Goal: Task Accomplishment & Management: Manage account settings

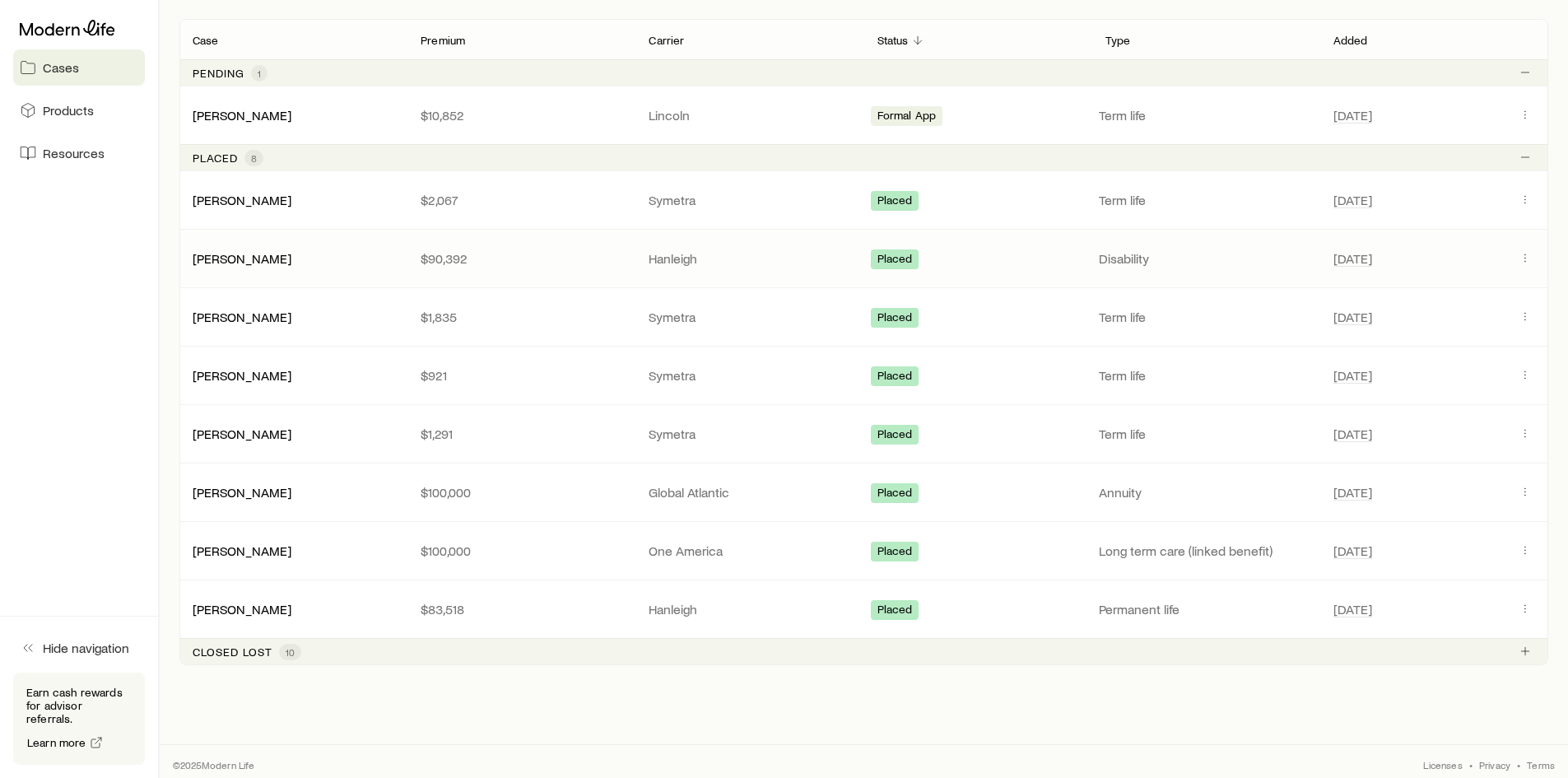
scroll to position [328, 0]
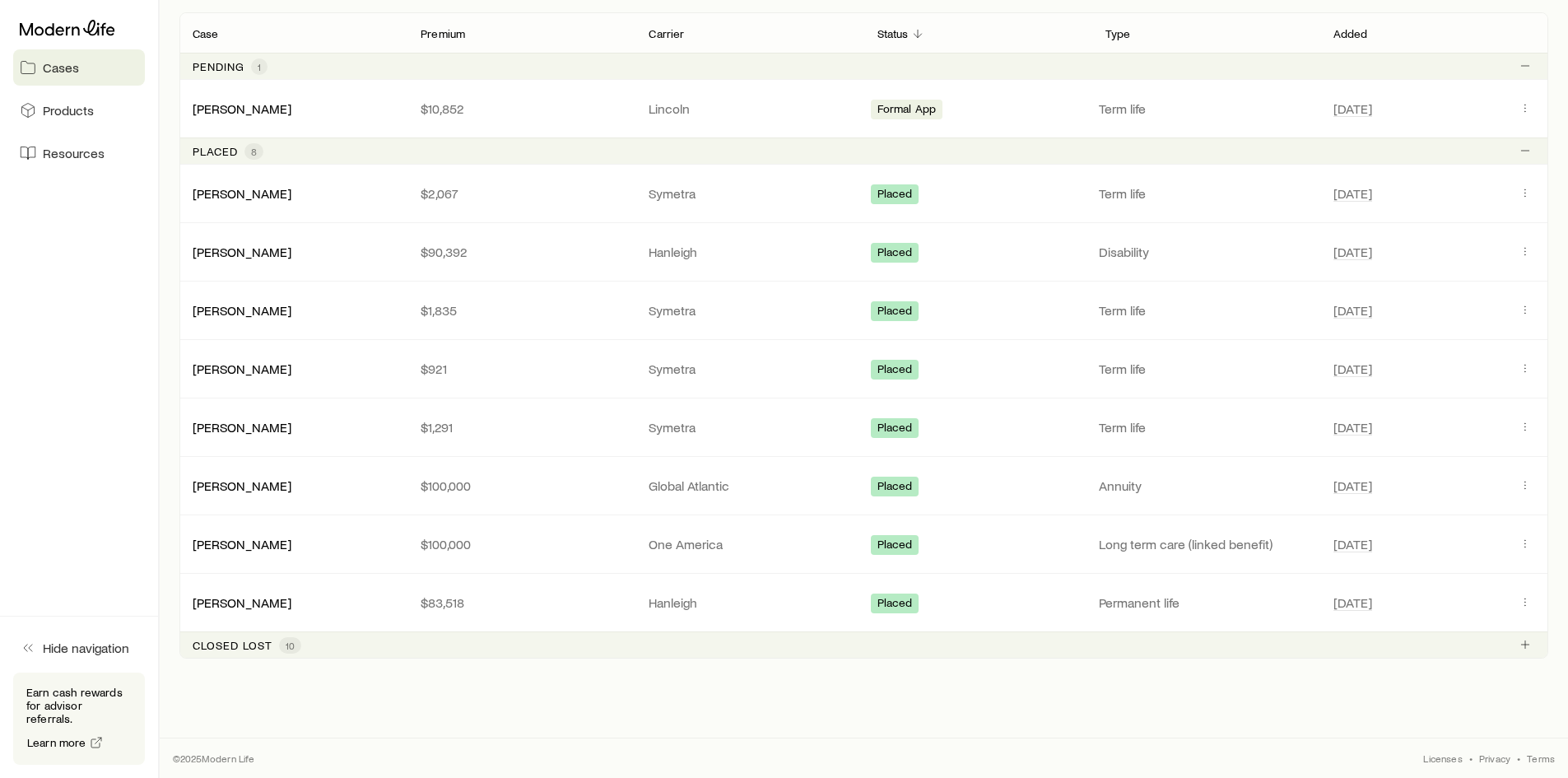
click at [267, 649] on p "Closed lost" at bounding box center [232, 645] width 80 height 13
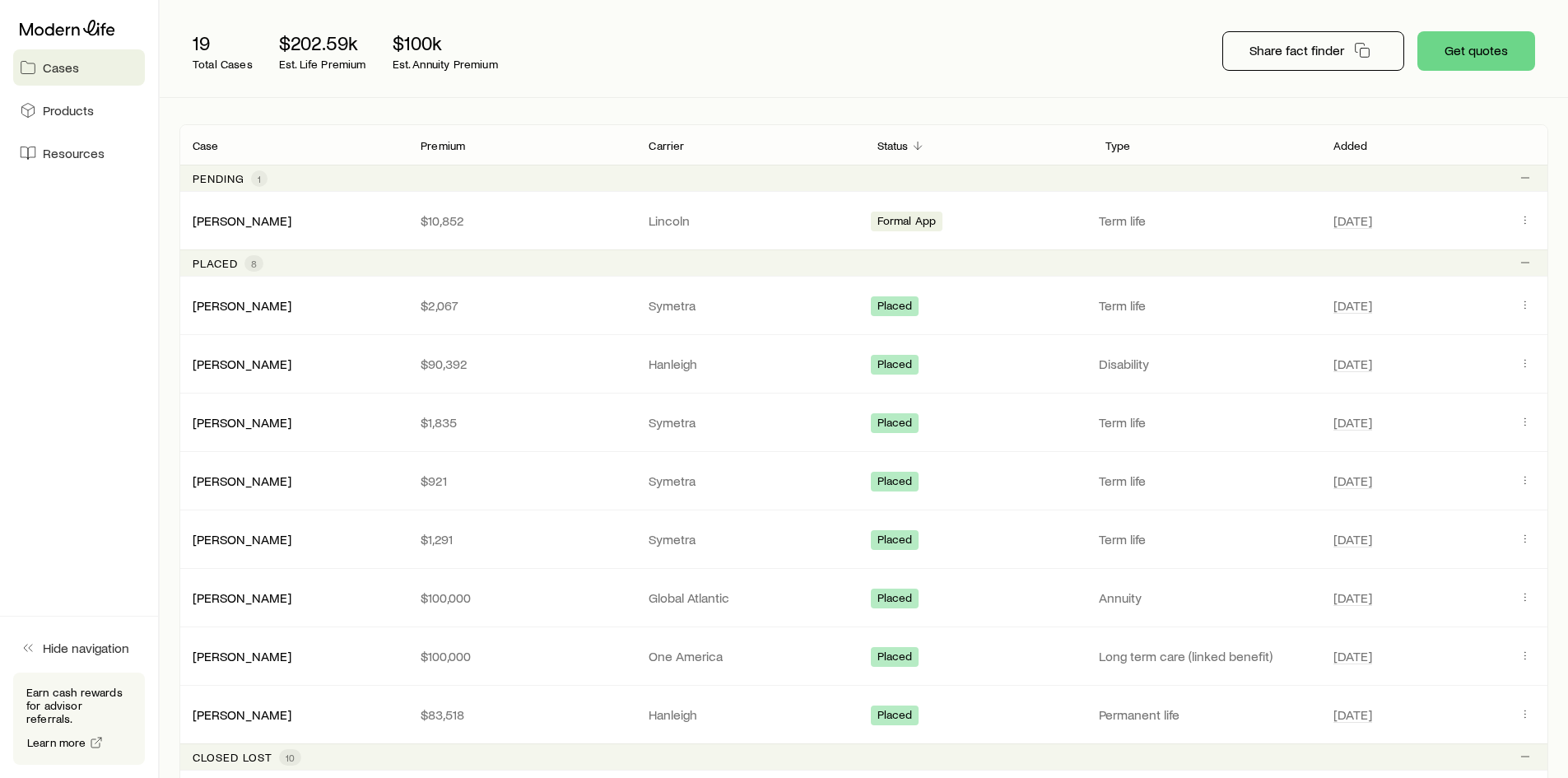
scroll to position [0, 0]
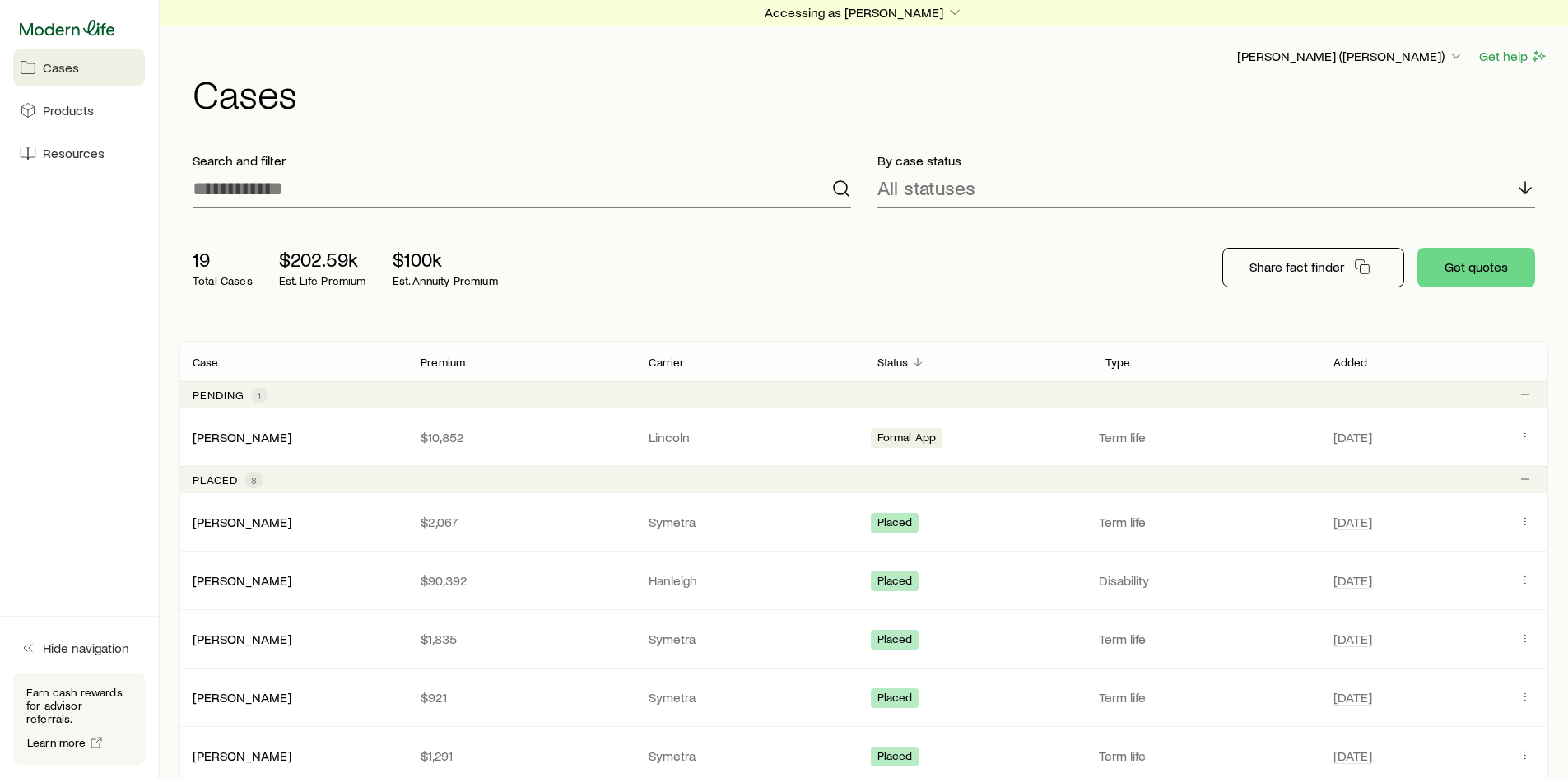
click at [55, 28] on icon at bounding box center [68, 28] width 96 height 17
click at [1448, 49] on icon "button" at bounding box center [1456, 56] width 17 height 17
click at [728, 66] on div "[PERSON_NAME] ([PERSON_NAME]) Get help" at bounding box center [870, 56] width 1355 height 21
click at [914, 8] on p "Accessing as [PERSON_NAME]" at bounding box center [863, 12] width 198 height 17
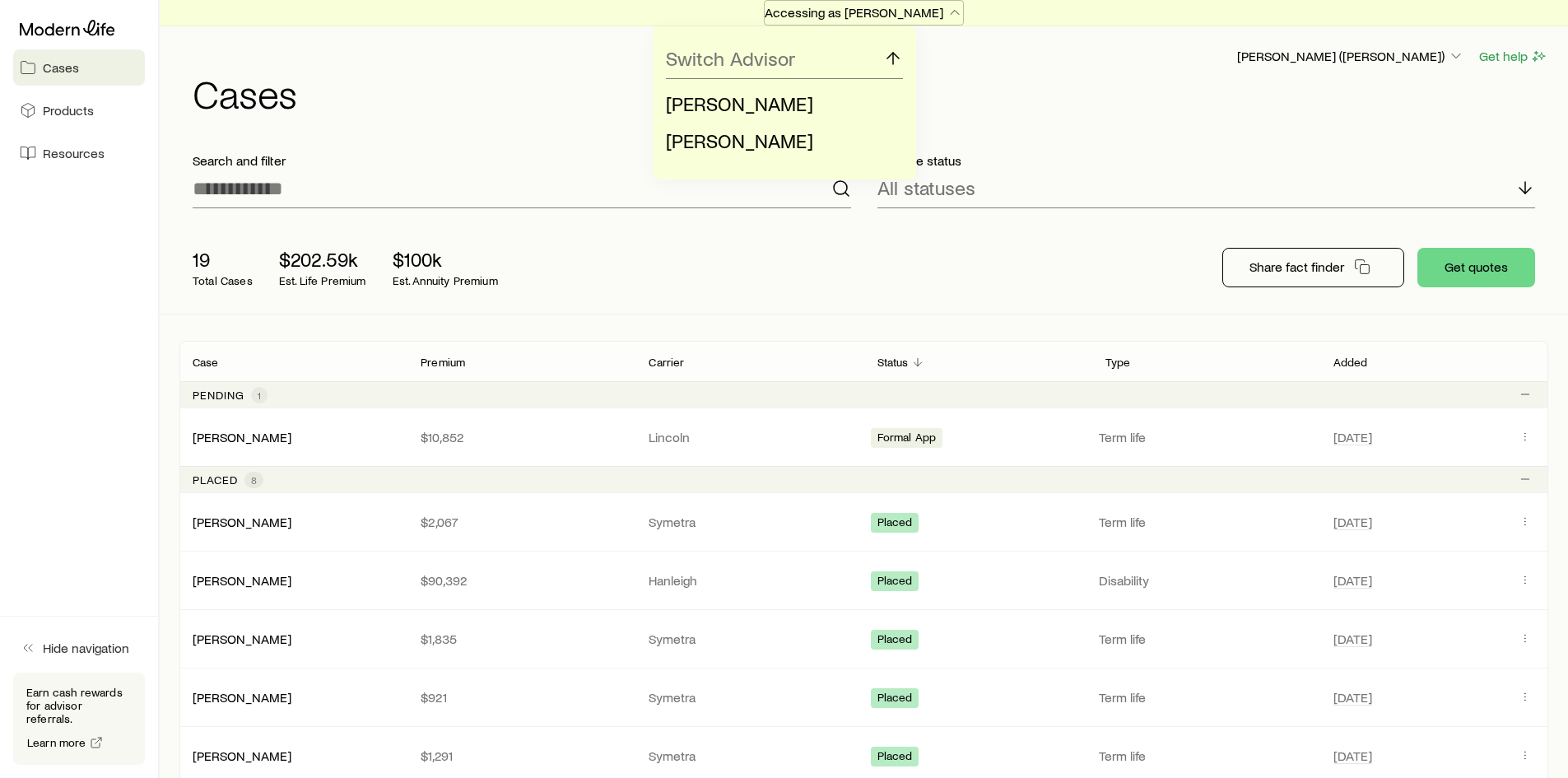
click at [912, 8] on p "Accessing as [PERSON_NAME]" at bounding box center [863, 12] width 198 height 17
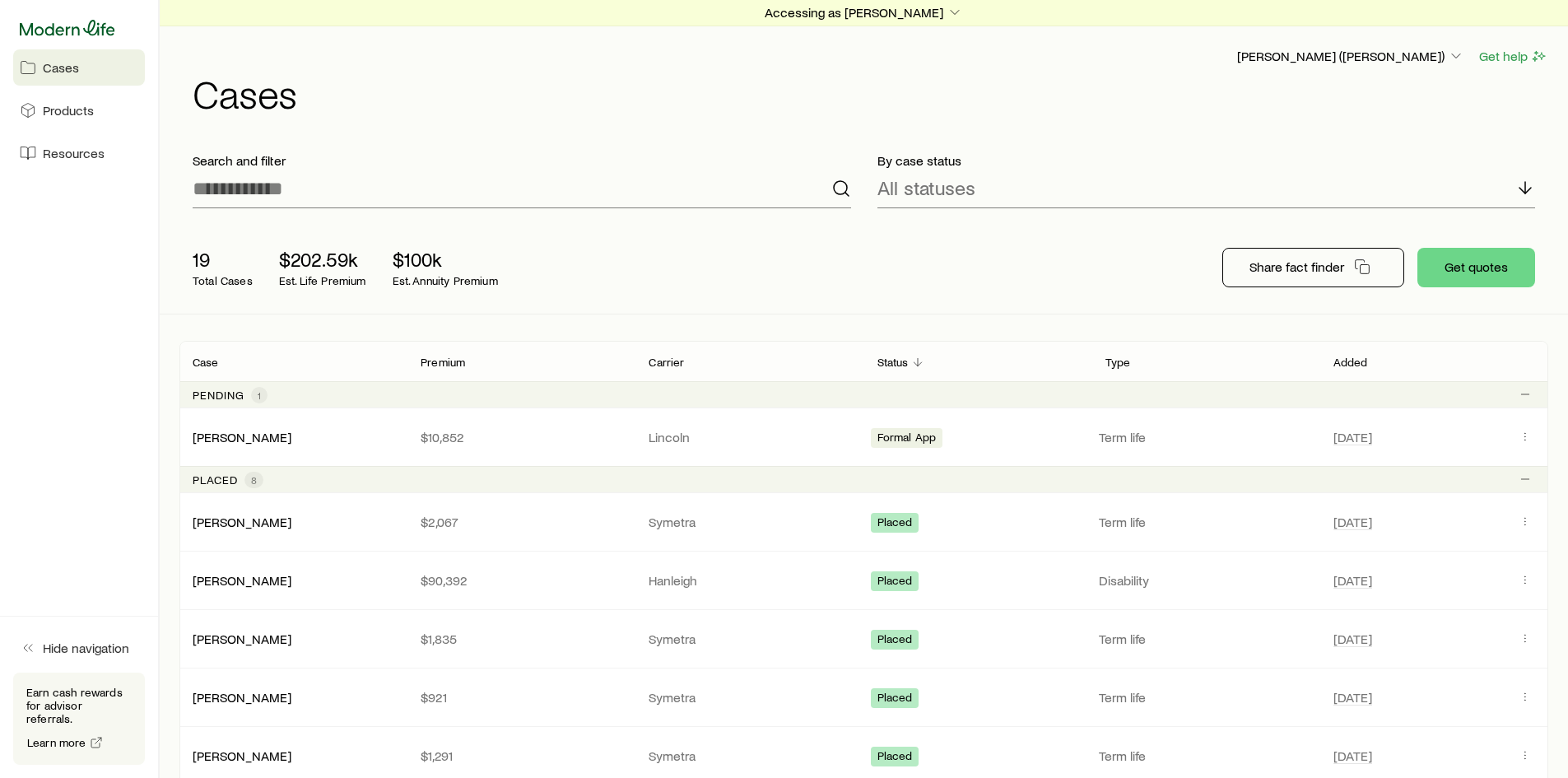
click at [59, 23] on icon at bounding box center [68, 28] width 96 height 17
click at [1490, 279] on button "Get quotes" at bounding box center [1476, 267] width 118 height 40
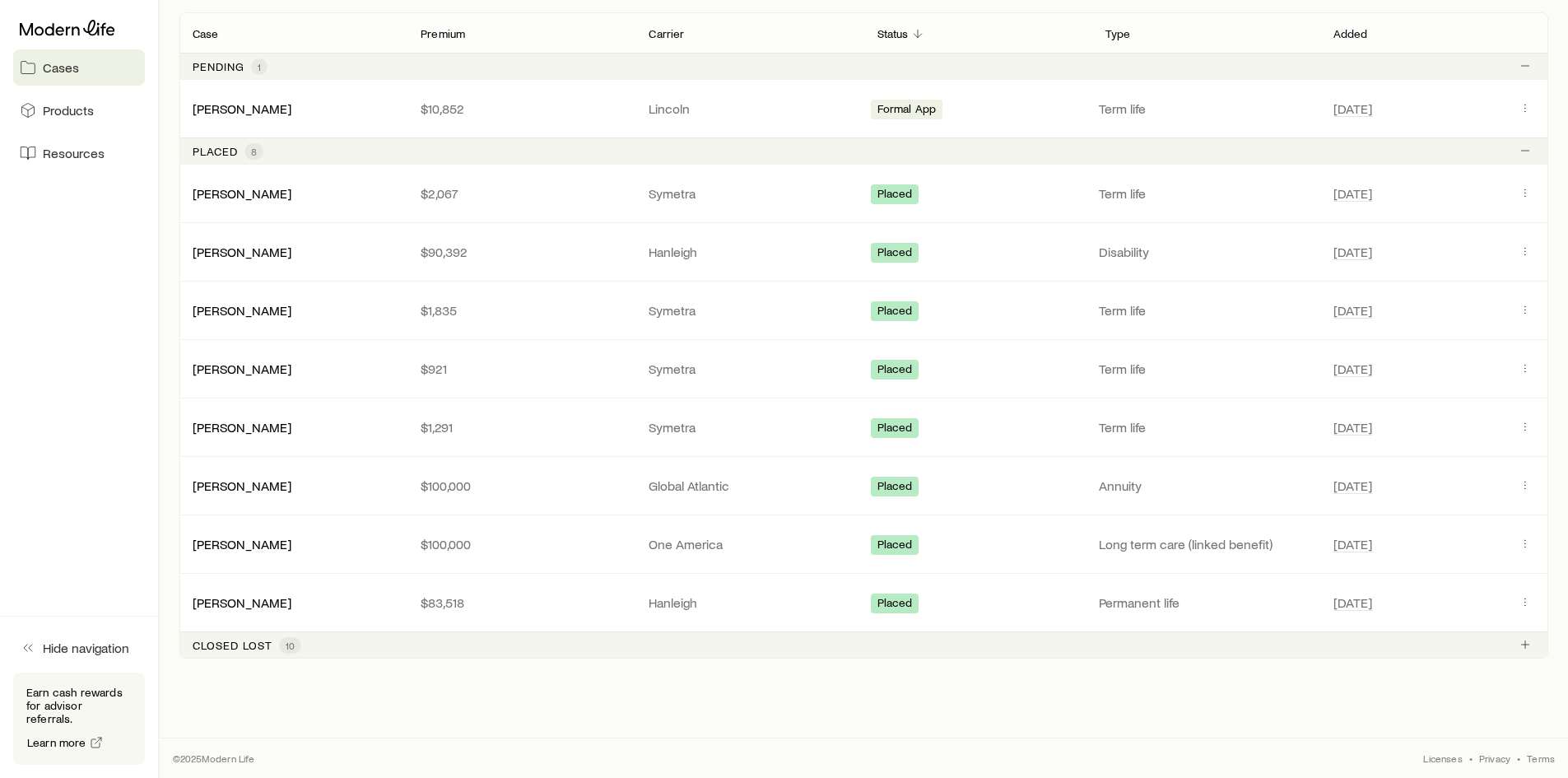
click at [245, 643] on p "Closed lost" at bounding box center [232, 645] width 80 height 13
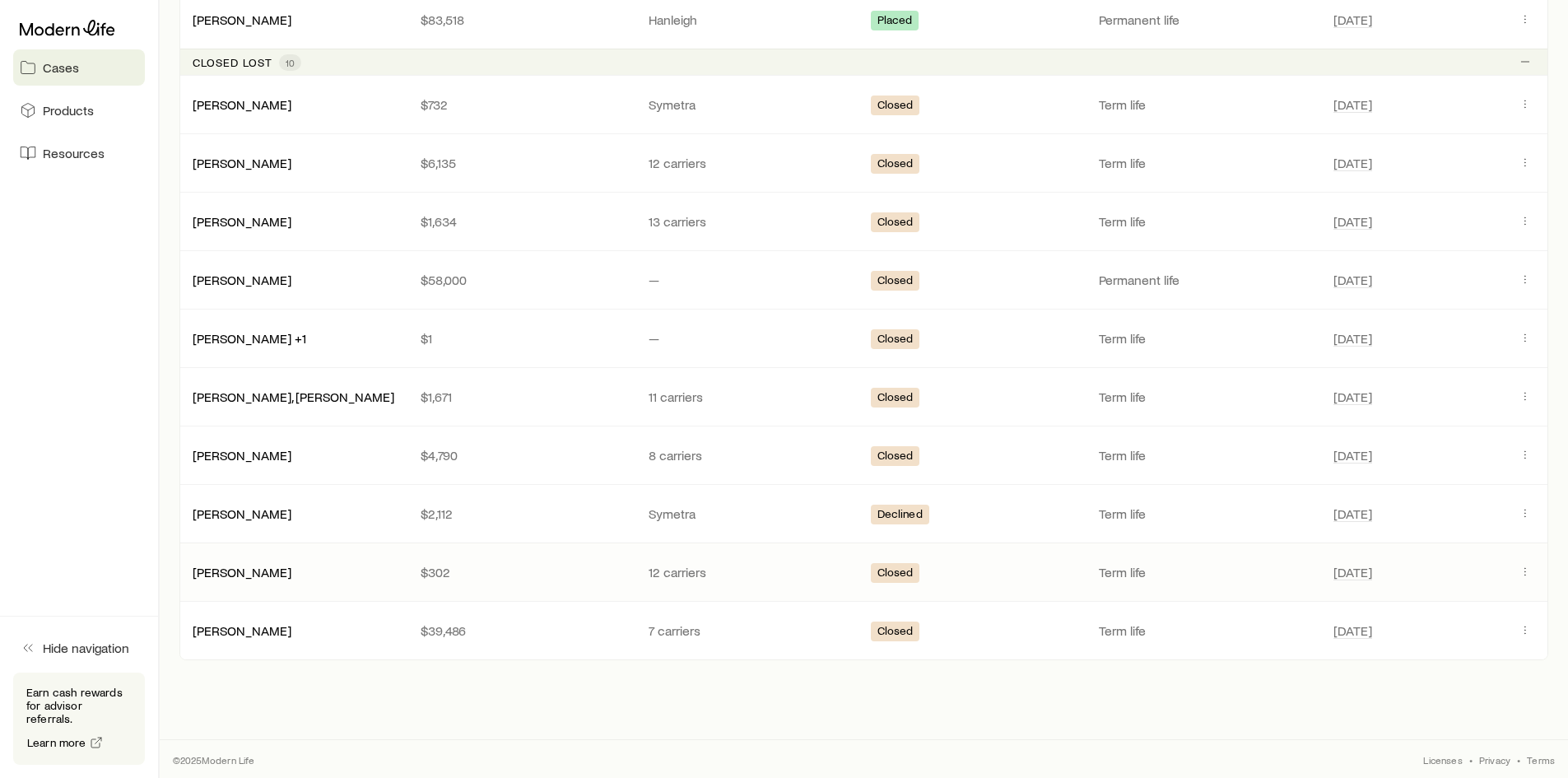
scroll to position [913, 0]
click at [222, 513] on link "[PERSON_NAME]" at bounding box center [243, 511] width 99 height 16
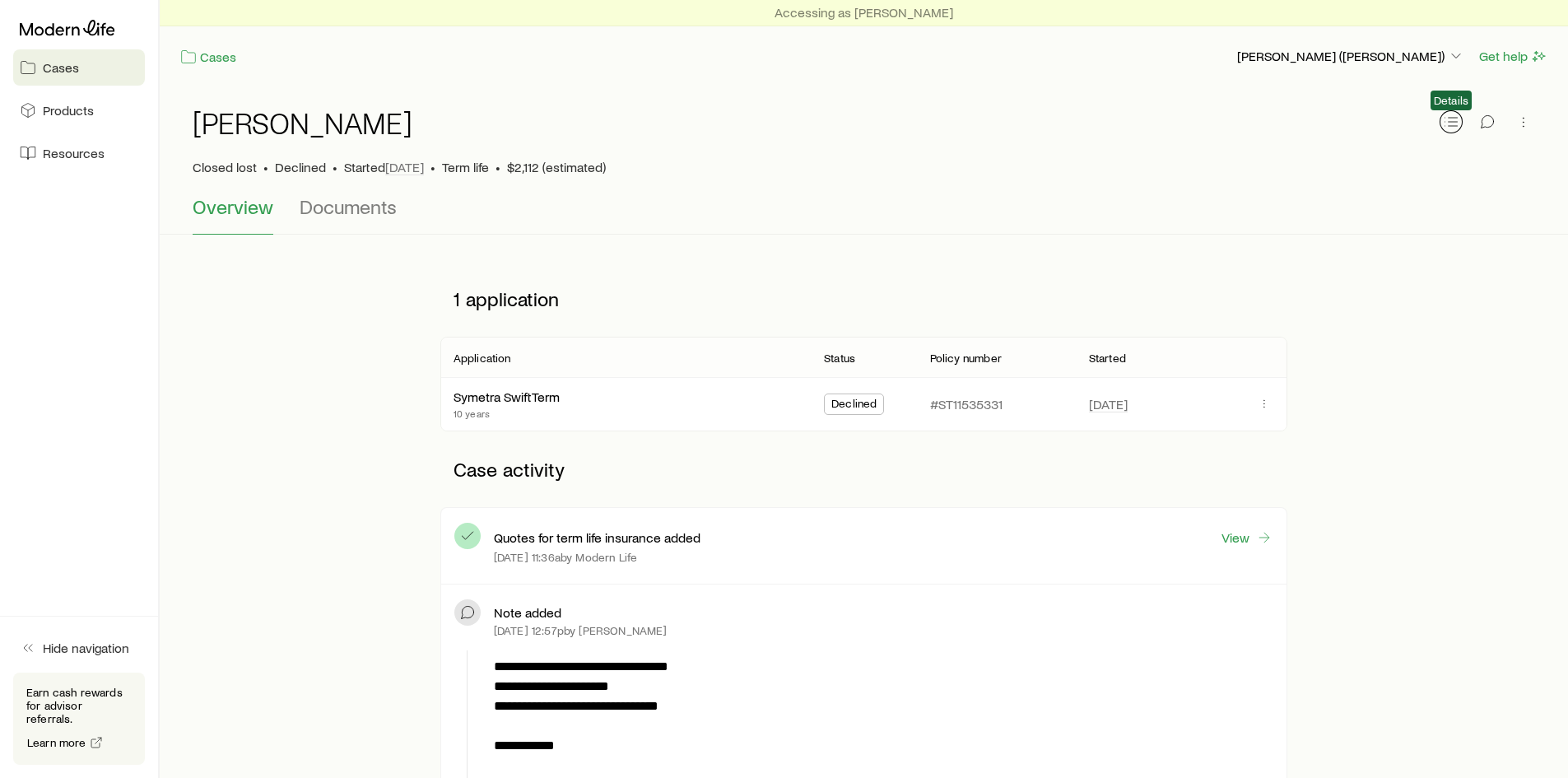
click at [1454, 122] on line "button" at bounding box center [1453, 122] width 9 height 0
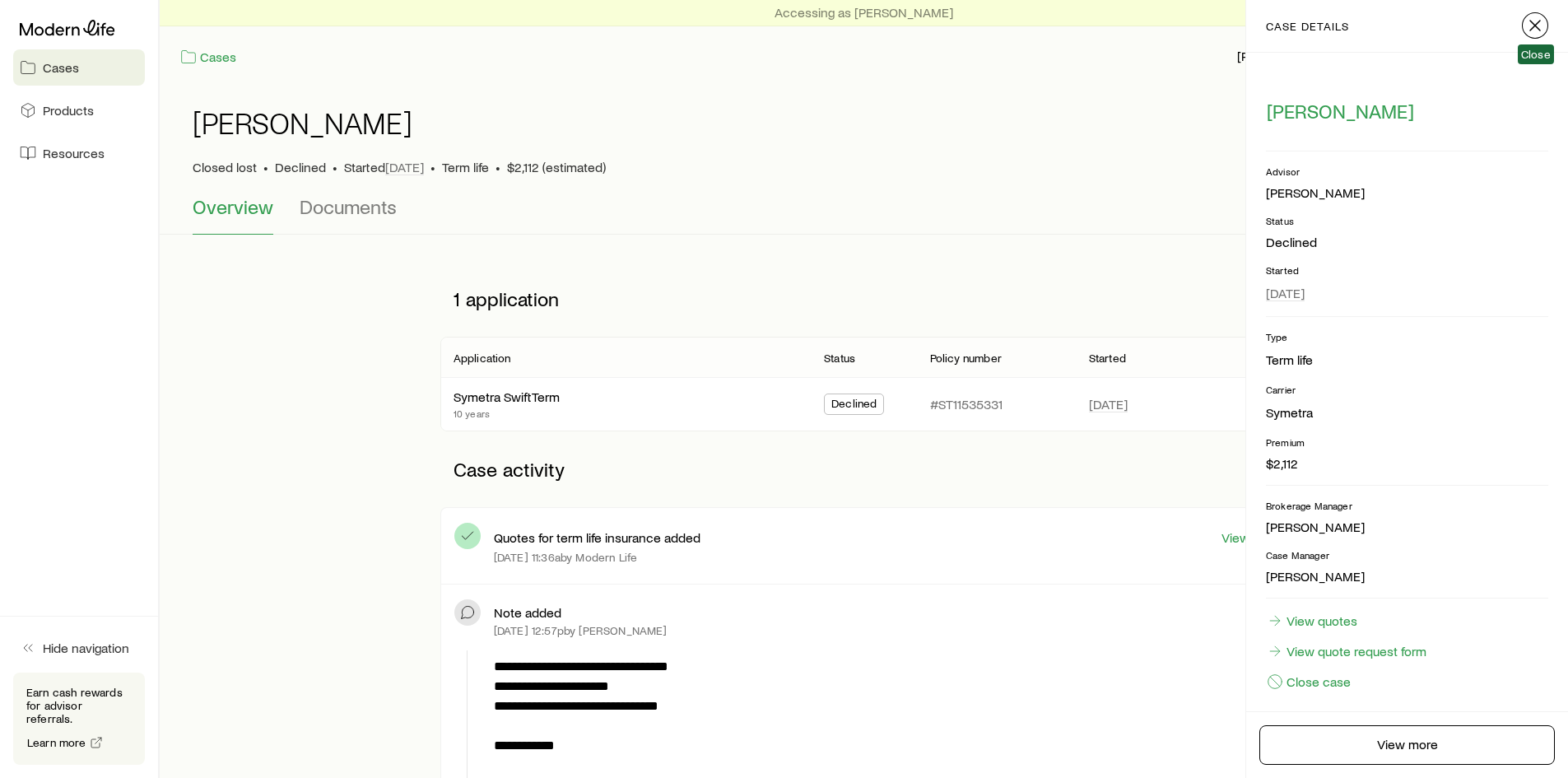
click at [1541, 27] on icon "button" at bounding box center [1534, 25] width 20 height 20
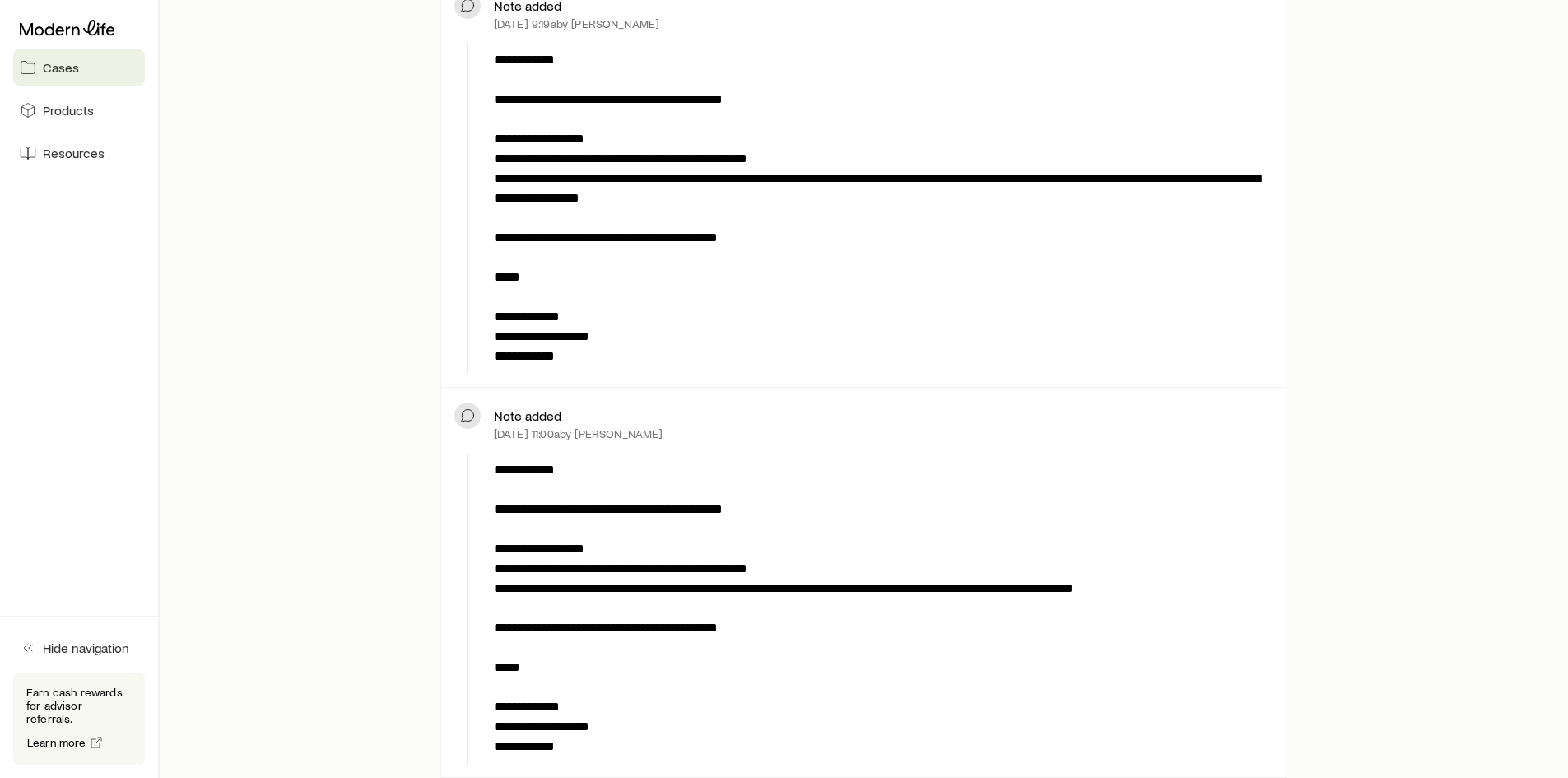
scroll to position [2799, 0]
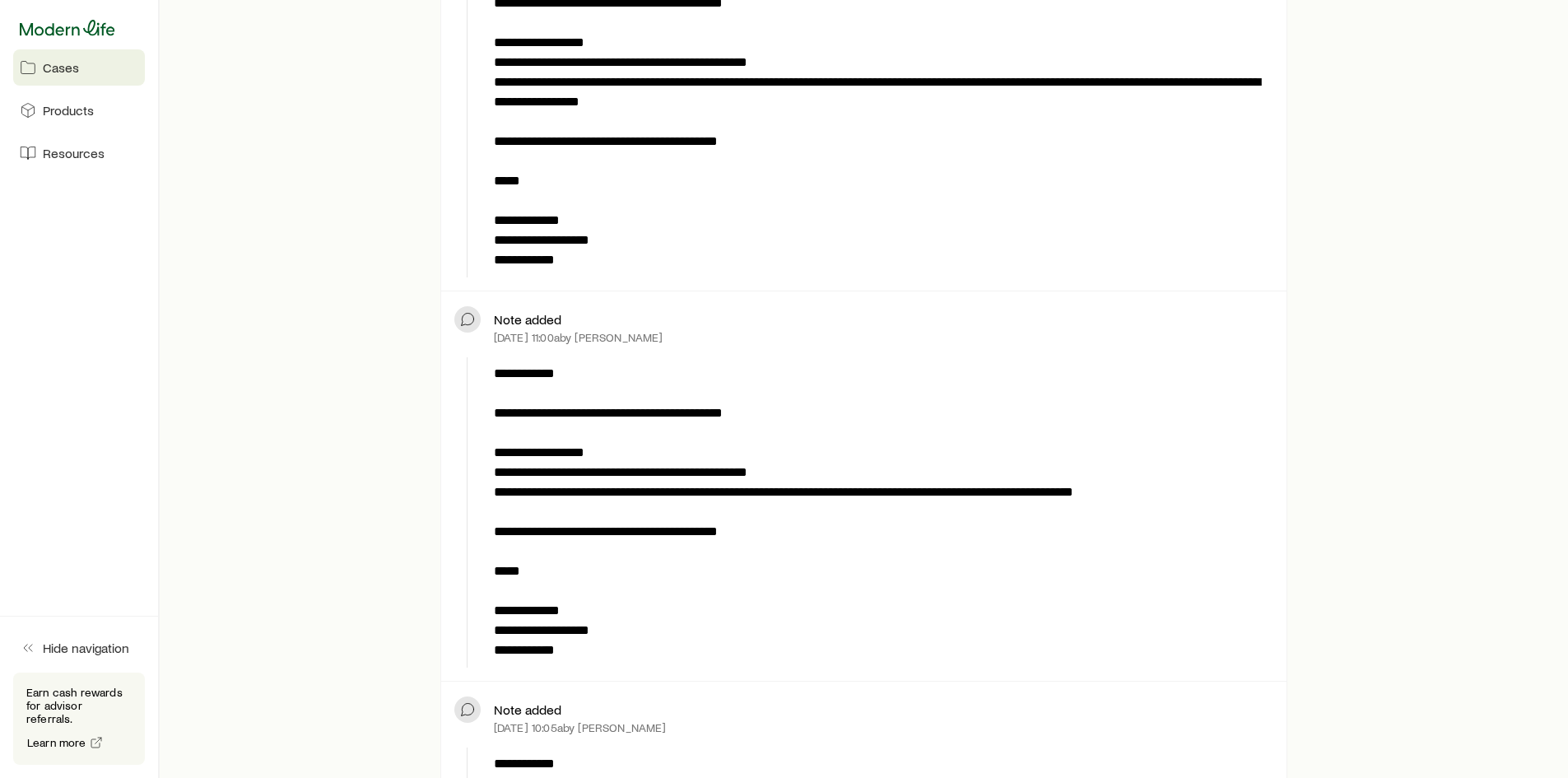
click at [62, 32] on icon at bounding box center [68, 28] width 96 height 17
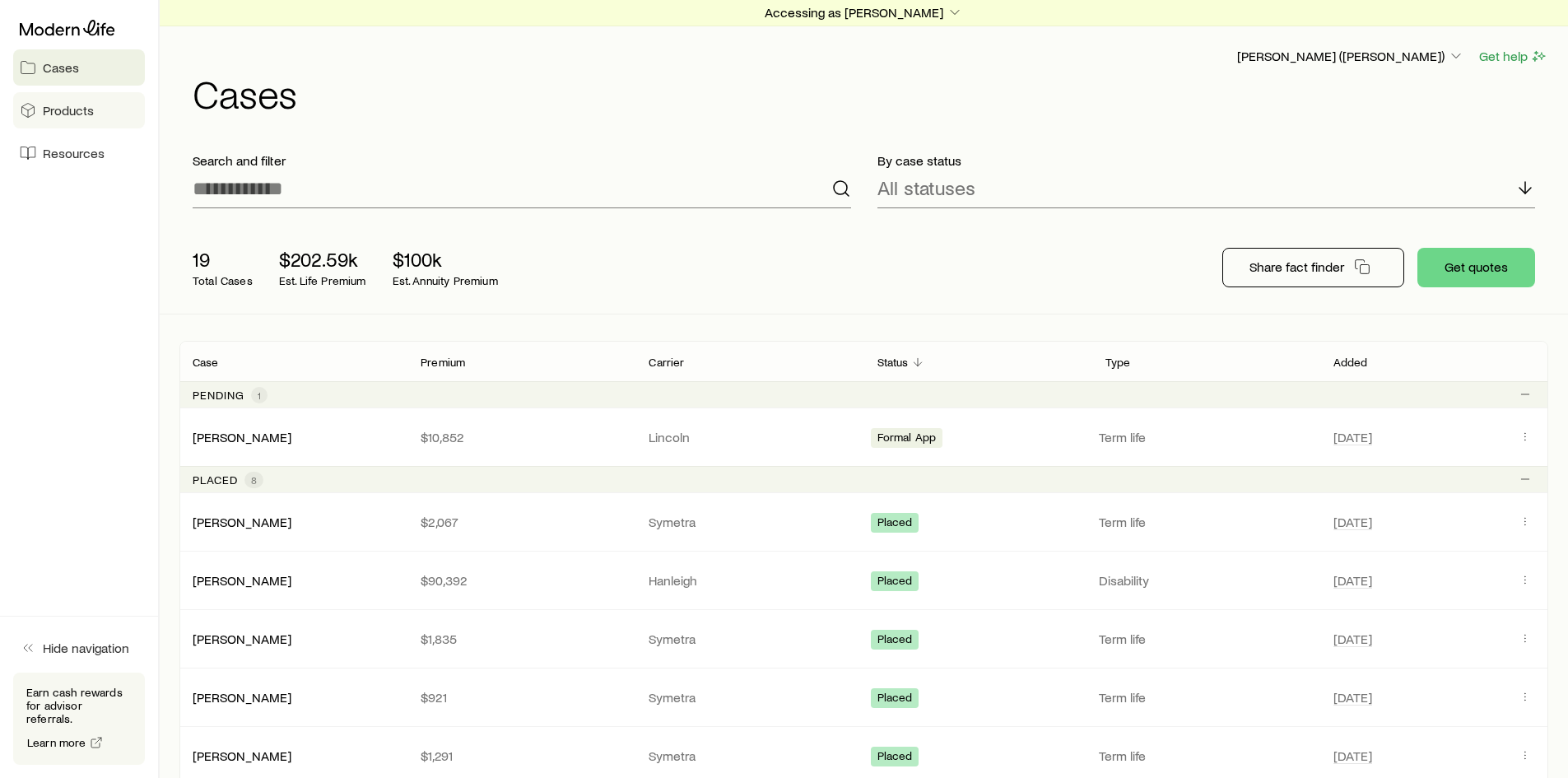
click at [43, 116] on span "Products" at bounding box center [69, 111] width 51 height 17
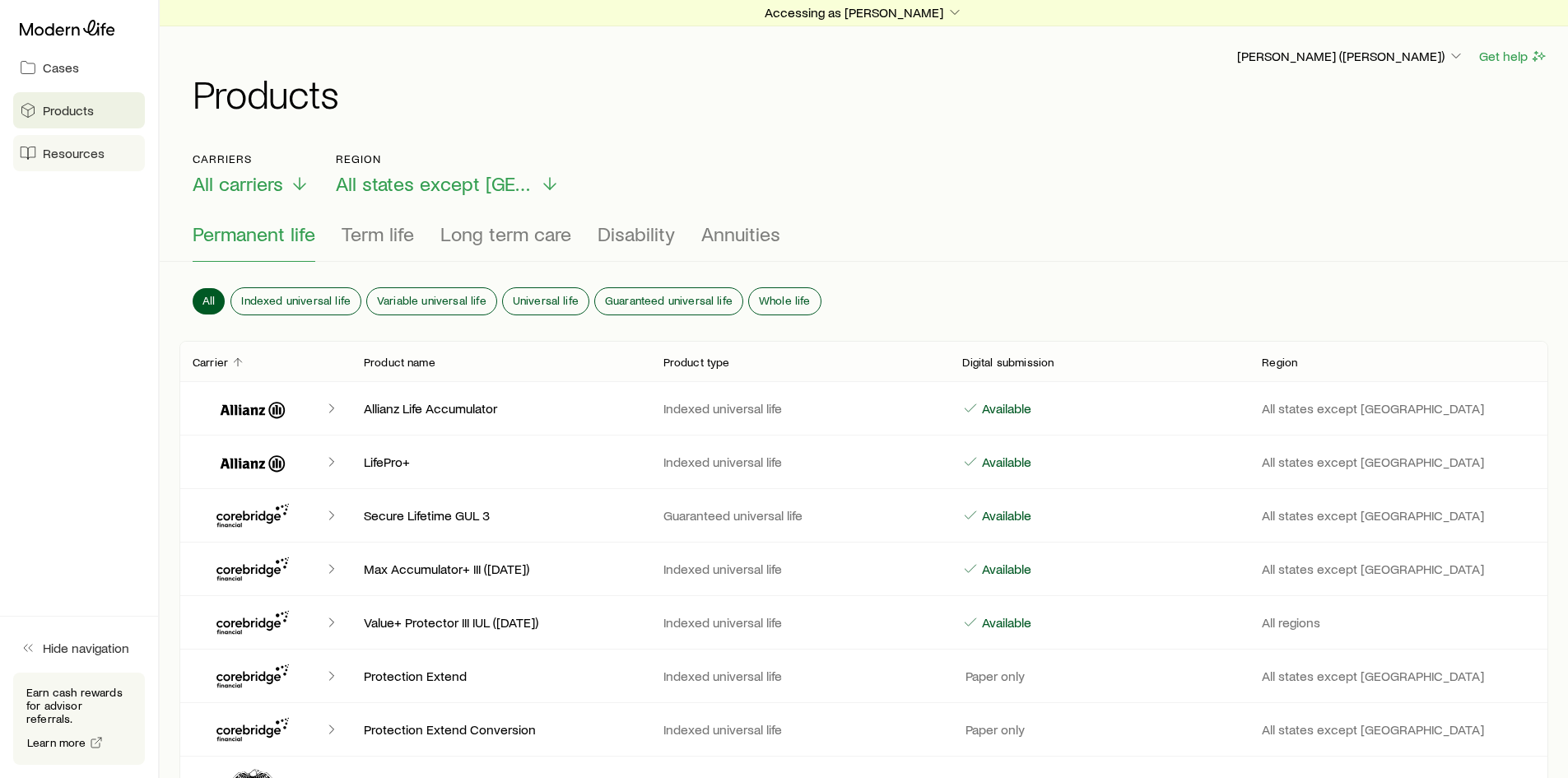
click at [42, 152] on link "Resources" at bounding box center [79, 153] width 132 height 37
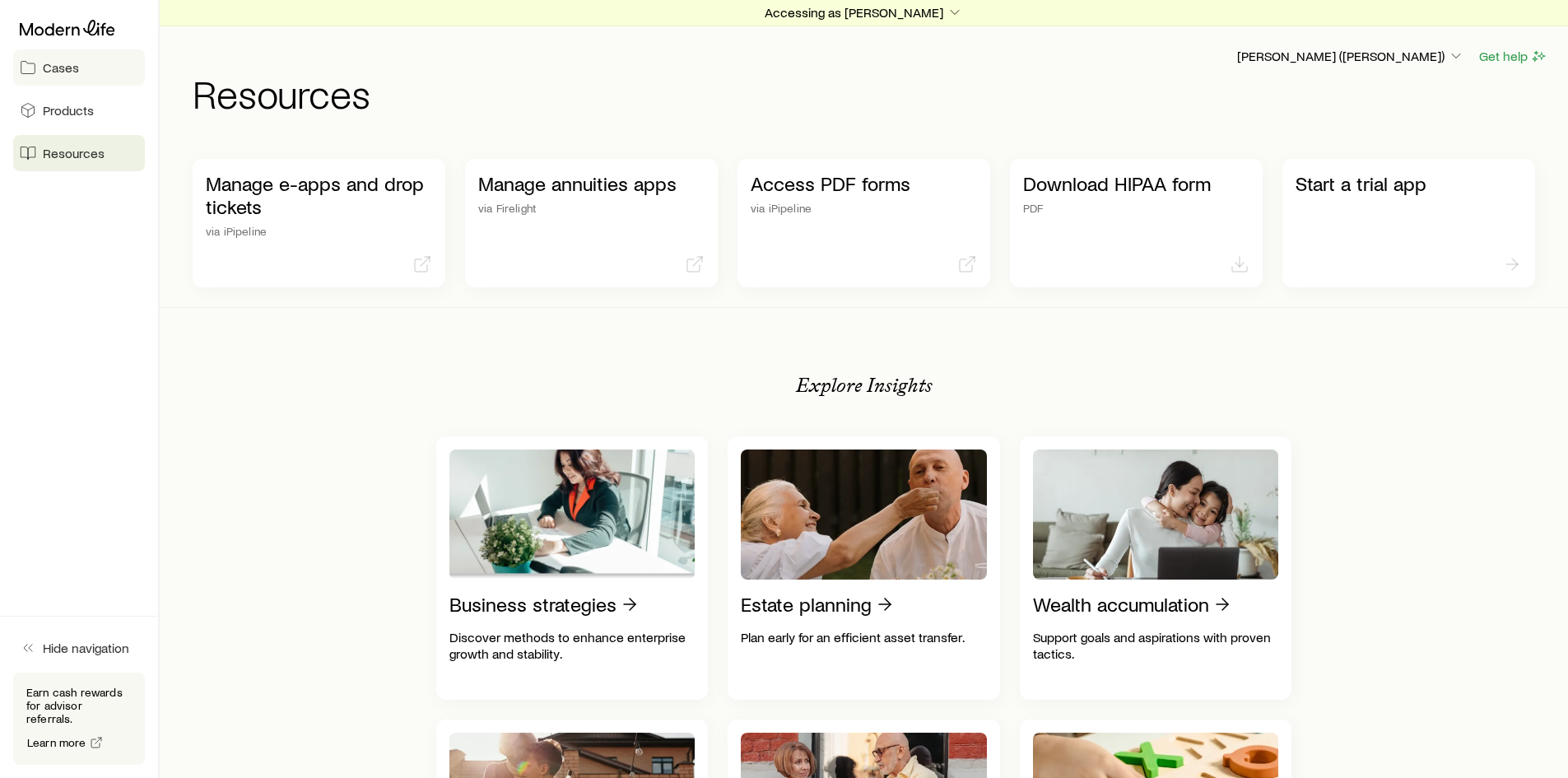
click at [48, 71] on span "Cases" at bounding box center [61, 68] width 37 height 17
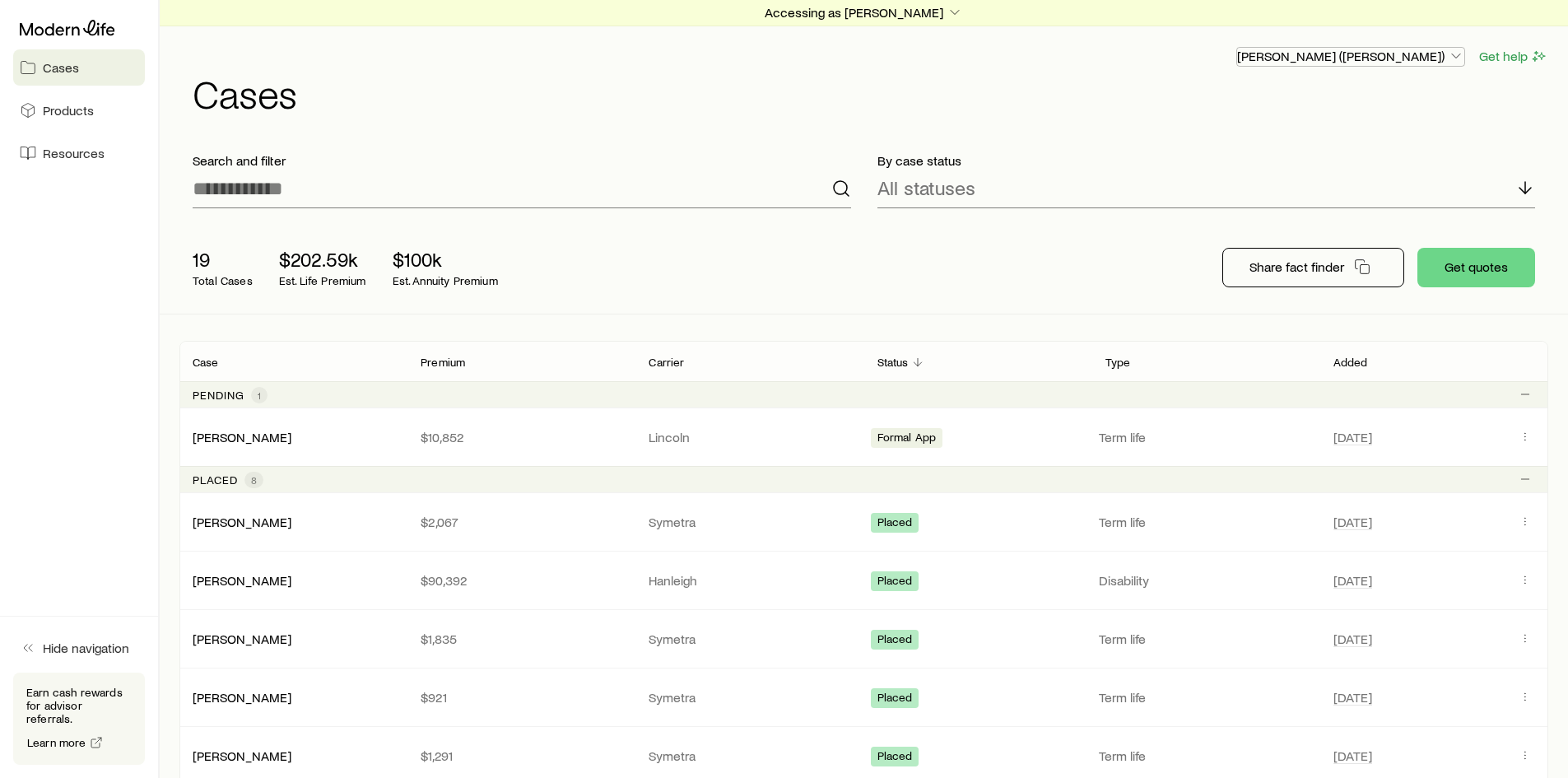
click at [1422, 61] on p "[PERSON_NAME] ([PERSON_NAME])" at bounding box center [1351, 56] width 228 height 17
click at [1418, 61] on p "[PERSON_NAME] ([PERSON_NAME])" at bounding box center [1351, 56] width 228 height 17
drag, startPoint x: 66, startPoint y: 649, endPoint x: 55, endPoint y: 647, distance: 11.2
click at [65, 650] on button "Hide navigation" at bounding box center [79, 647] width 132 height 37
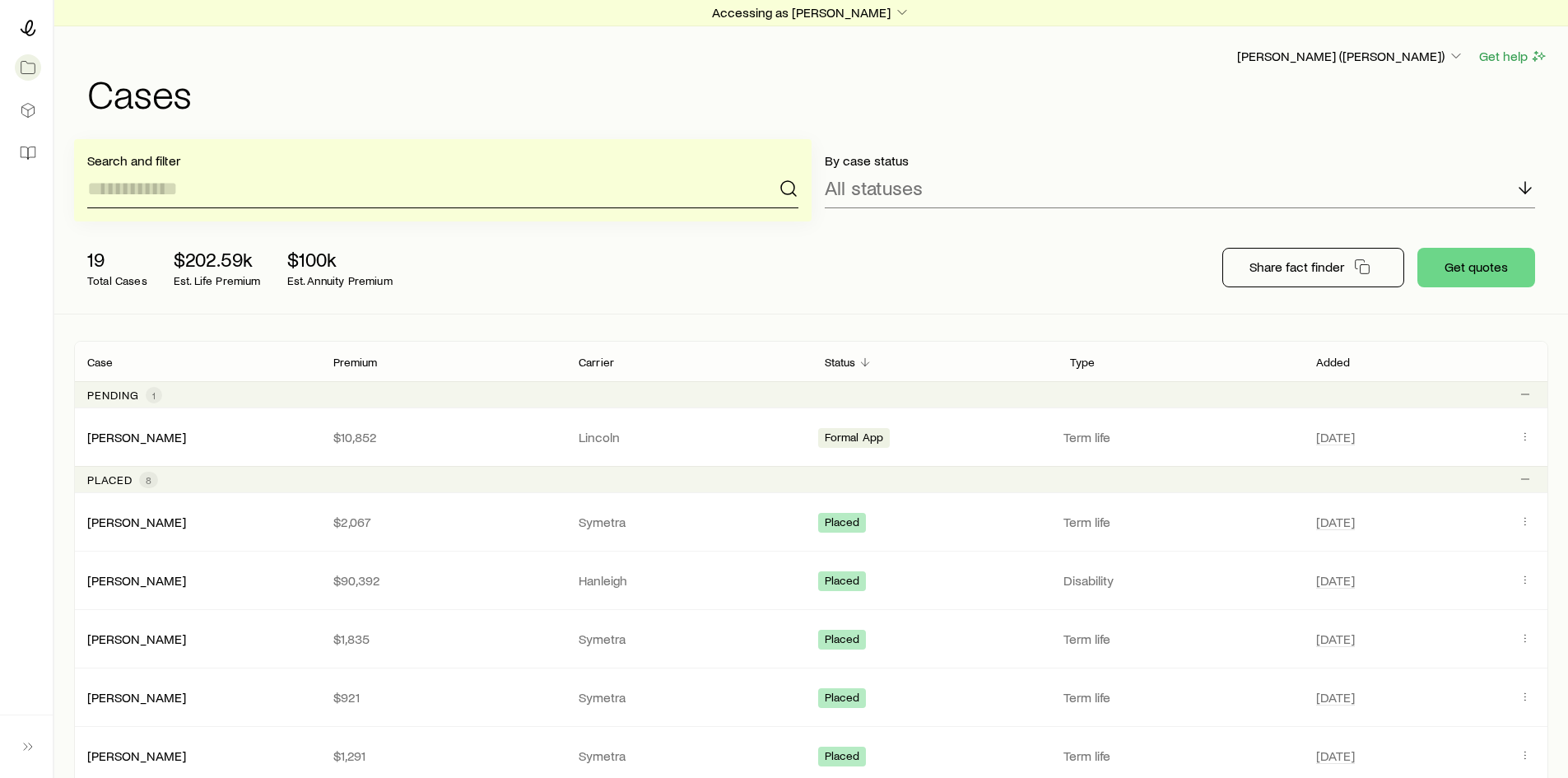
click at [421, 195] on input at bounding box center [443, 188] width 711 height 40
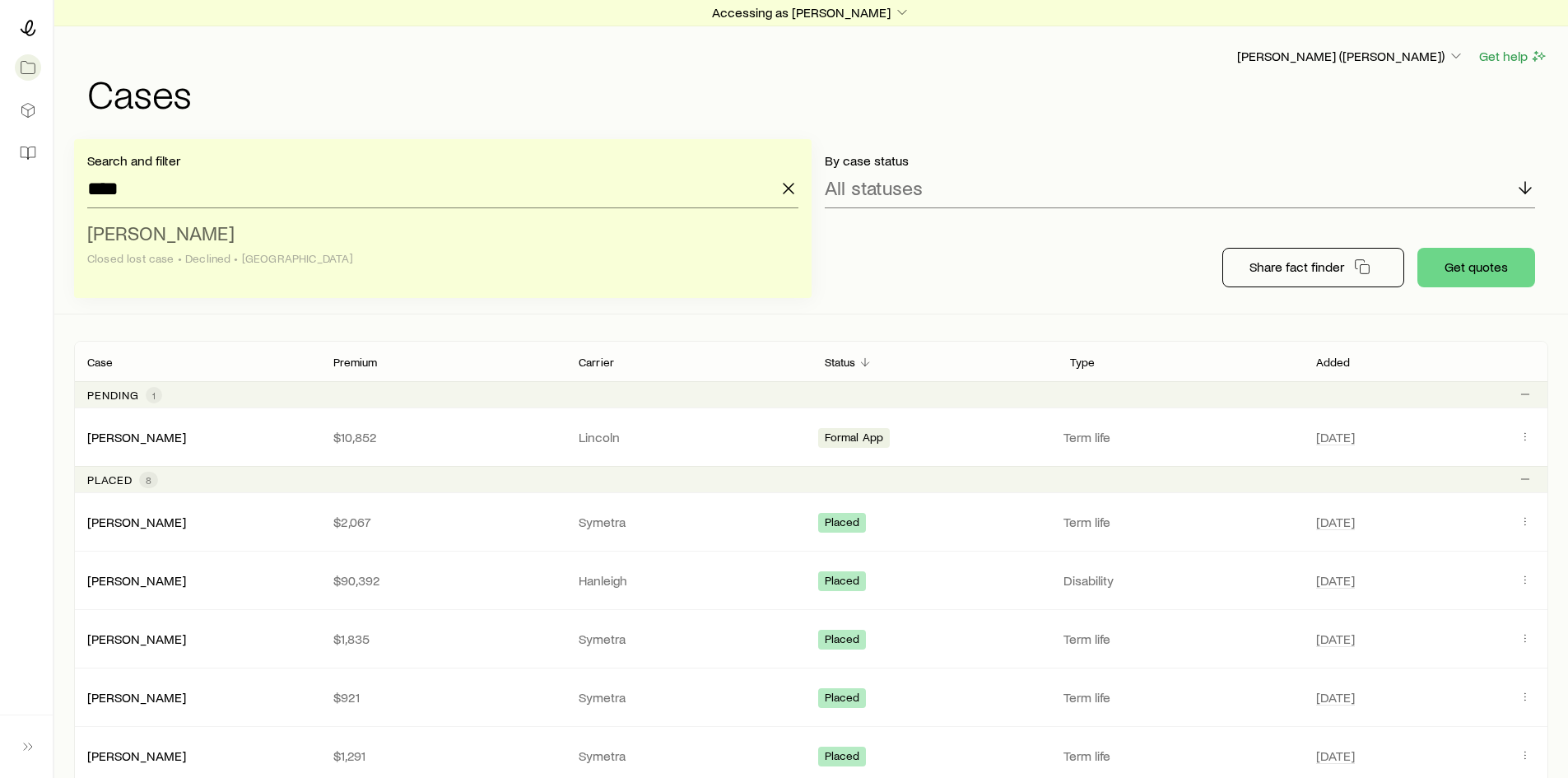
click at [192, 234] on span "[PERSON_NAME]" at bounding box center [161, 232] width 148 height 24
type input "**********"
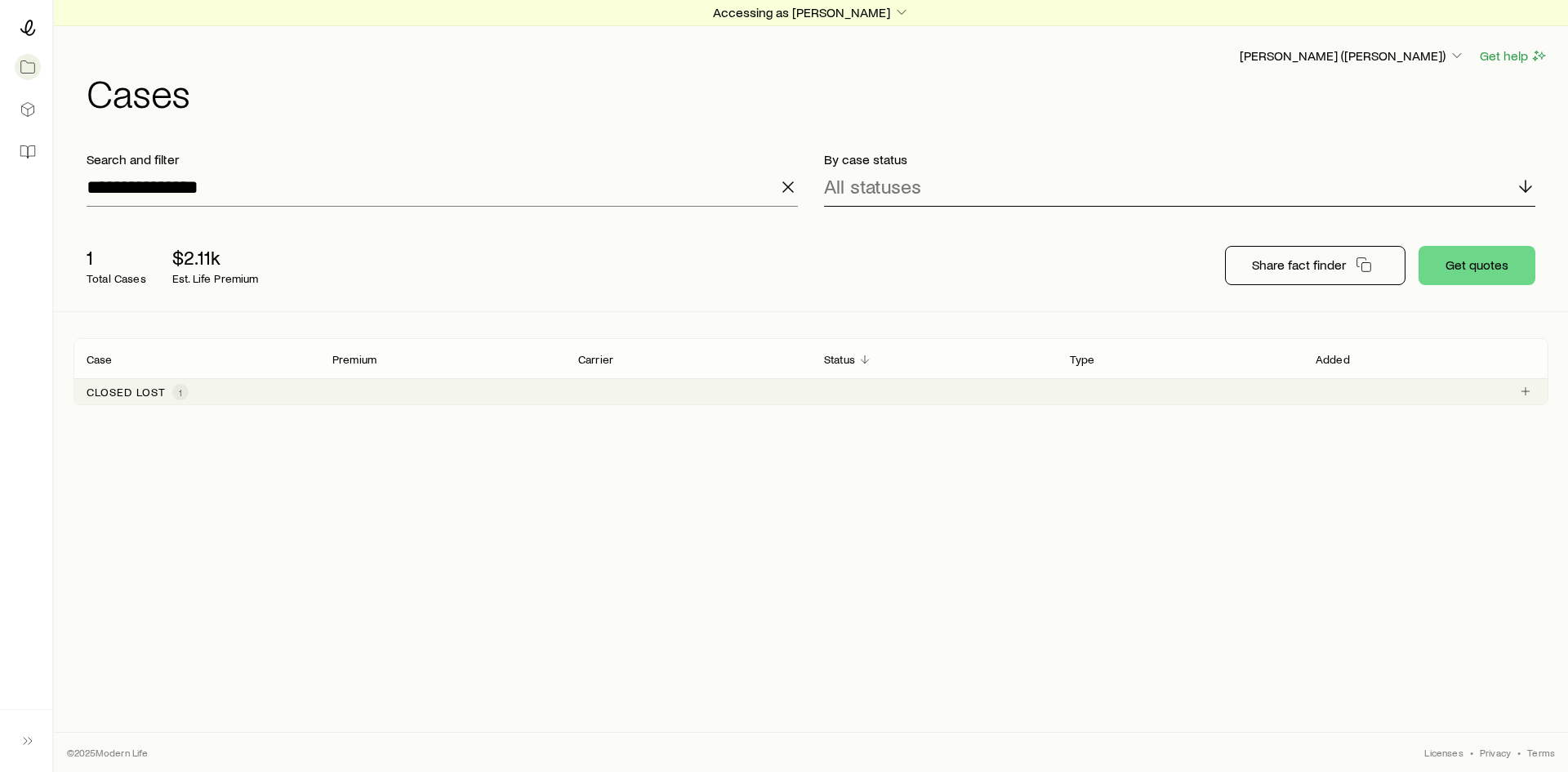
click at [1456, 185] on div "All statuses" at bounding box center [1180, 187] width 711 height 39
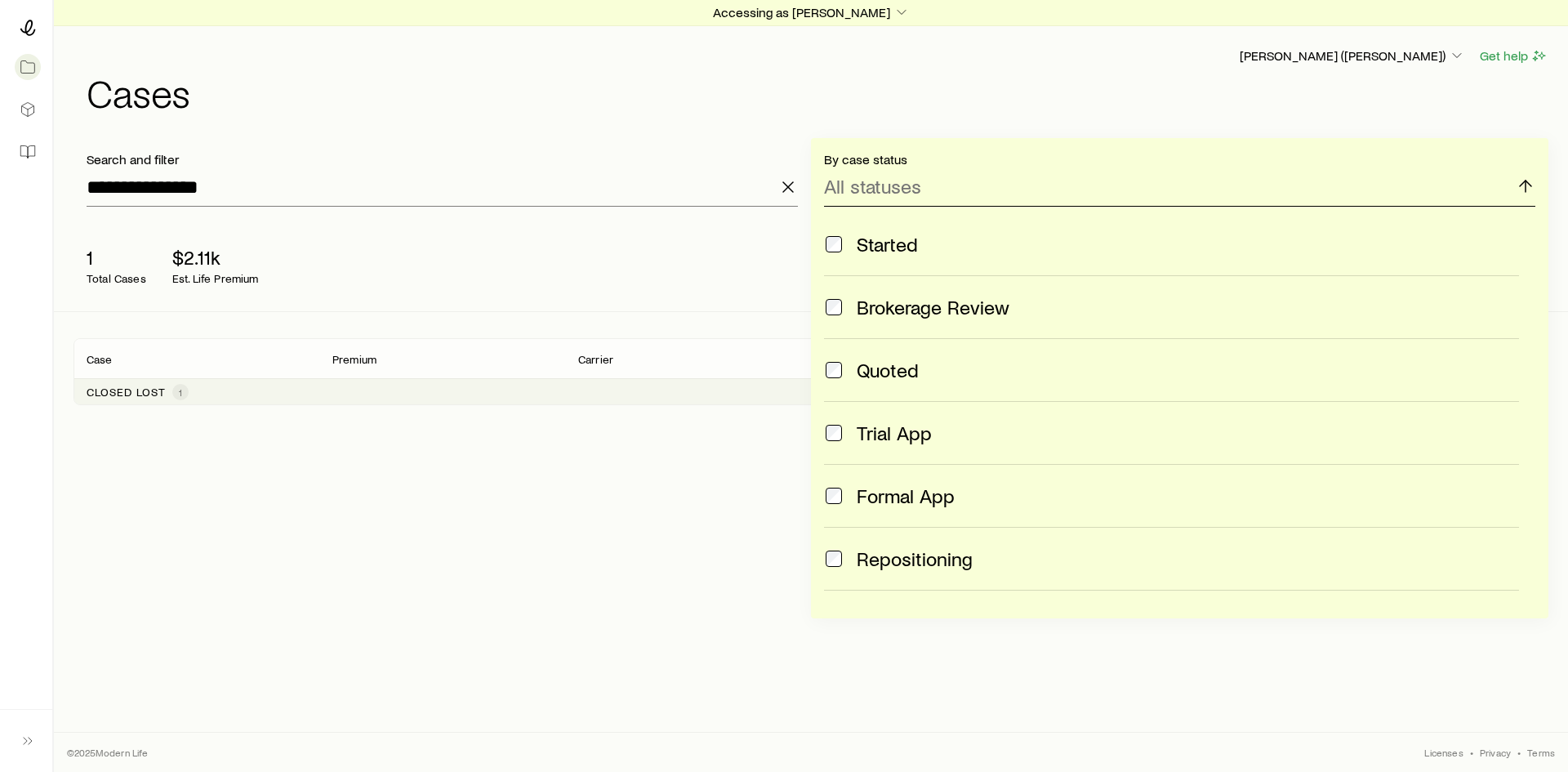
click at [1454, 185] on div "All statuses" at bounding box center [1180, 187] width 711 height 39
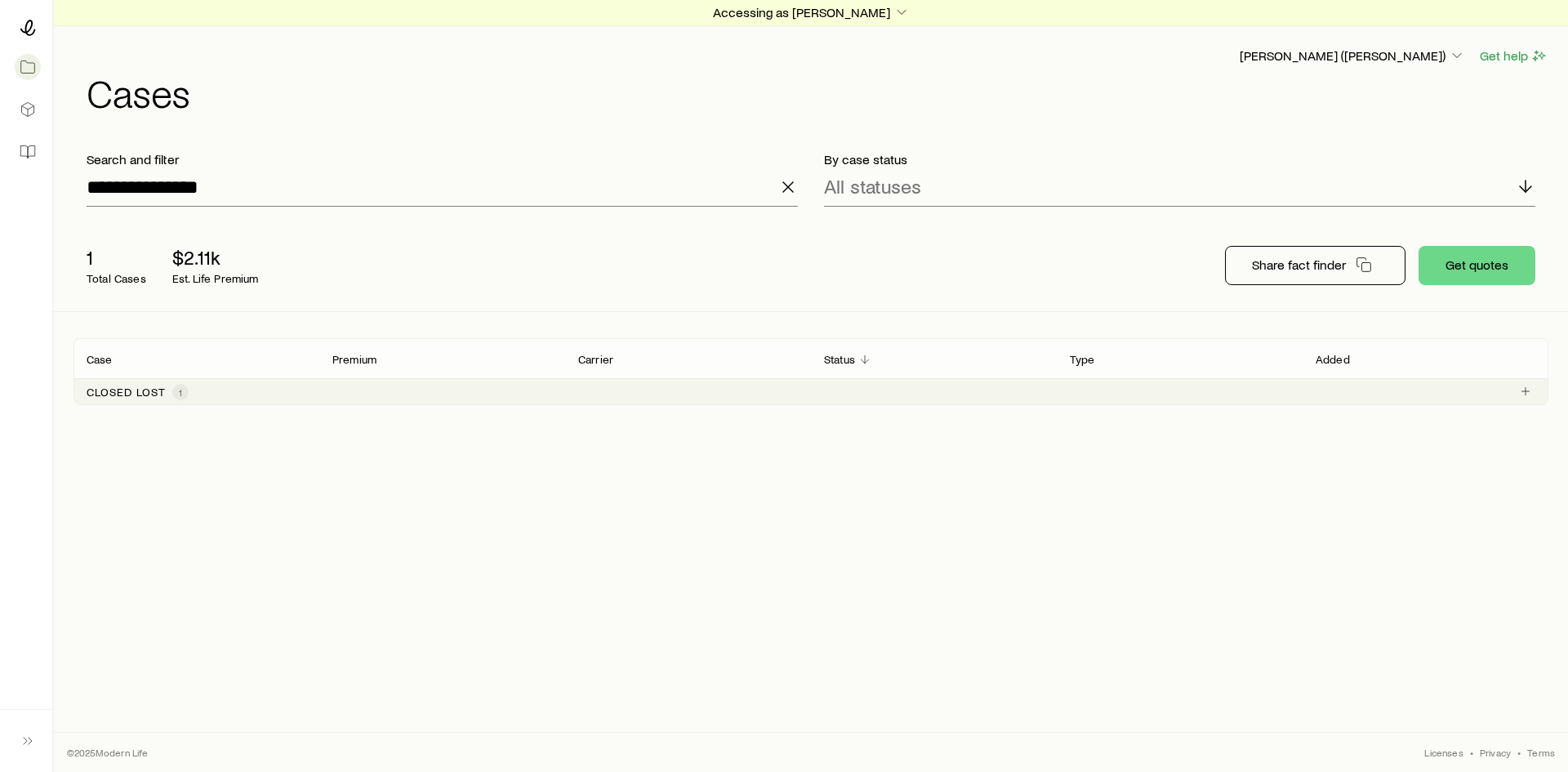
click at [1176, 211] on div "By case status All statuses" at bounding box center [1180, 179] width 737 height 82
click at [879, 184] on p "All statuses" at bounding box center [873, 186] width 97 height 23
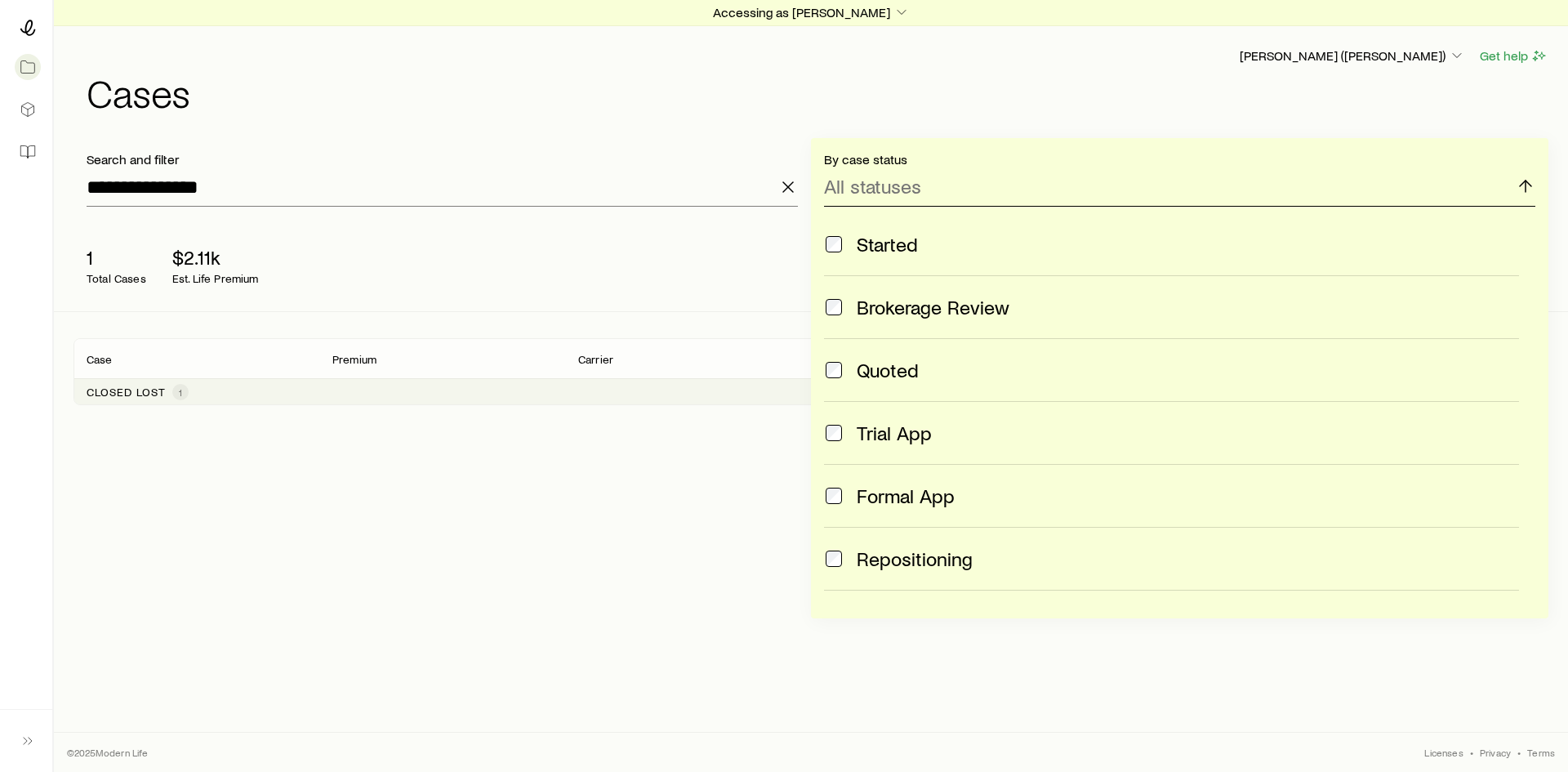
click at [878, 185] on p "All statuses" at bounding box center [873, 186] width 97 height 23
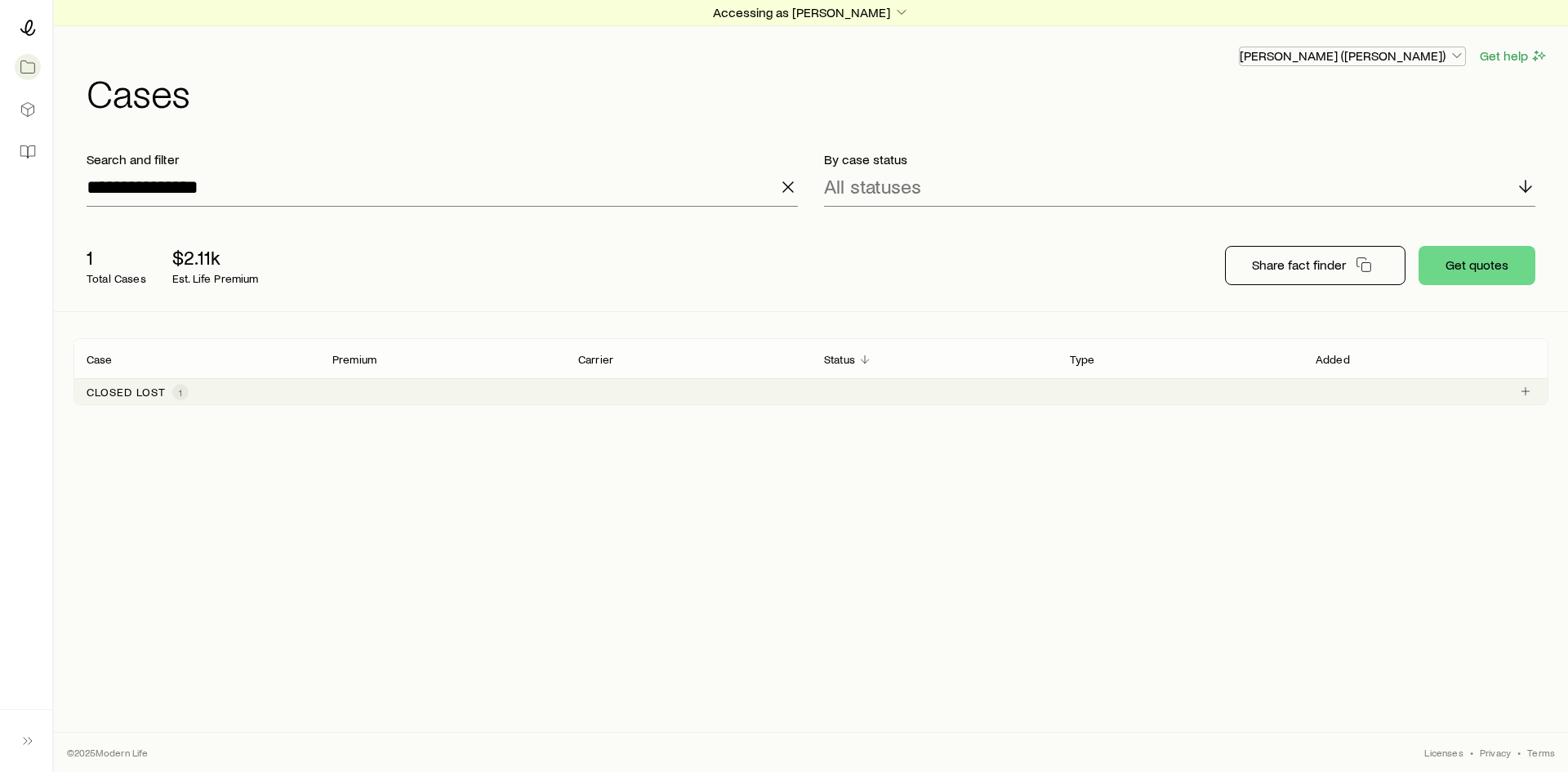
click at [1411, 54] on p "[PERSON_NAME] ([PERSON_NAME])" at bounding box center [1352, 56] width 226 height 17
click at [842, 16] on p "Accessing as [PERSON_NAME]" at bounding box center [811, 12] width 197 height 17
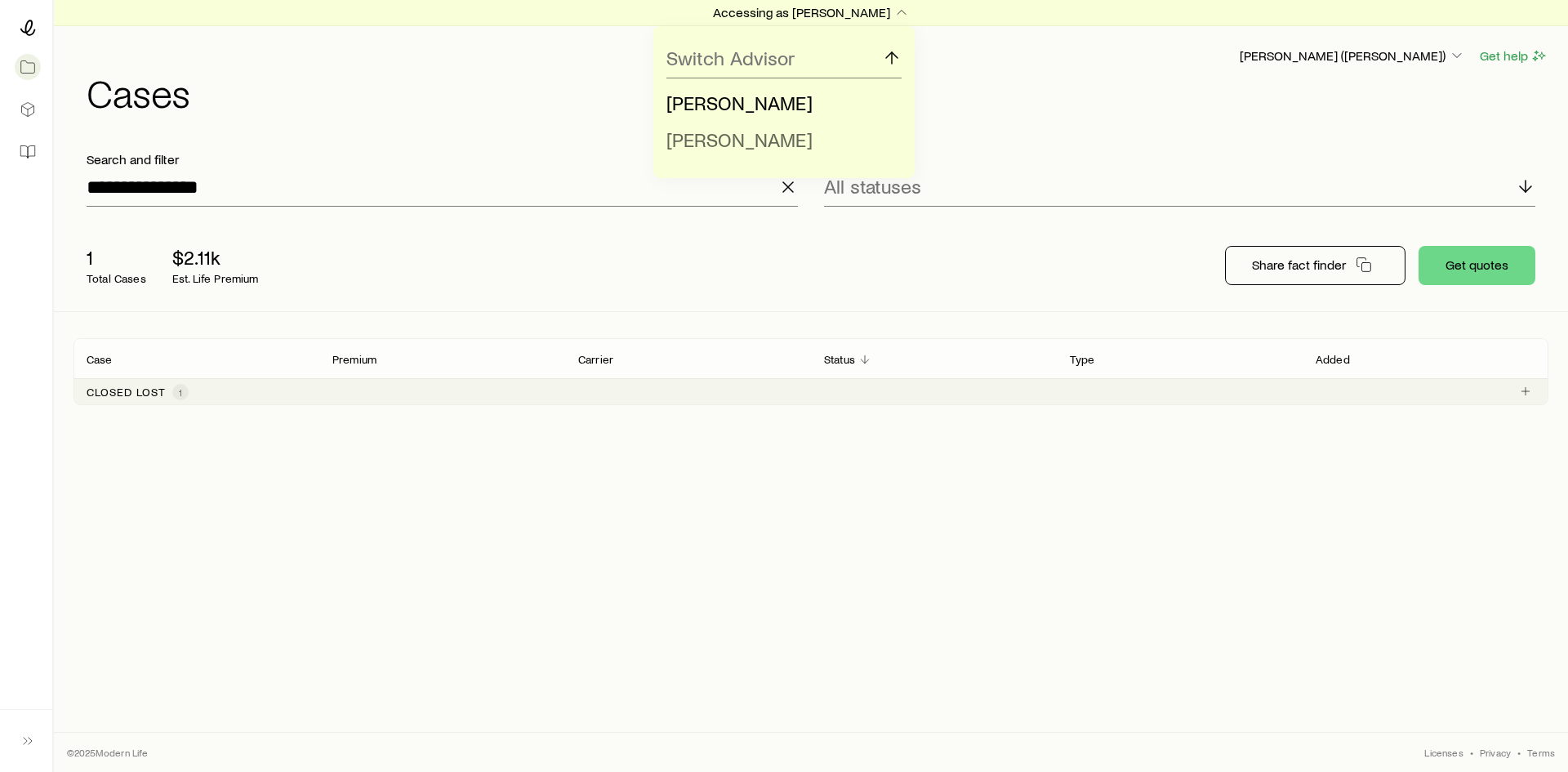
click at [726, 144] on span "[PERSON_NAME]" at bounding box center [739, 139] width 147 height 23
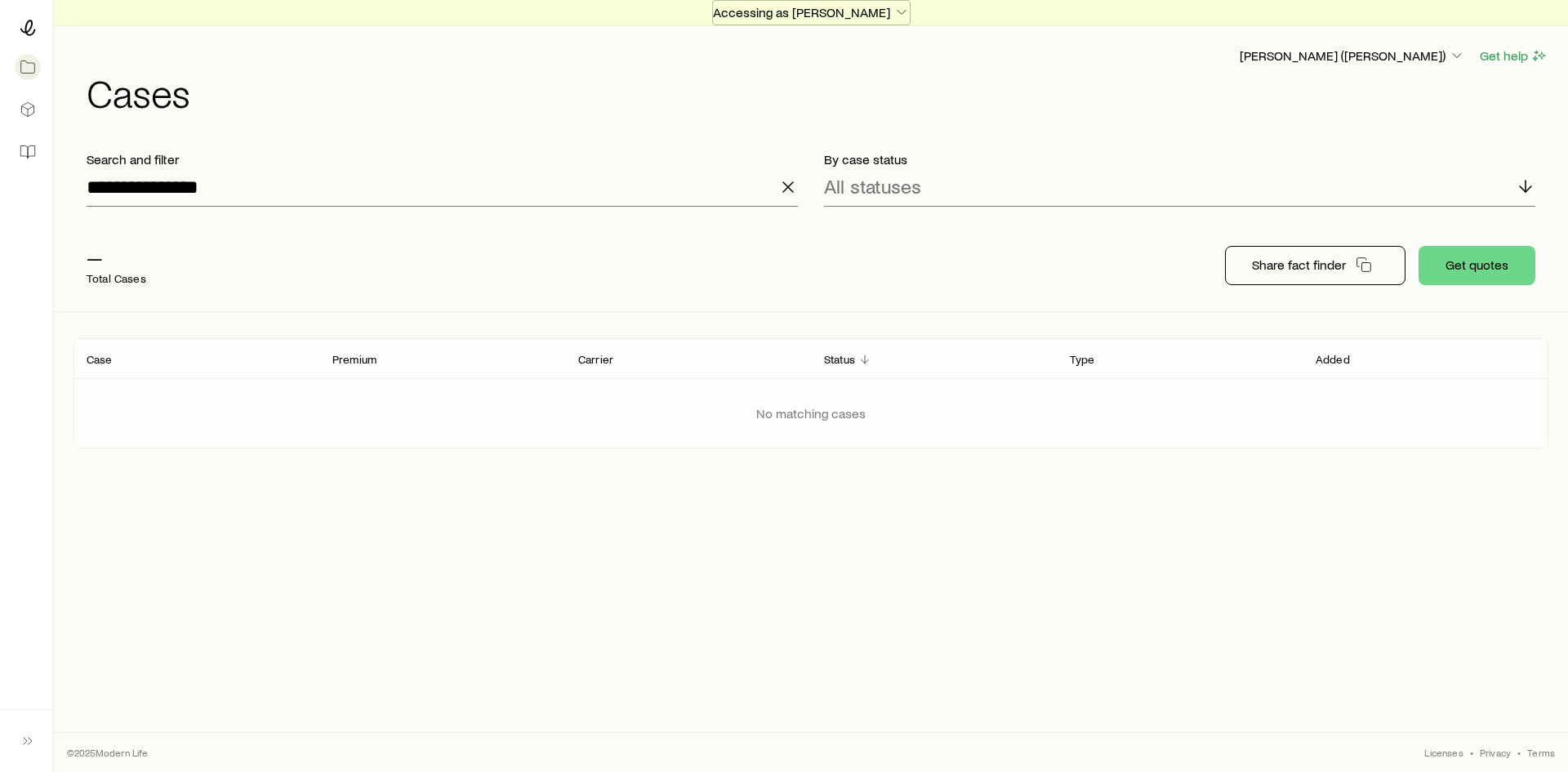
click at [832, 18] on p "Accessing as [PERSON_NAME]" at bounding box center [811, 12] width 197 height 17
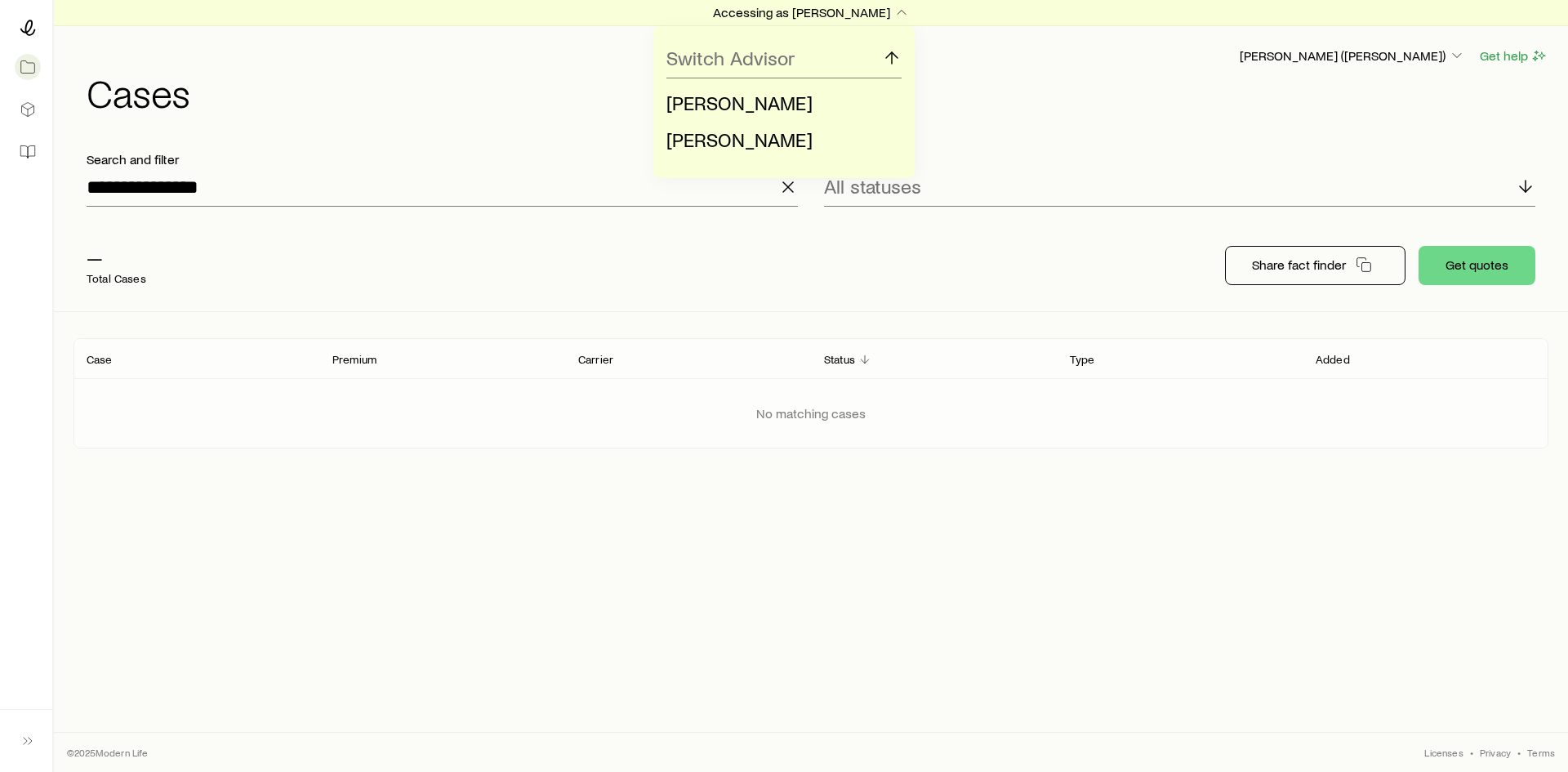
click at [763, 105] on span "[PERSON_NAME]" at bounding box center [739, 102] width 147 height 23
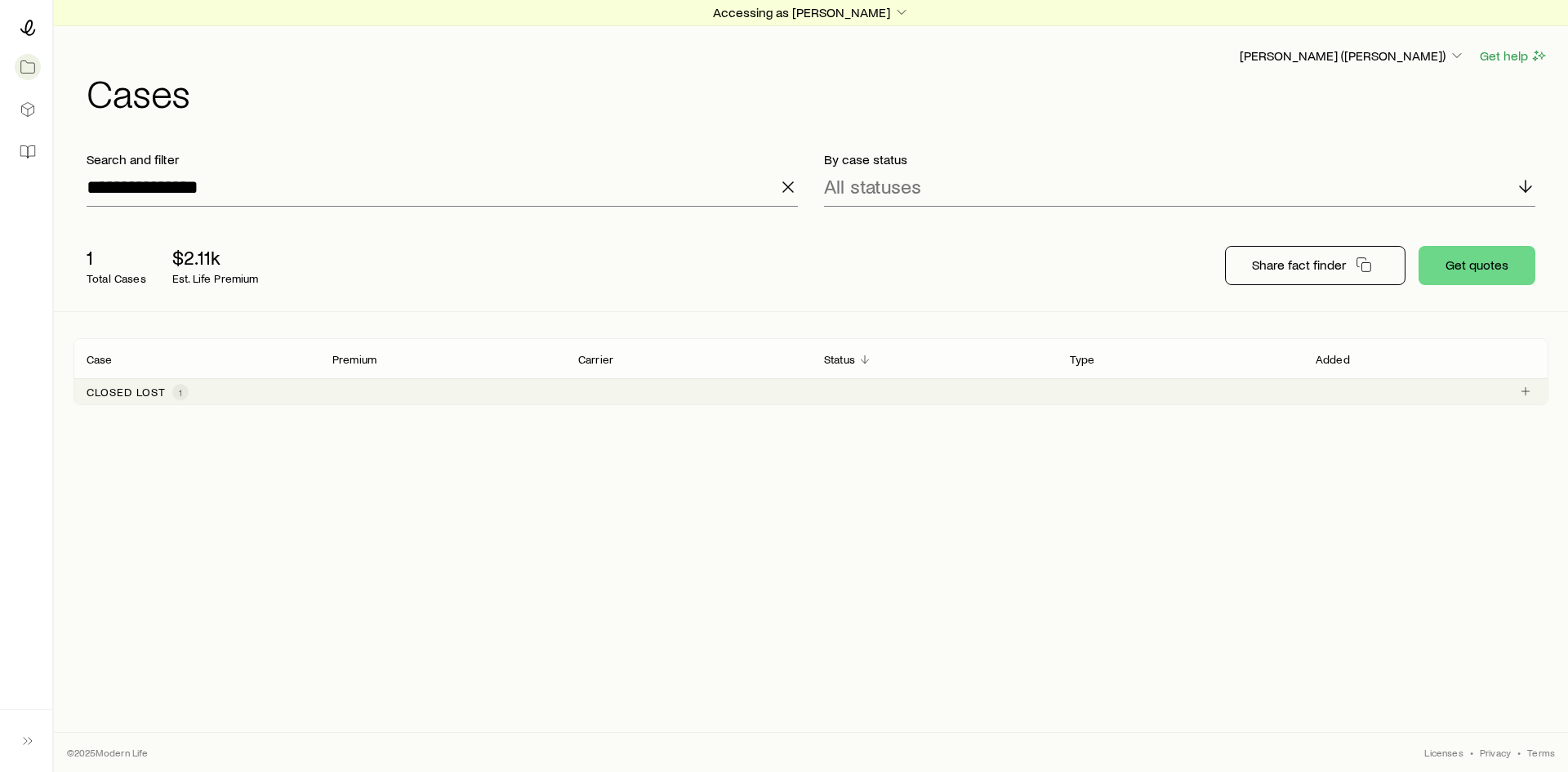
click at [106, 393] on p "Closed lost" at bounding box center [126, 392] width 79 height 13
click at [151, 433] on link "[PERSON_NAME]" at bounding box center [136, 432] width 98 height 16
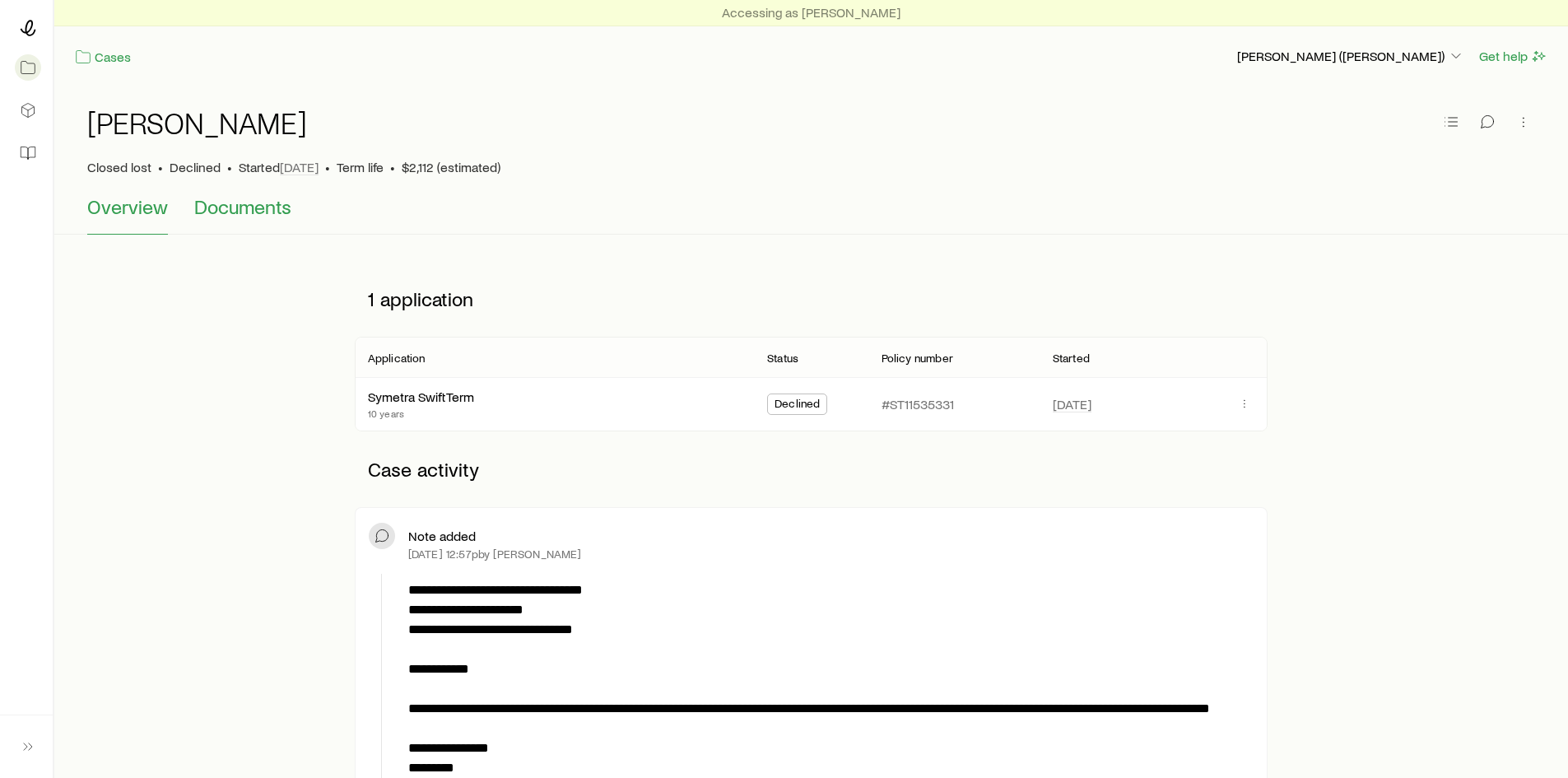
click at [241, 201] on span "Documents" at bounding box center [243, 206] width 97 height 24
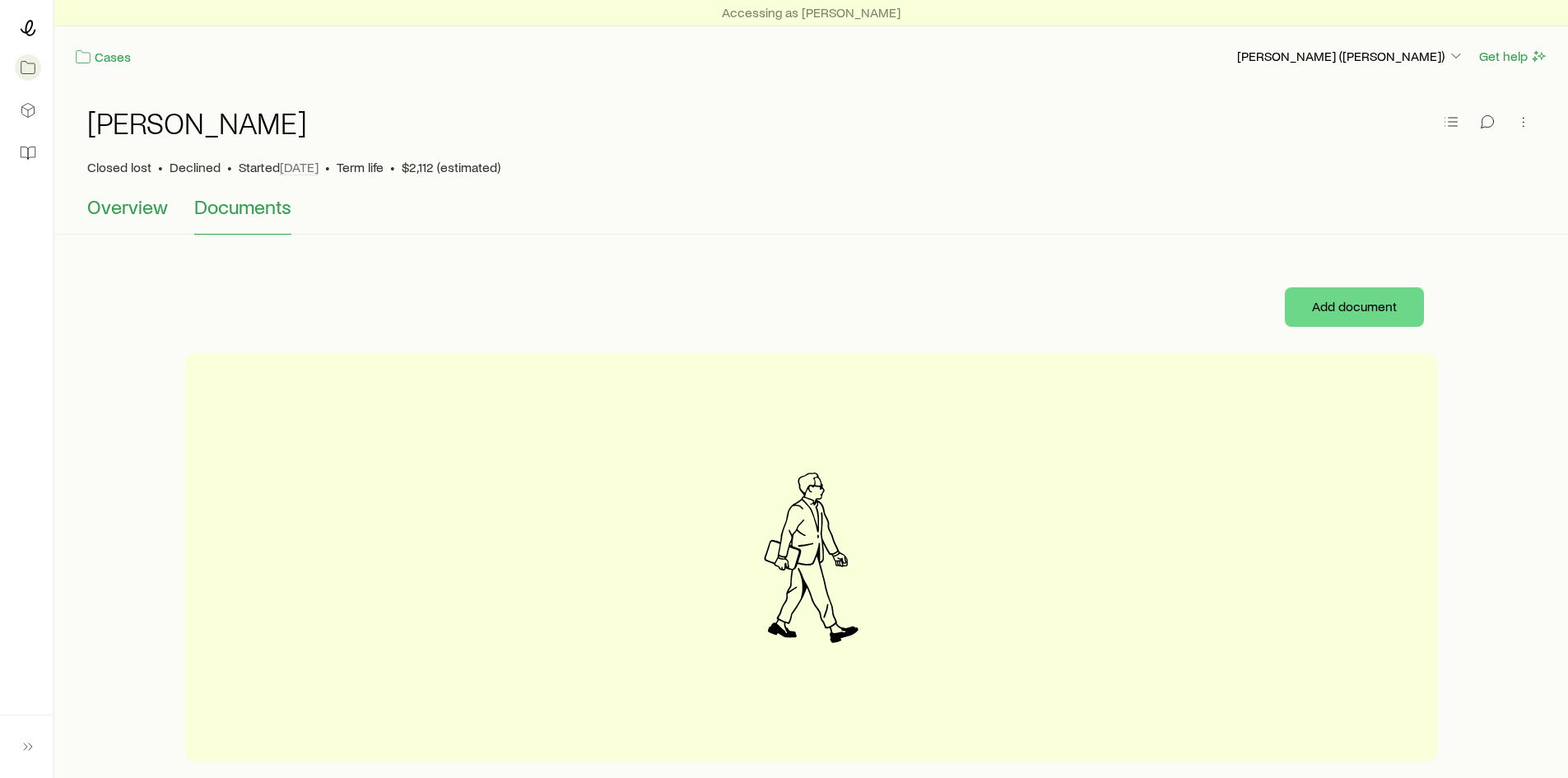
click at [142, 207] on span "Overview" at bounding box center [128, 206] width 81 height 24
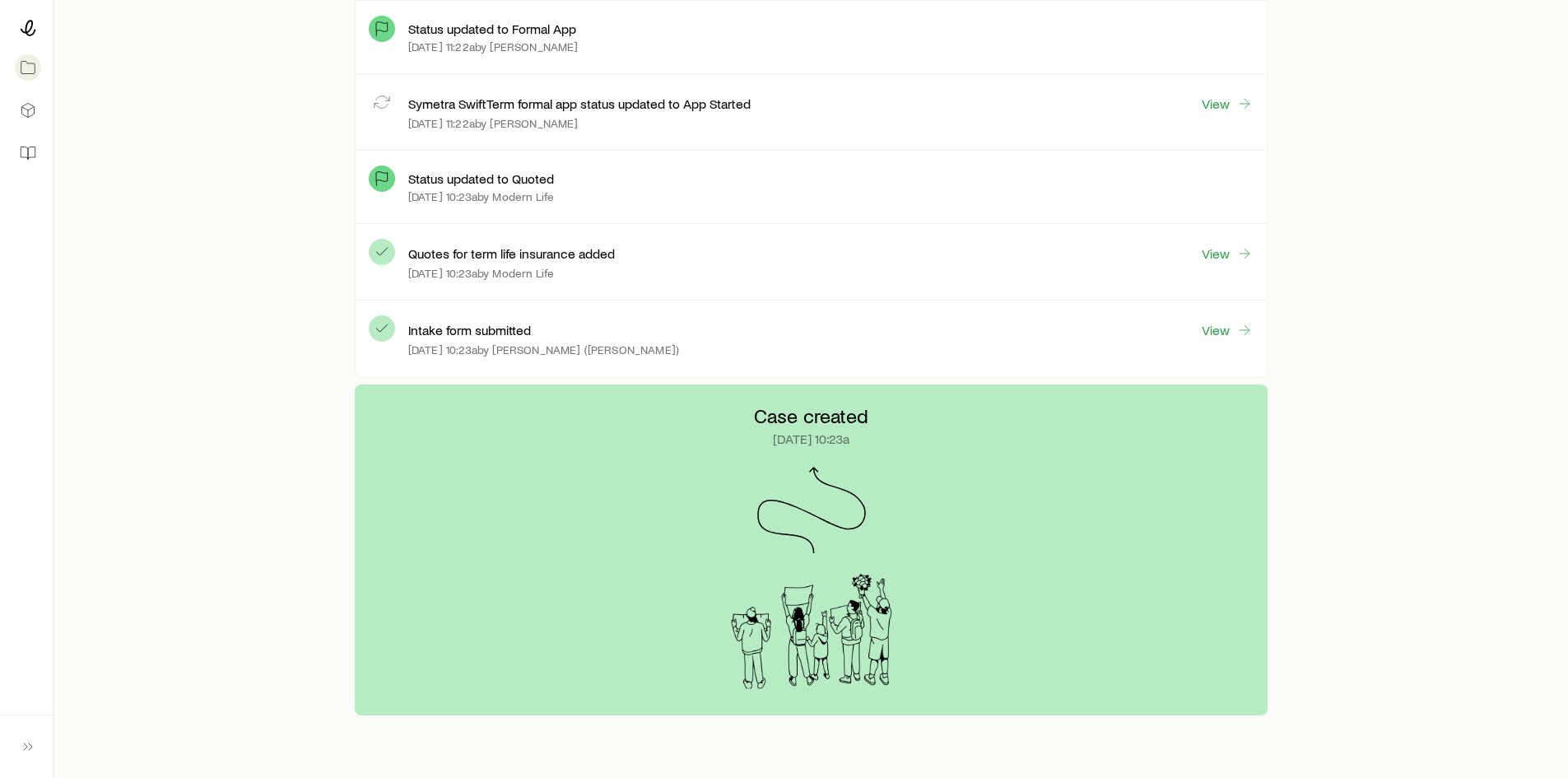
scroll to position [5439, 0]
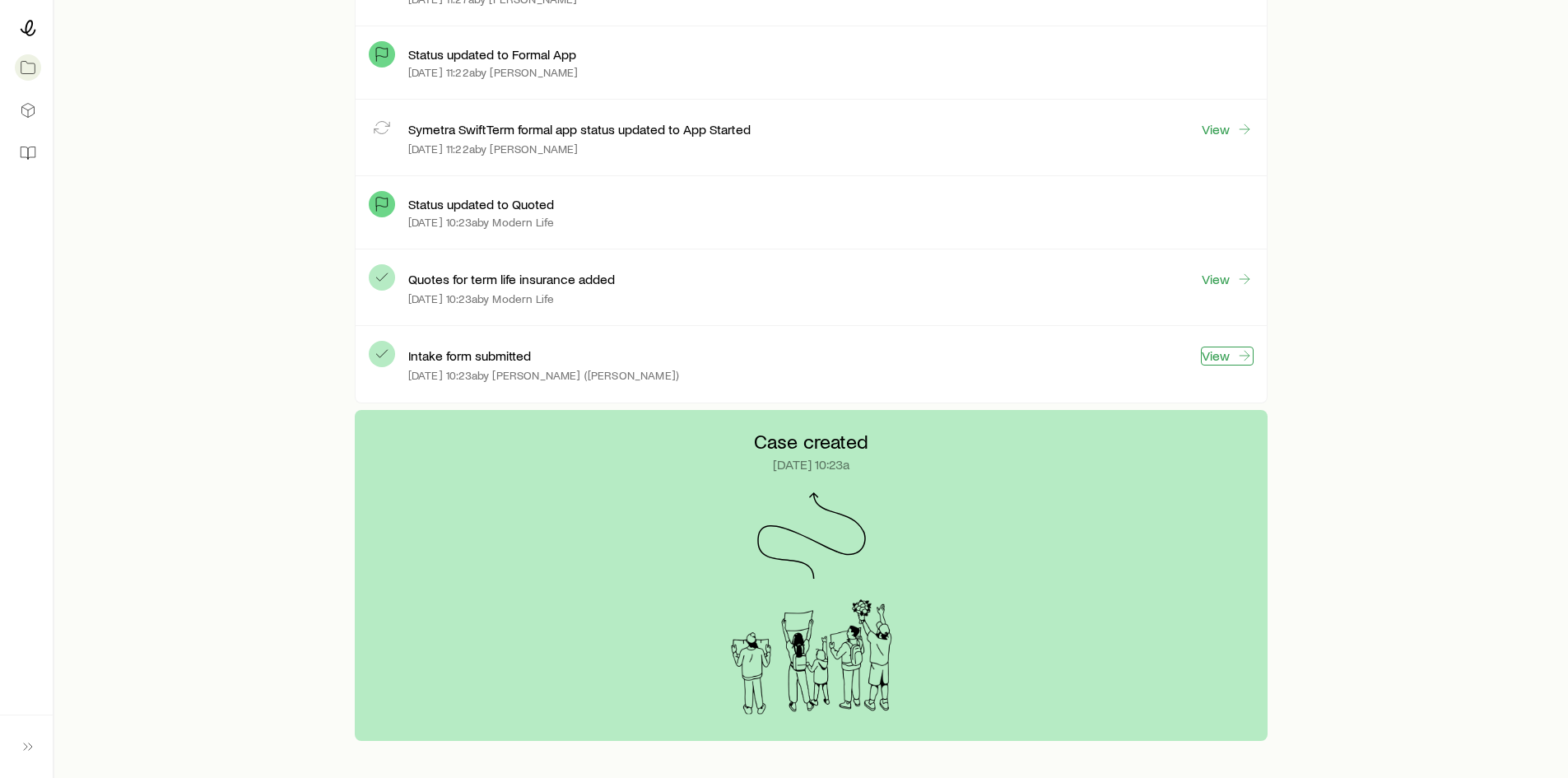
click at [1221, 357] on link "View" at bounding box center [1227, 356] width 53 height 19
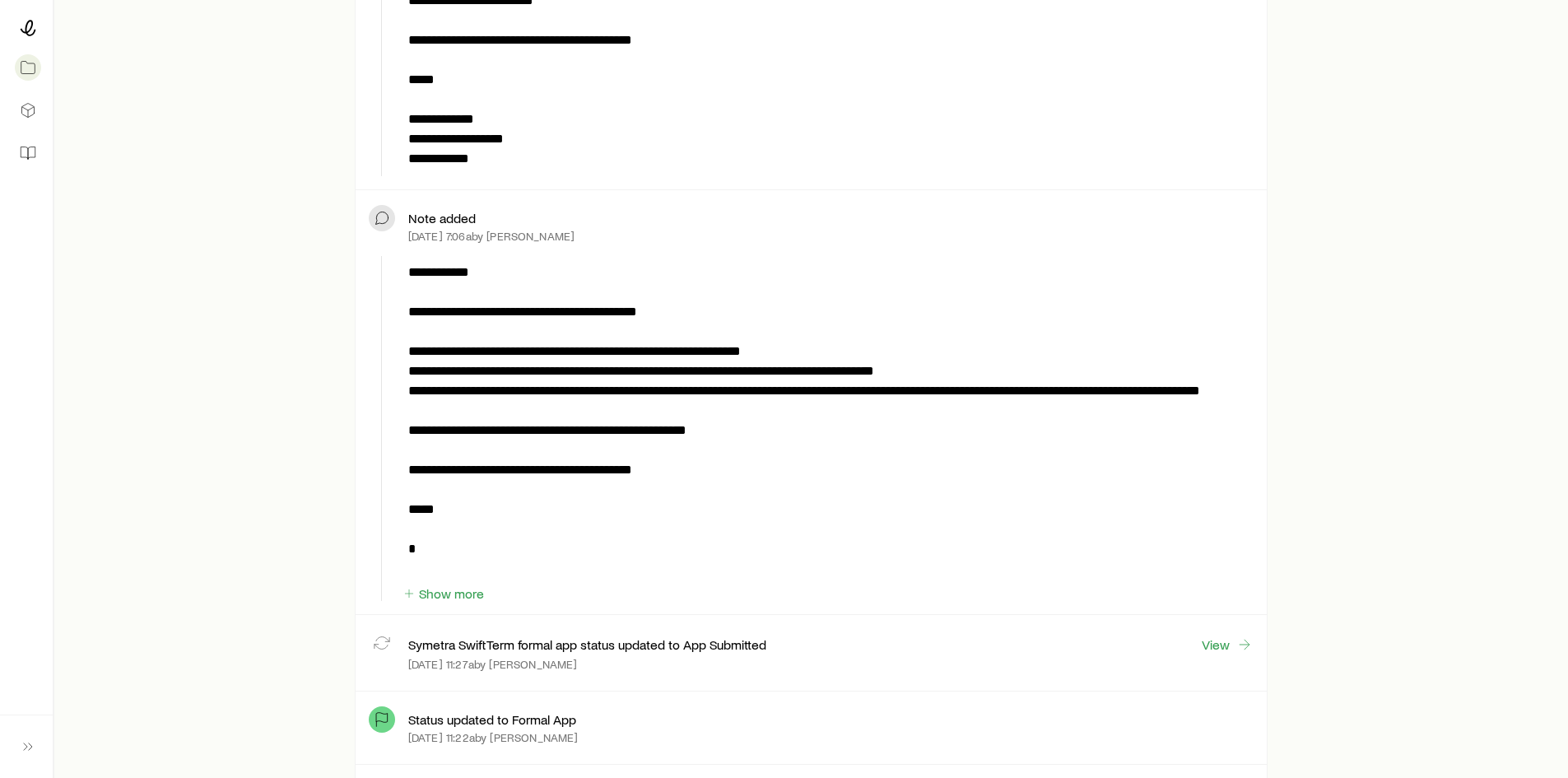
scroll to position [5433, 0]
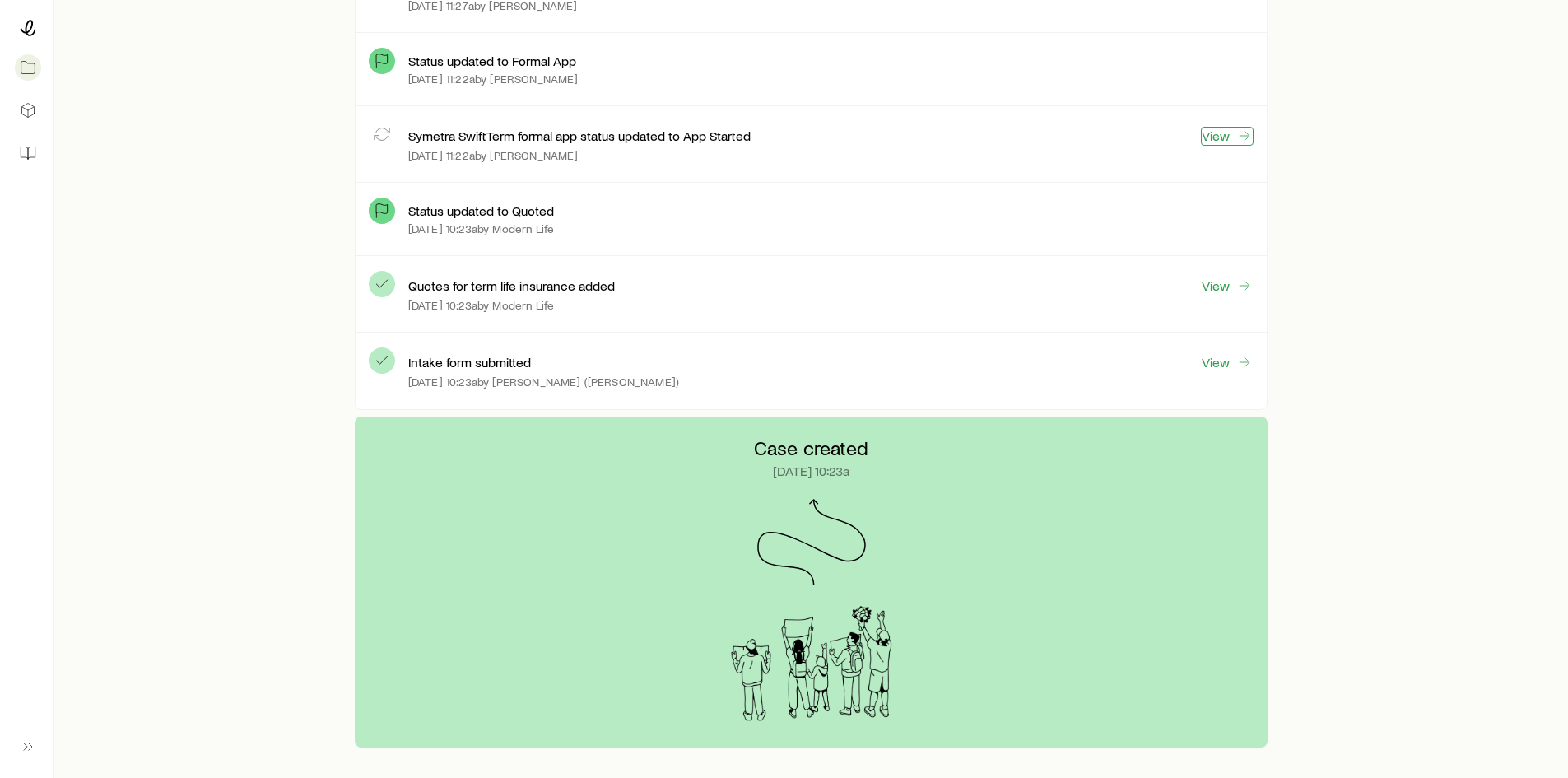
click at [1211, 135] on link "View" at bounding box center [1227, 136] width 53 height 19
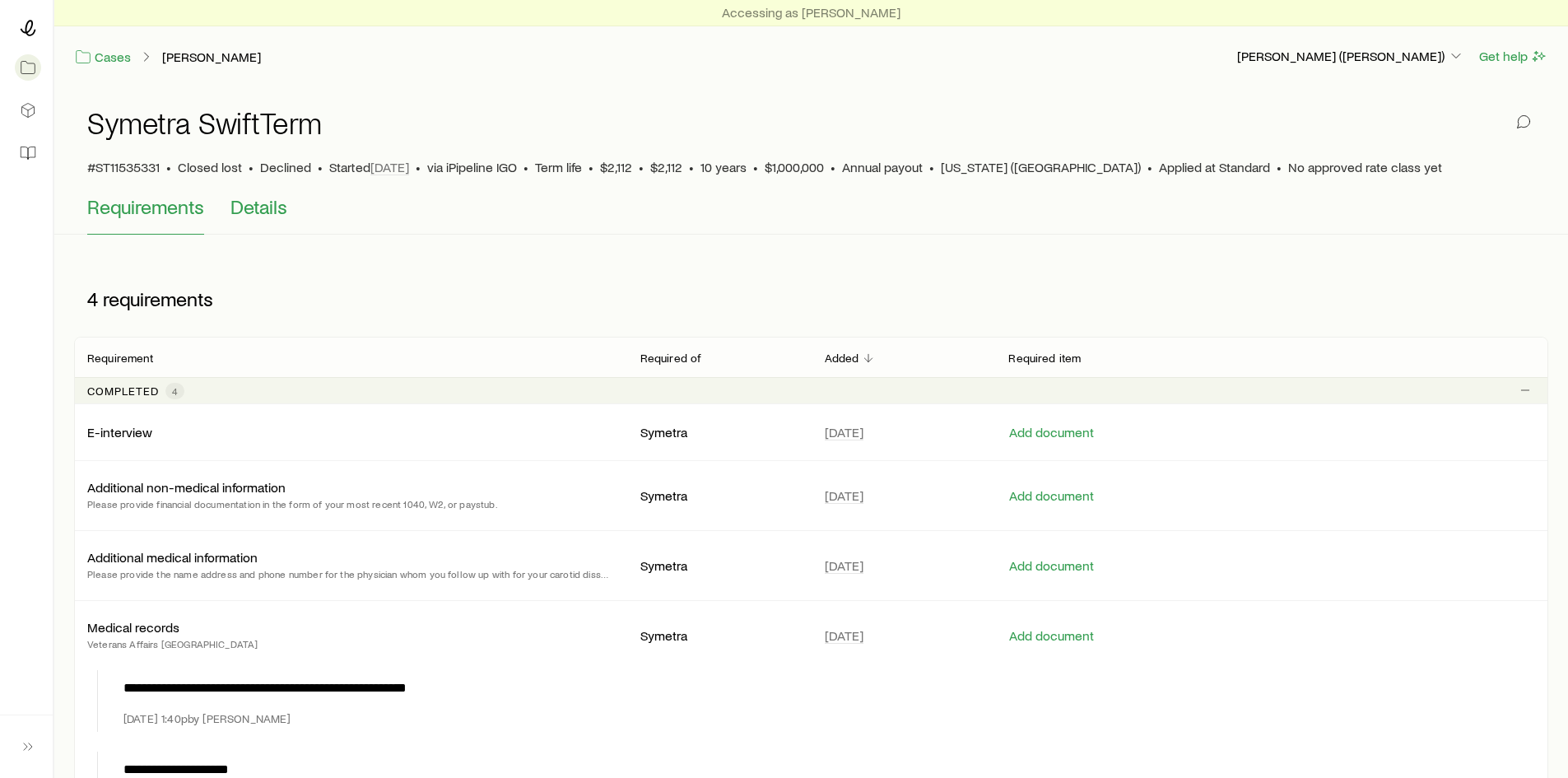
click at [267, 213] on span "Details" at bounding box center [259, 206] width 56 height 24
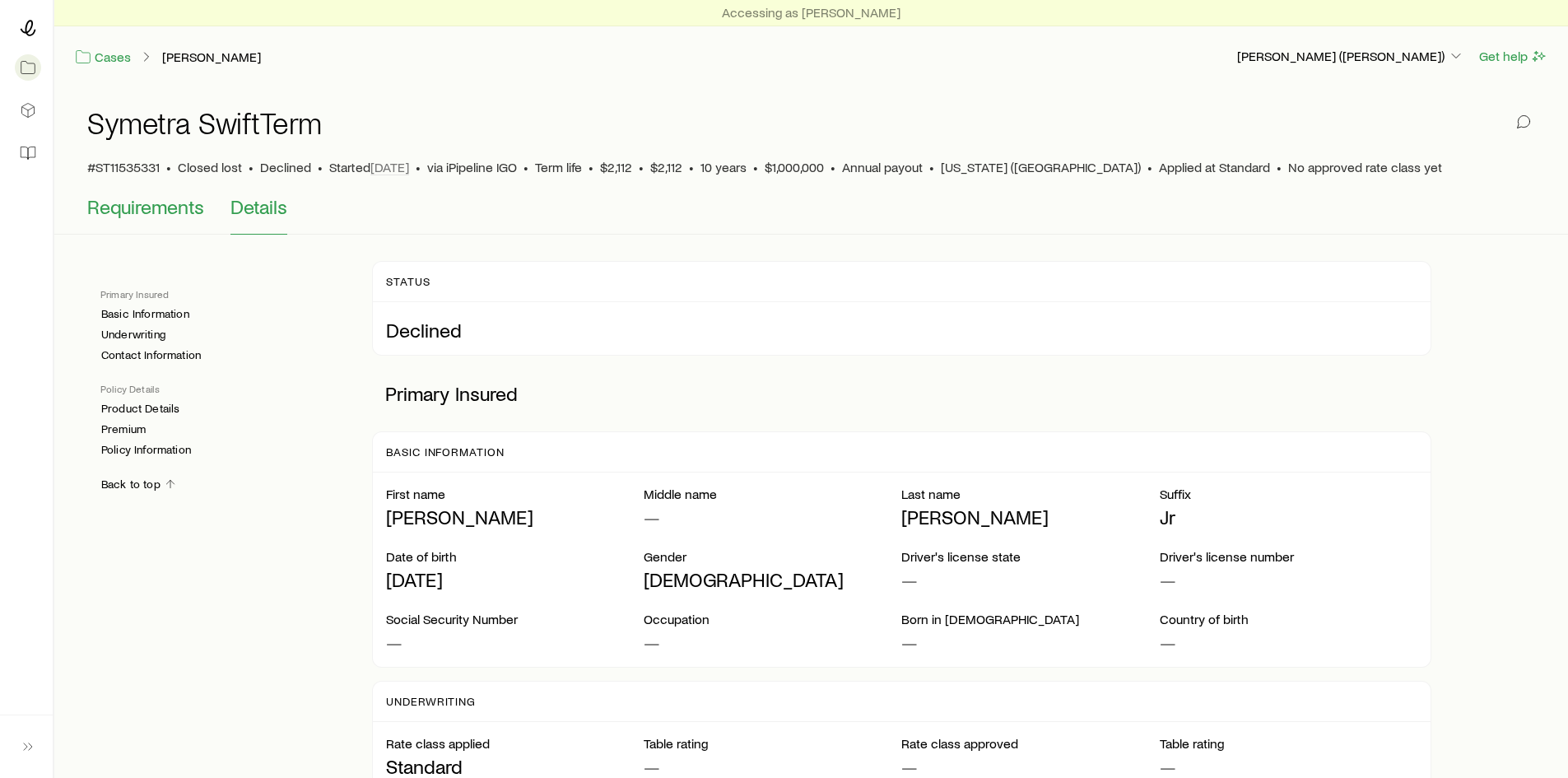
click at [168, 208] on span "Requirements" at bounding box center [146, 206] width 117 height 24
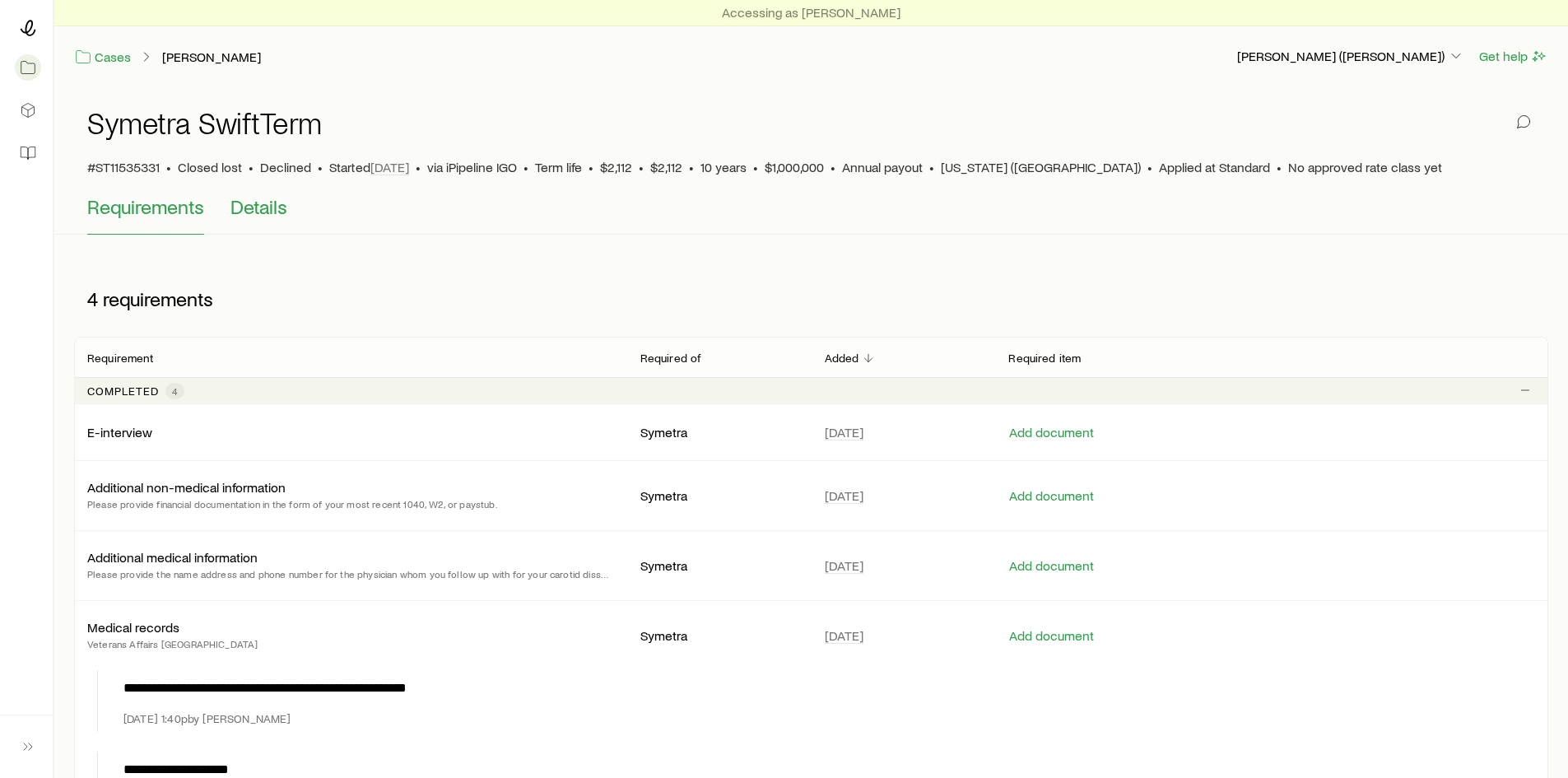
click at [241, 218] on button "Details" at bounding box center [259, 214] width 56 height 40
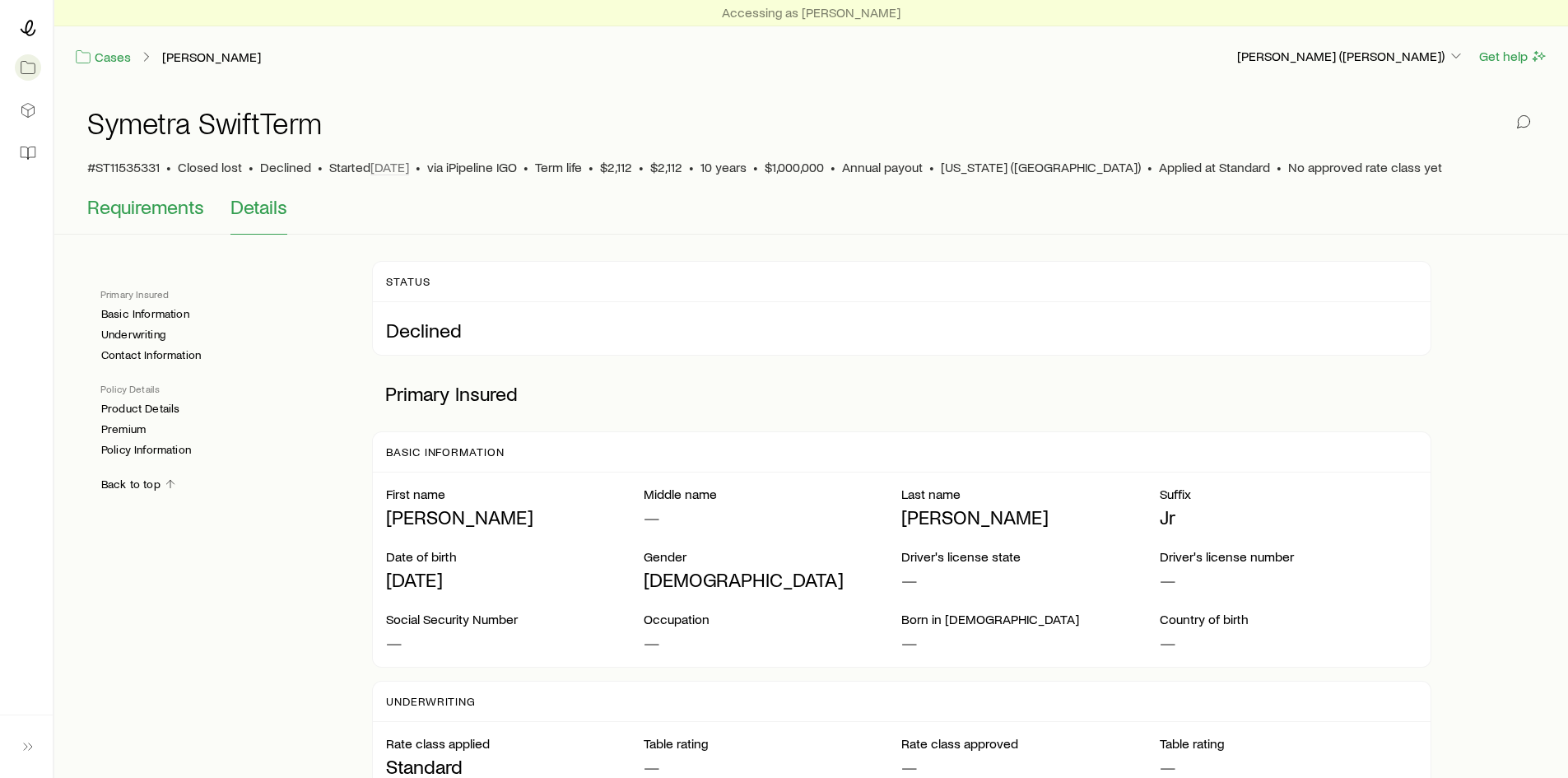
click at [168, 208] on span "Requirements" at bounding box center [146, 206] width 117 height 24
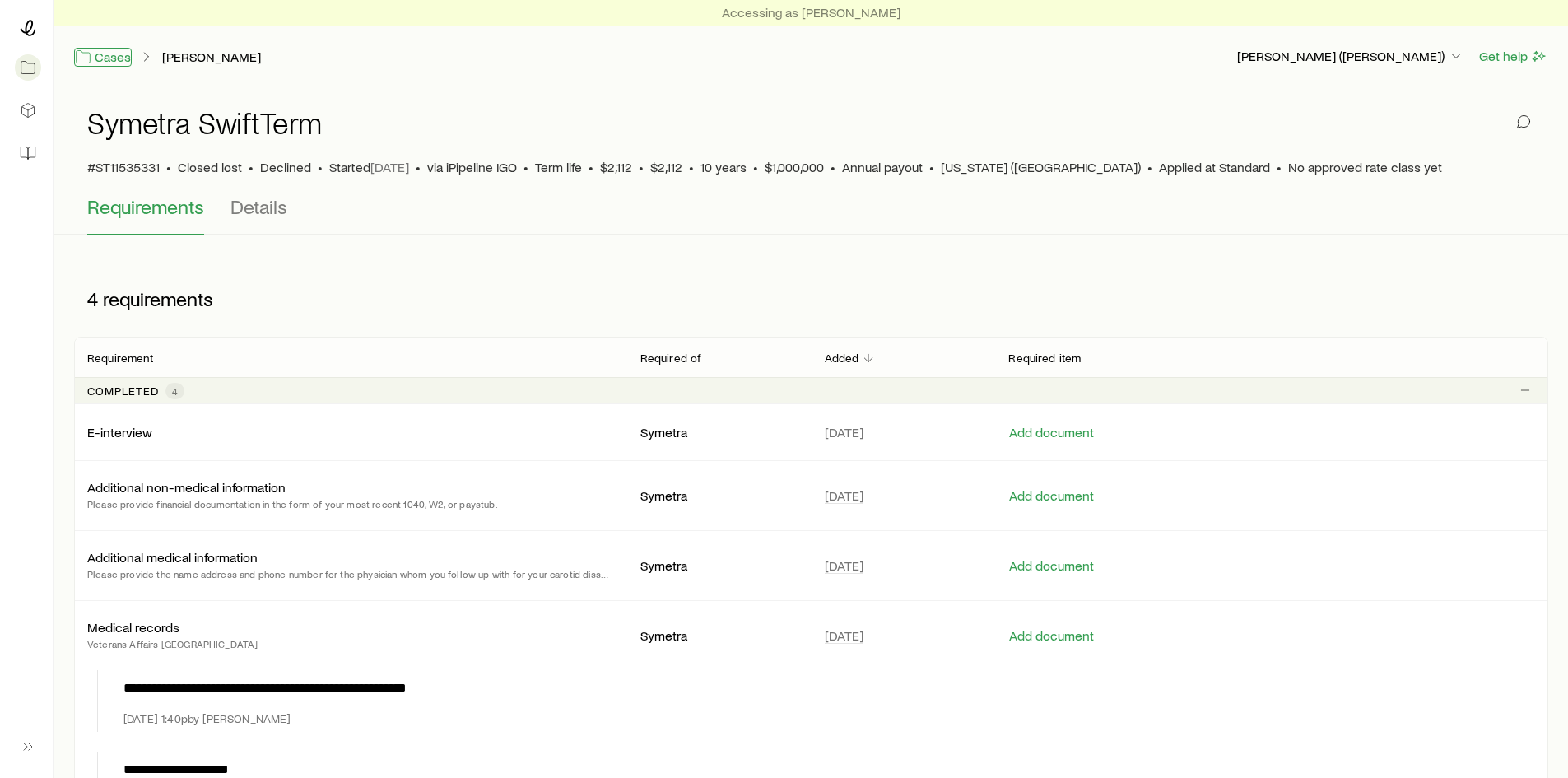
click at [112, 59] on link "Cases" at bounding box center [103, 57] width 57 height 19
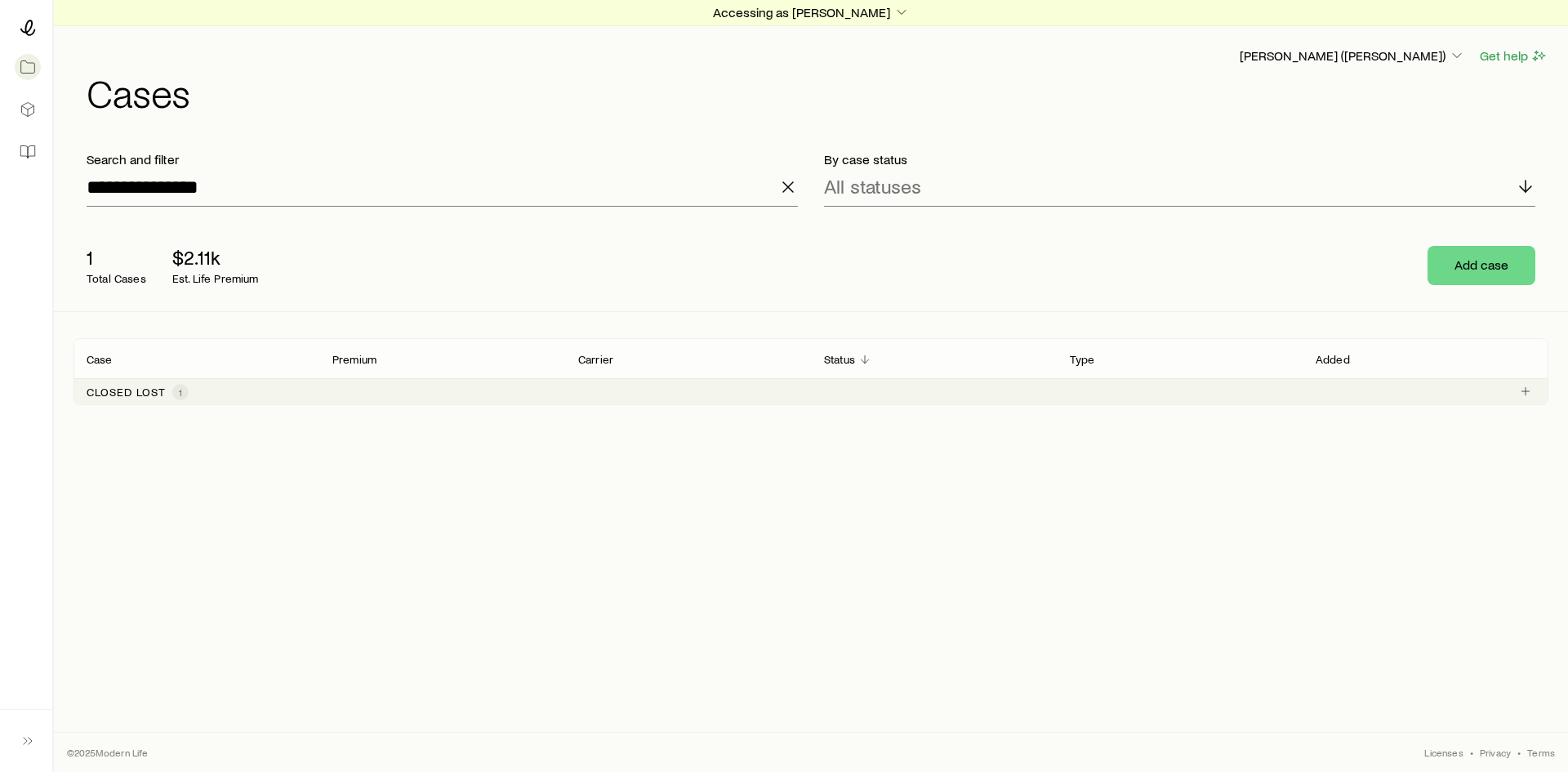
click at [147, 394] on p "Closed lost" at bounding box center [126, 392] width 79 height 13
click at [148, 435] on link "[PERSON_NAME]" at bounding box center [135, 433] width 98 height 16
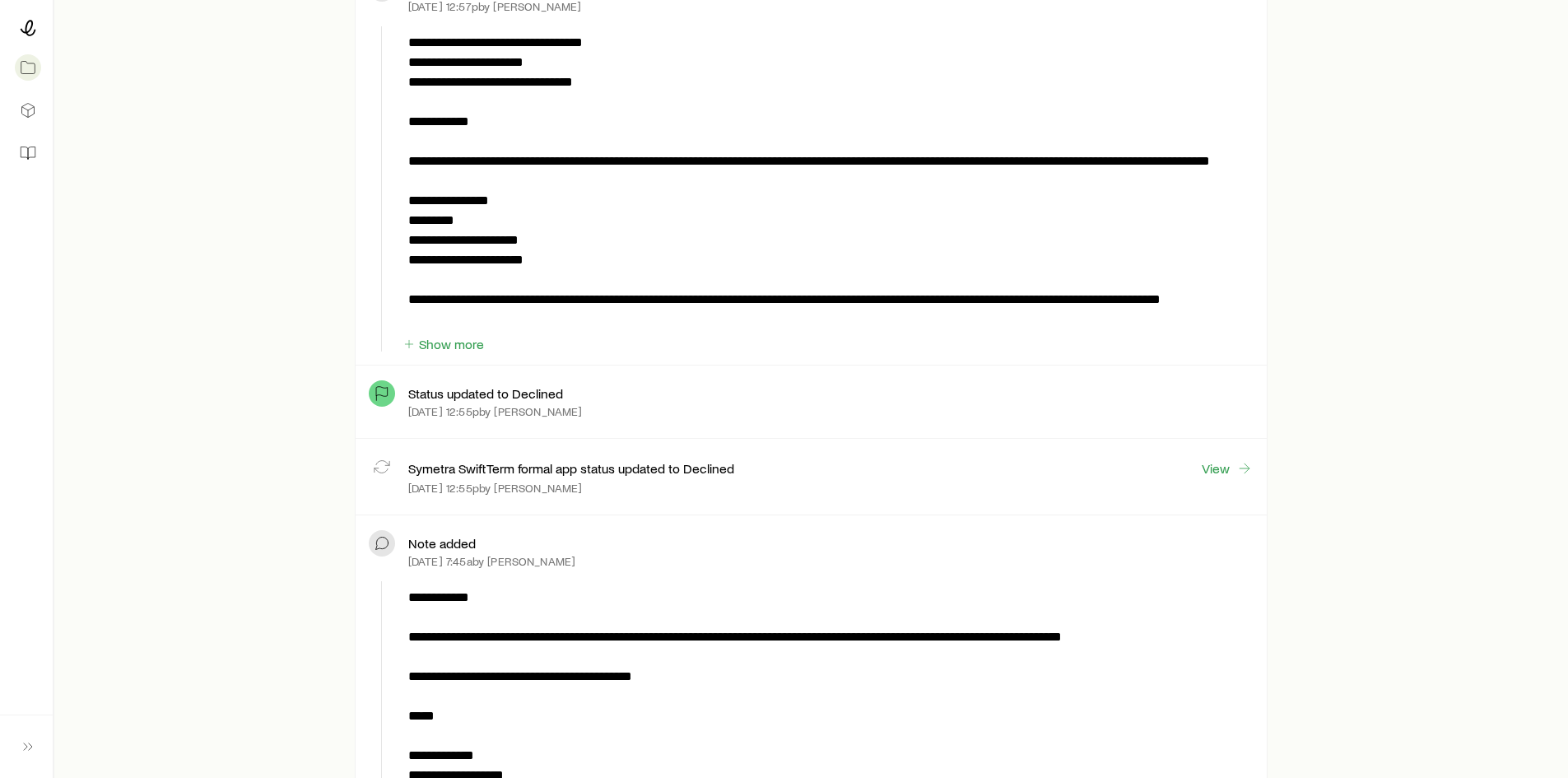
scroll to position [577, 0]
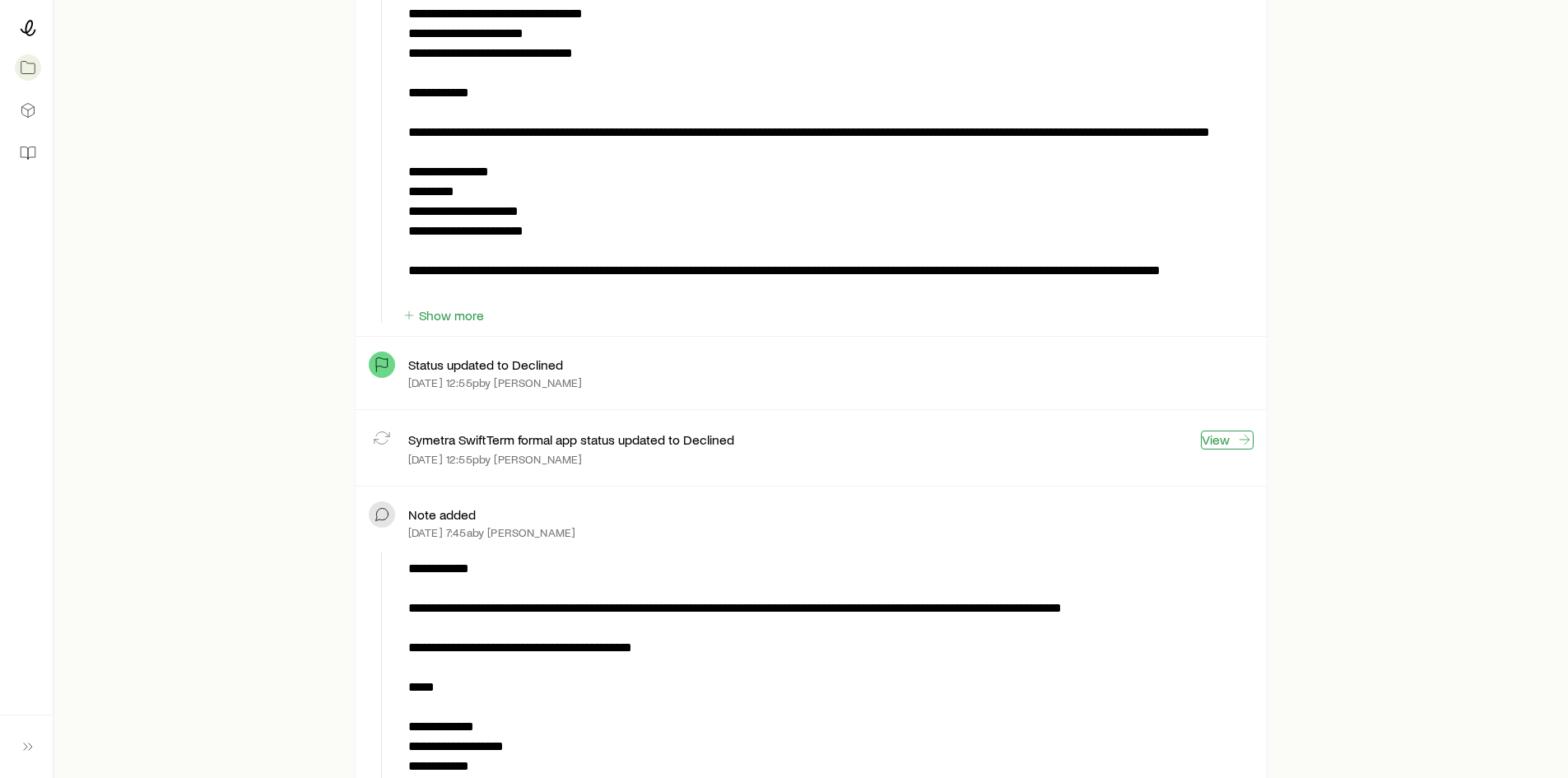
click at [1223, 442] on link "View" at bounding box center [1227, 440] width 53 height 19
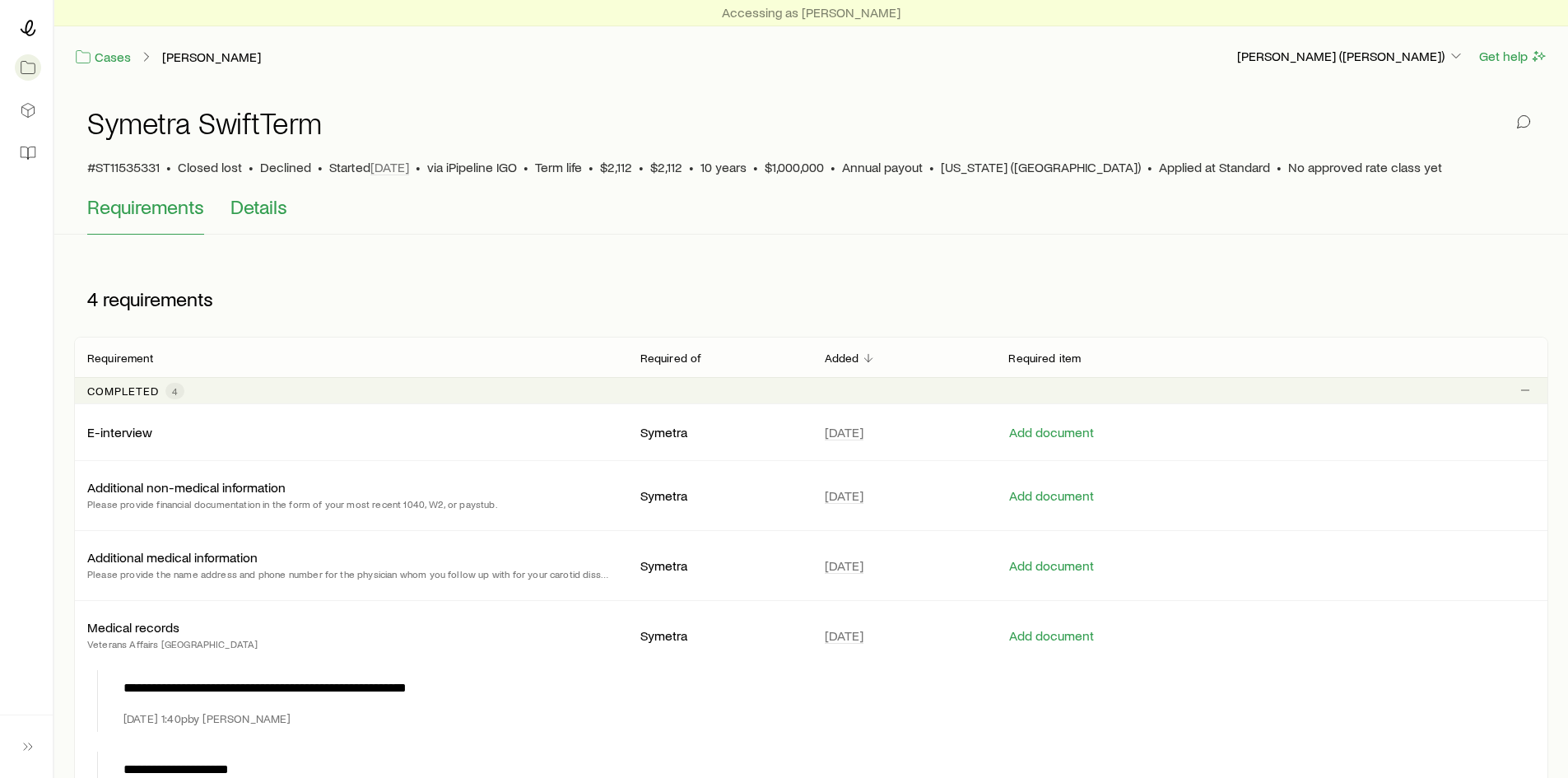
click at [257, 213] on span "Details" at bounding box center [259, 206] width 56 height 24
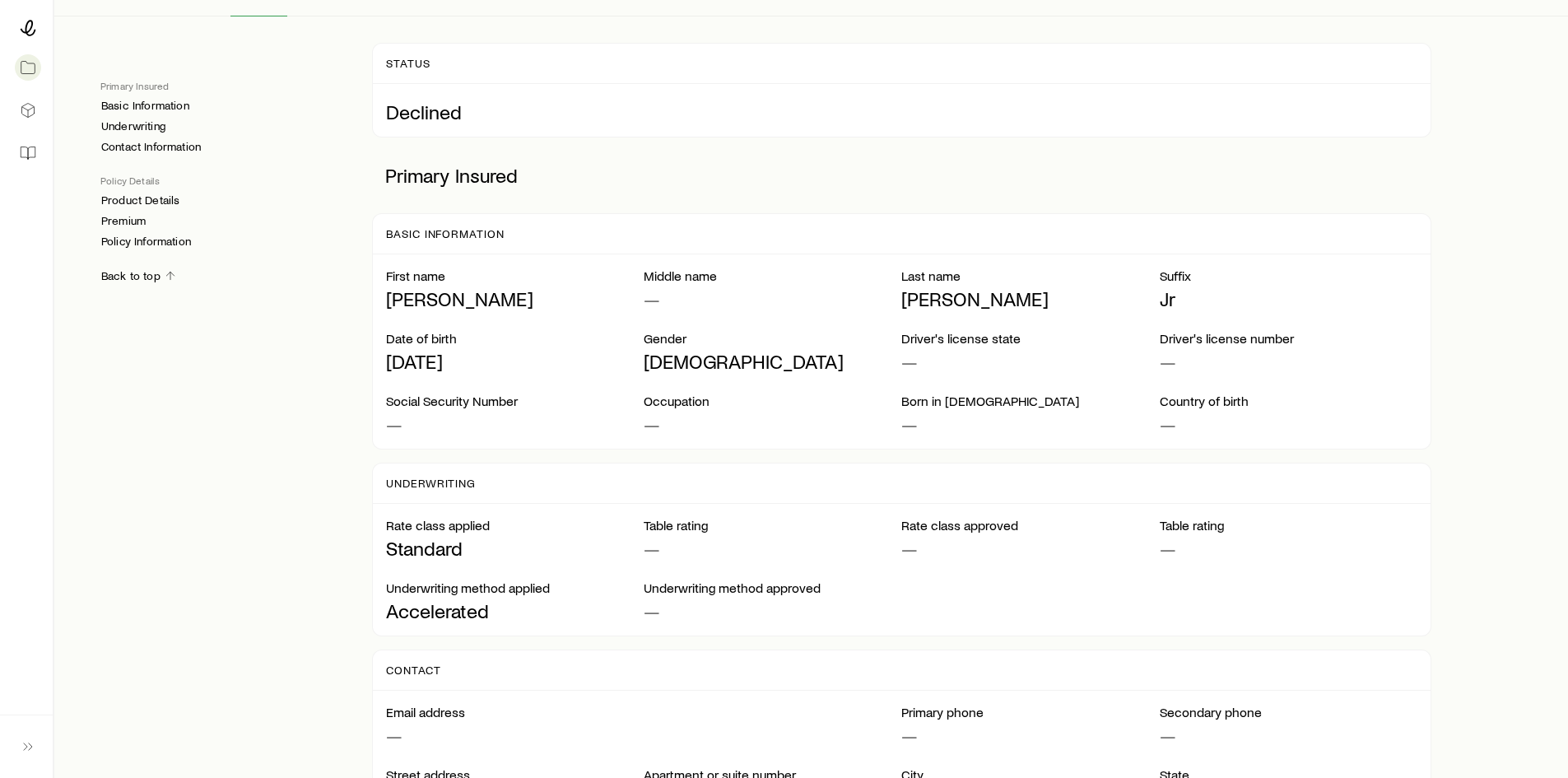
scroll to position [247, 0]
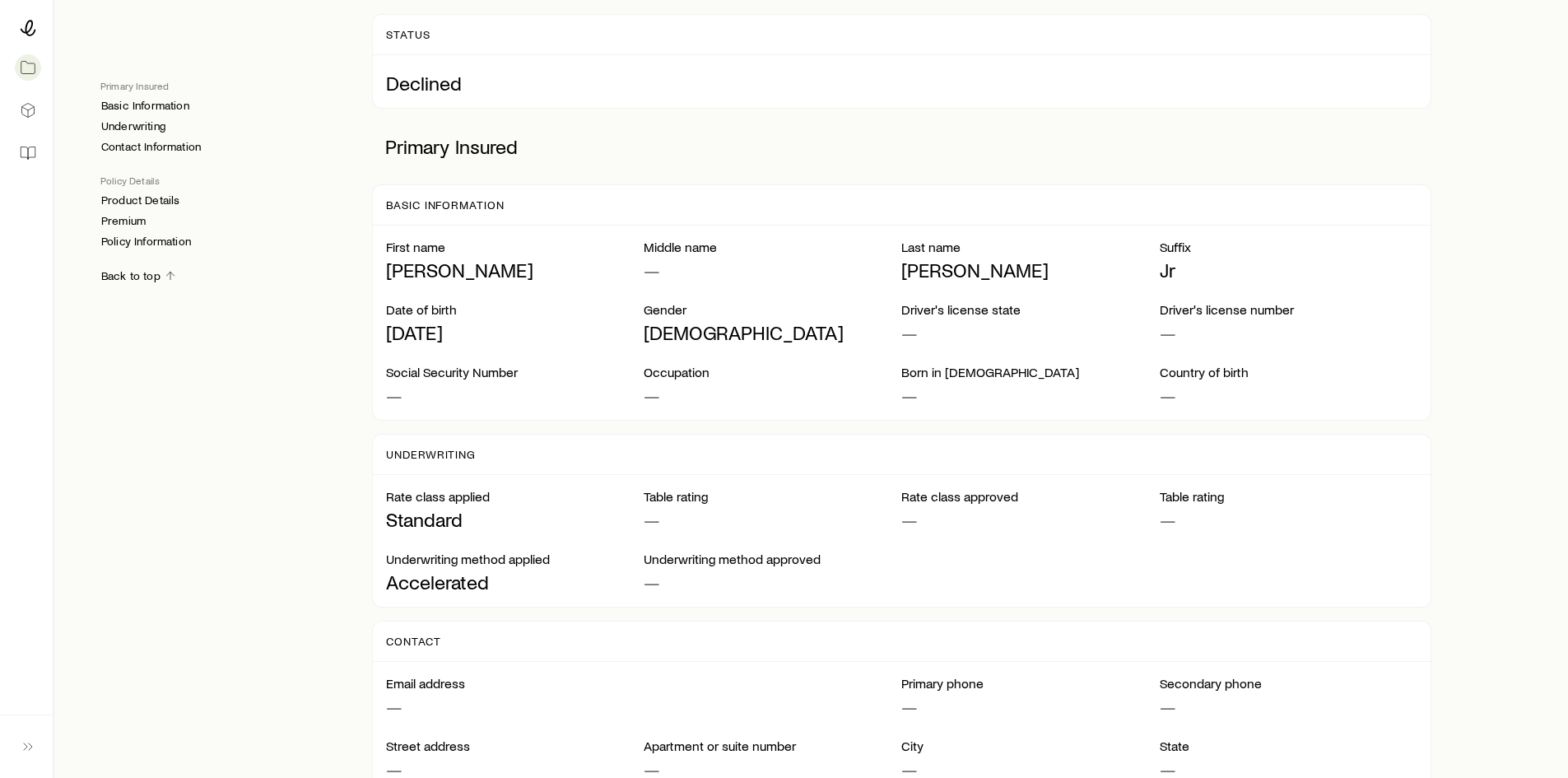
click at [425, 391] on p "—" at bounding box center [515, 395] width 258 height 24
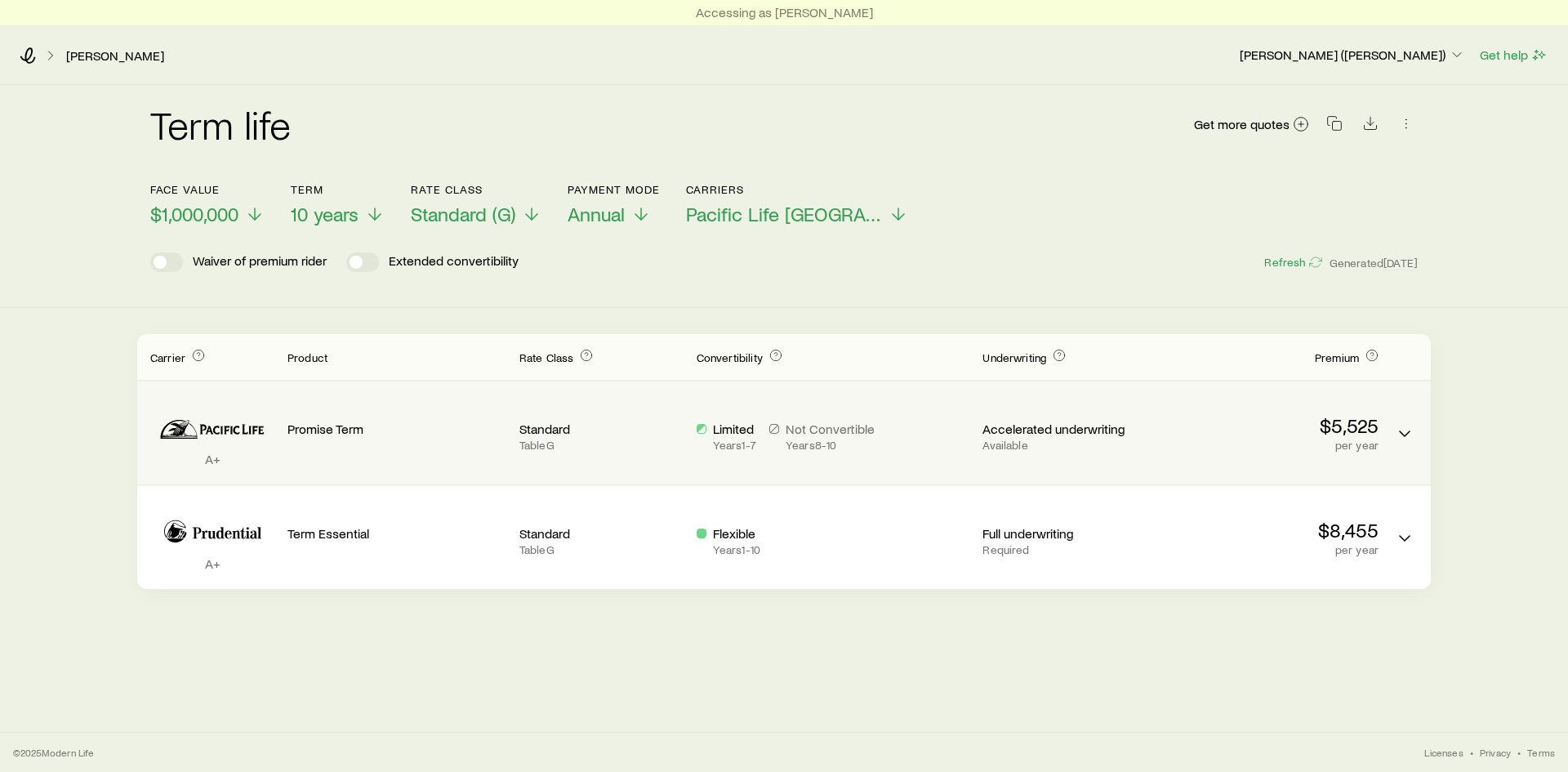
click at [1390, 449] on div "A+ Promise Term Standard Table G Limited Years 1 - 7 Not Convertible Years 8 - …" at bounding box center [784, 433] width 1294 height 103
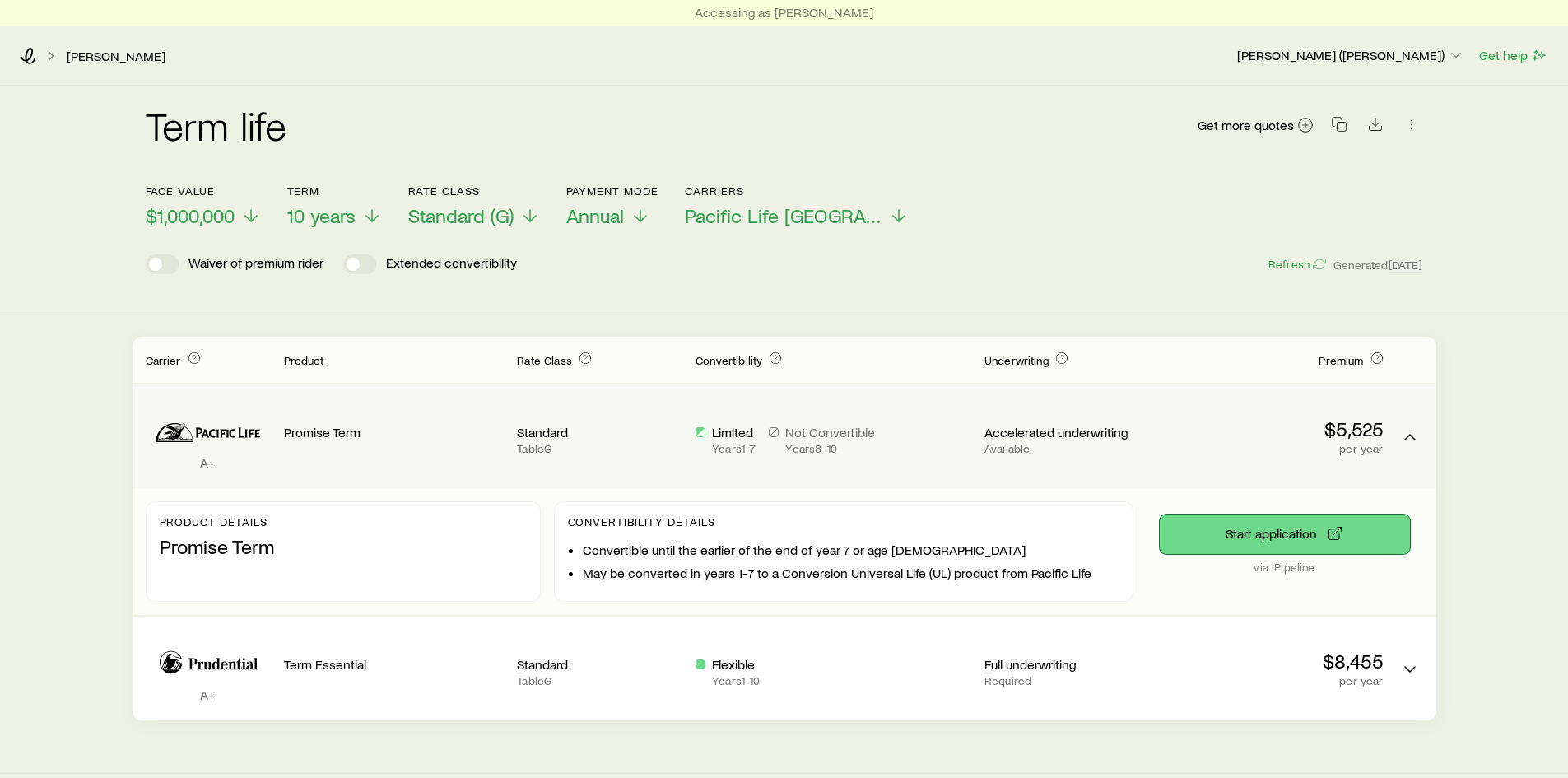
click at [1301, 545] on button "Start application" at bounding box center [1285, 534] width 250 height 40
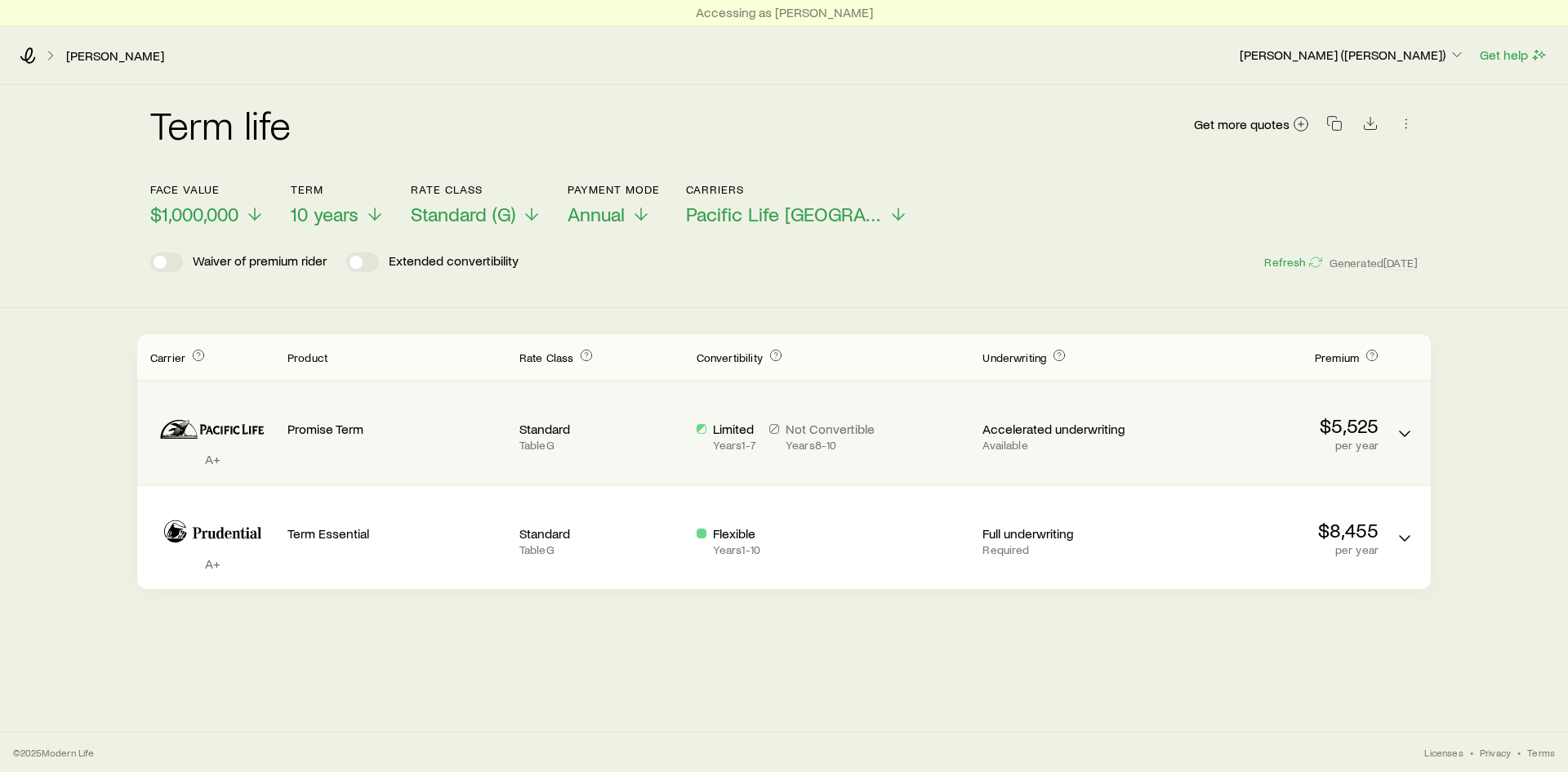
click at [1271, 433] on p "$5,525" at bounding box center [1269, 426] width 219 height 23
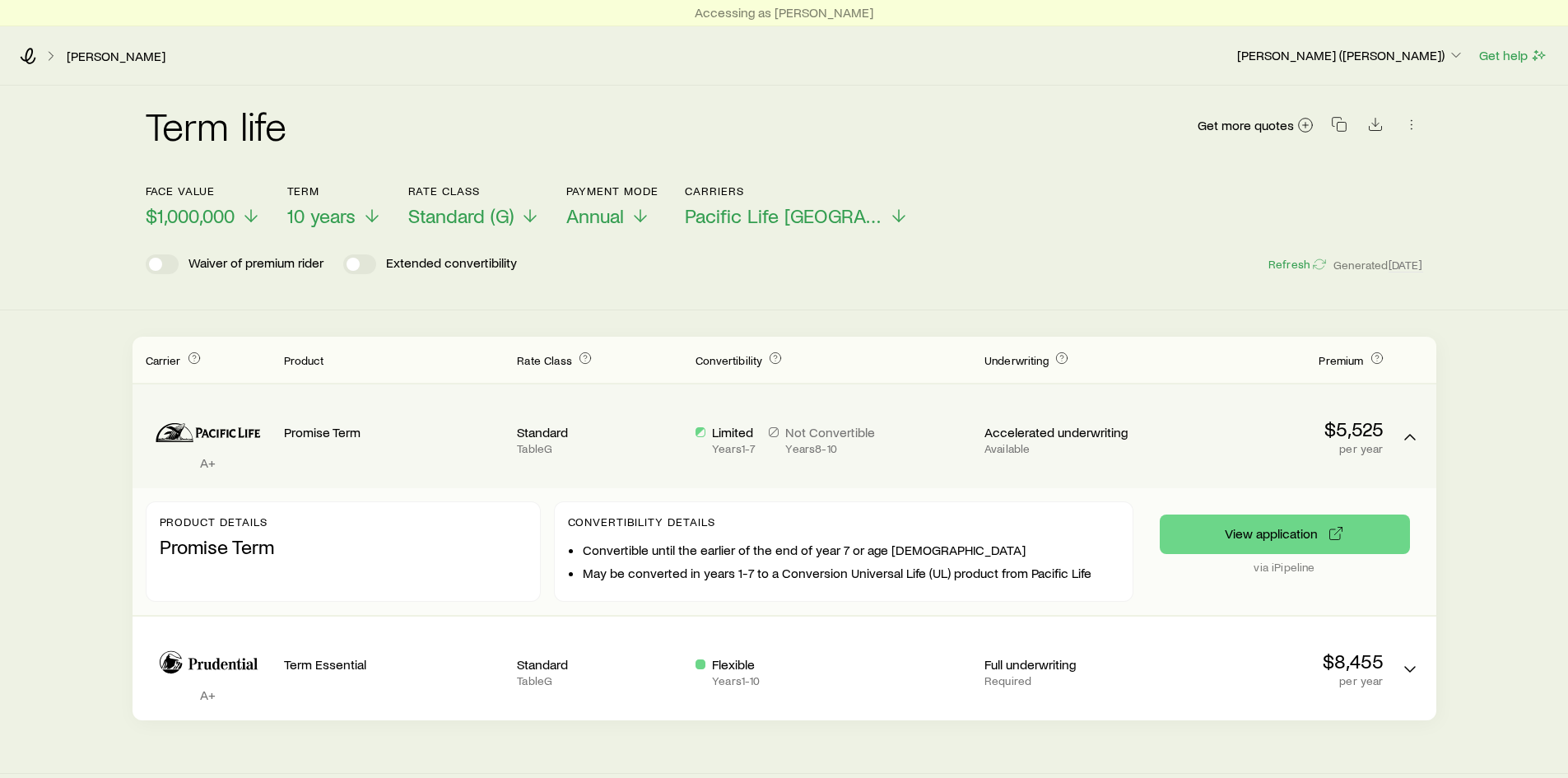
click at [305, 545] on p "Promise Term" at bounding box center [343, 547] width 367 height 24
click at [828, 553] on li "Convertible until the earlier of the end of year 7 or age [DEMOGRAPHIC_DATA]" at bounding box center [851, 550] width 537 height 17
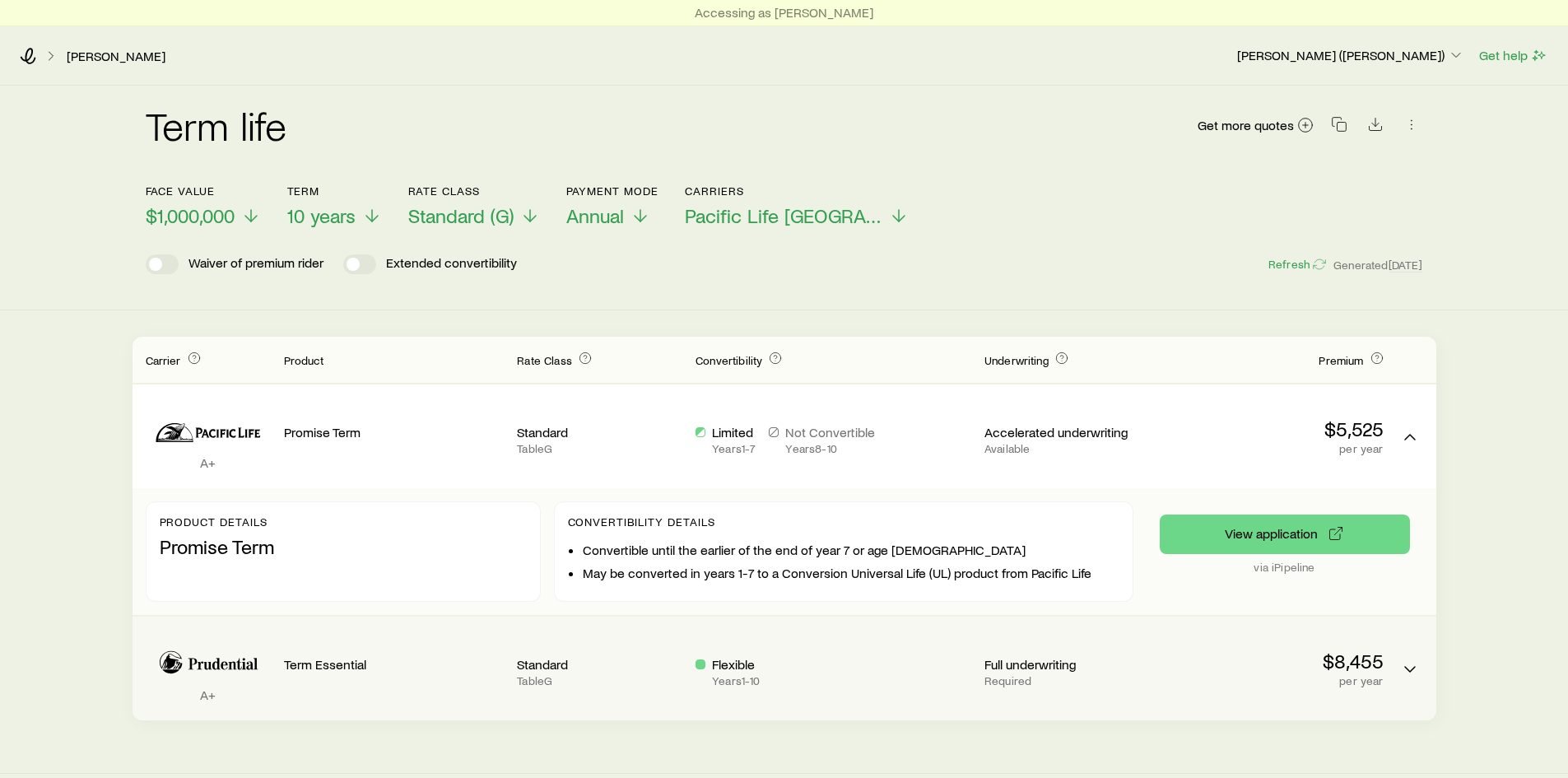
click at [1285, 675] on div "$8,455 per year" at bounding box center [1273, 668] width 221 height 38
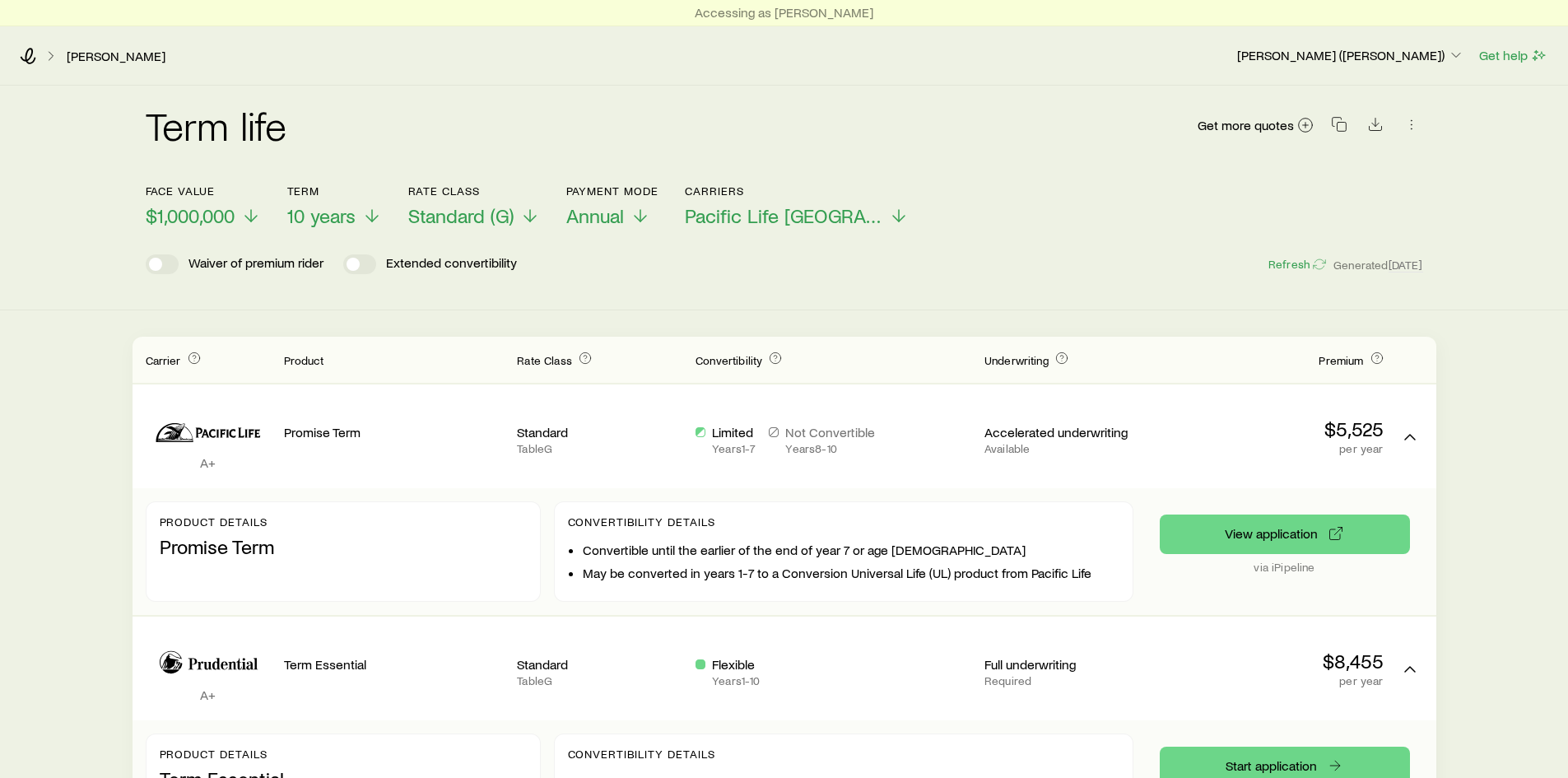
click at [166, 364] on span "Carrier" at bounding box center [164, 359] width 36 height 14
click at [1415, 125] on icon "button" at bounding box center [1412, 124] width 17 height 17
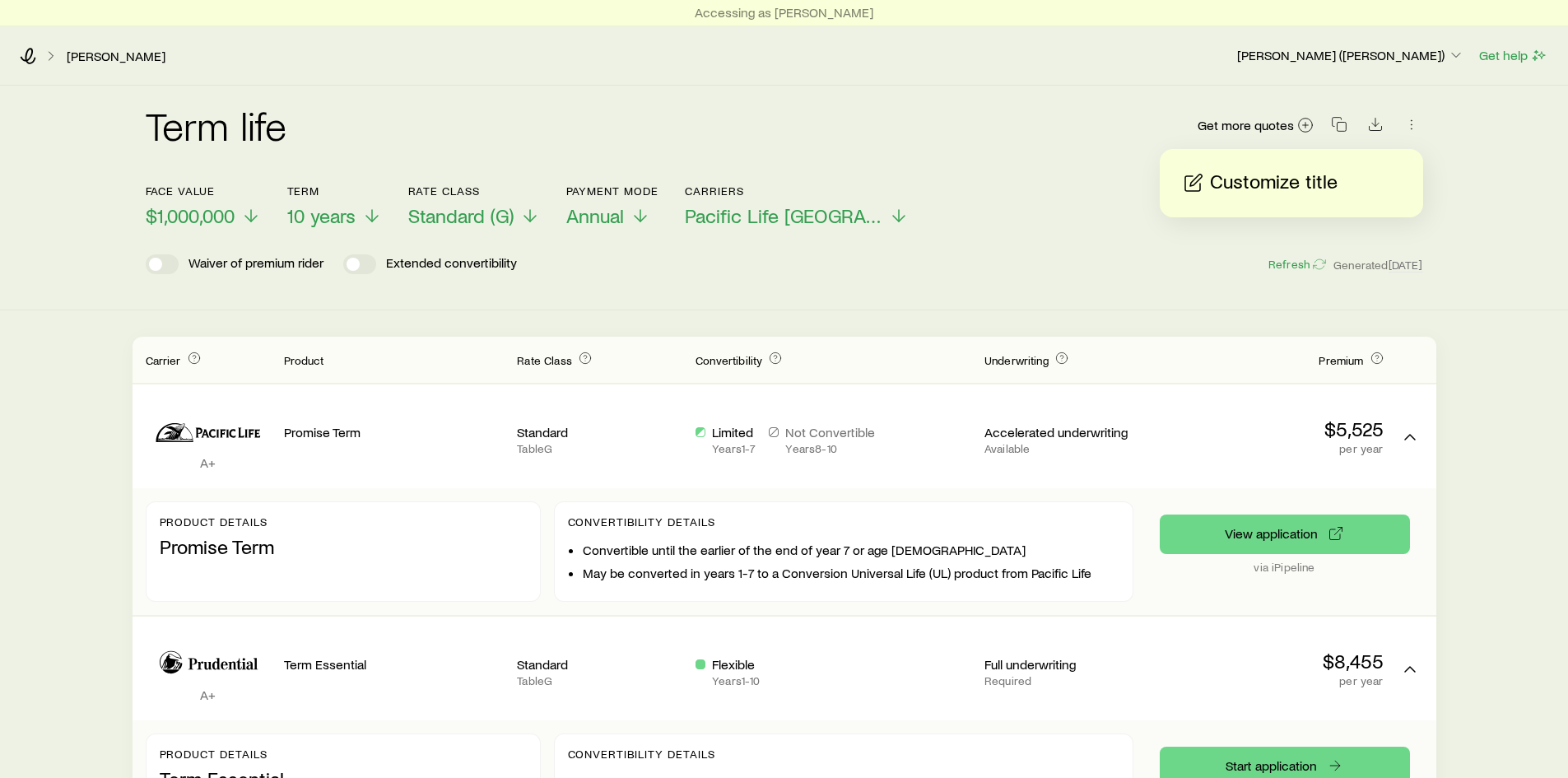
click at [1521, 291] on div "Term life Get more quotes Face value $1,000,000 Term 10 years Rate Class Standa…" at bounding box center [784, 198] width 1568 height 225
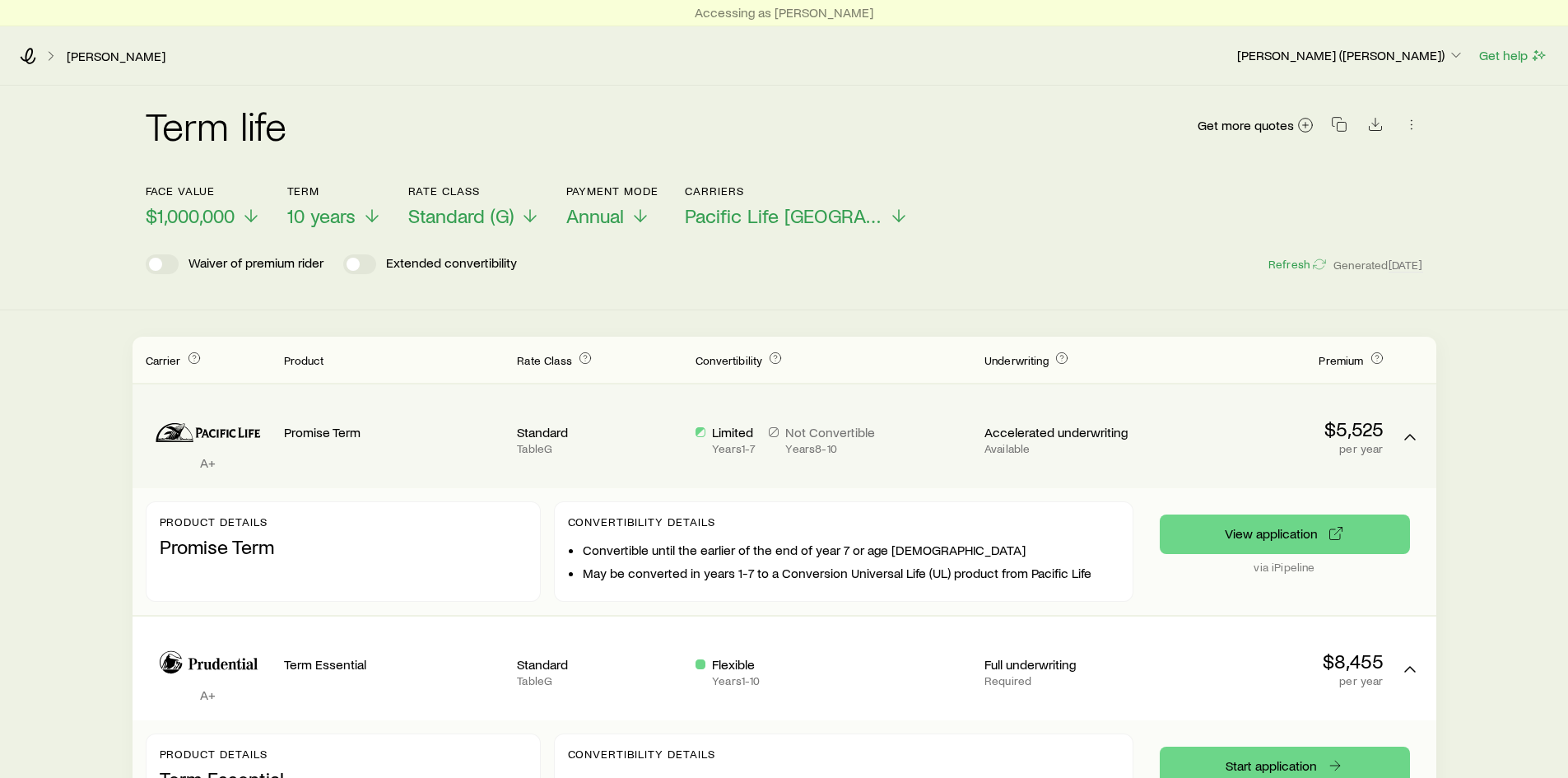
click at [1389, 449] on div "A+ Promise Term Standard Table G Limited Years 1 - 7 Not Convertible Years 8 - …" at bounding box center [784, 437] width 1304 height 103
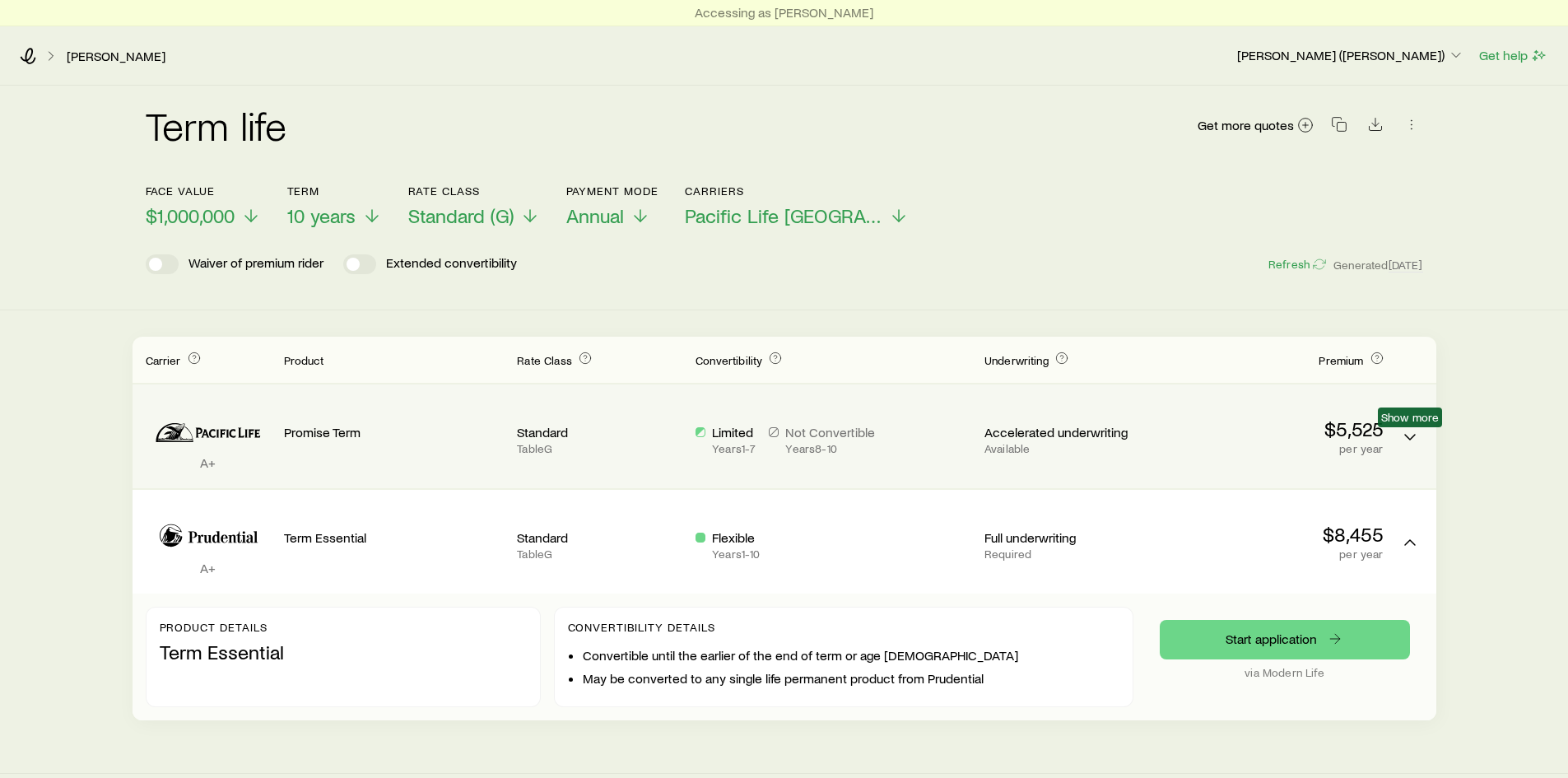
click at [1397, 449] on span "Show more" at bounding box center [1410, 441] width 26 height 16
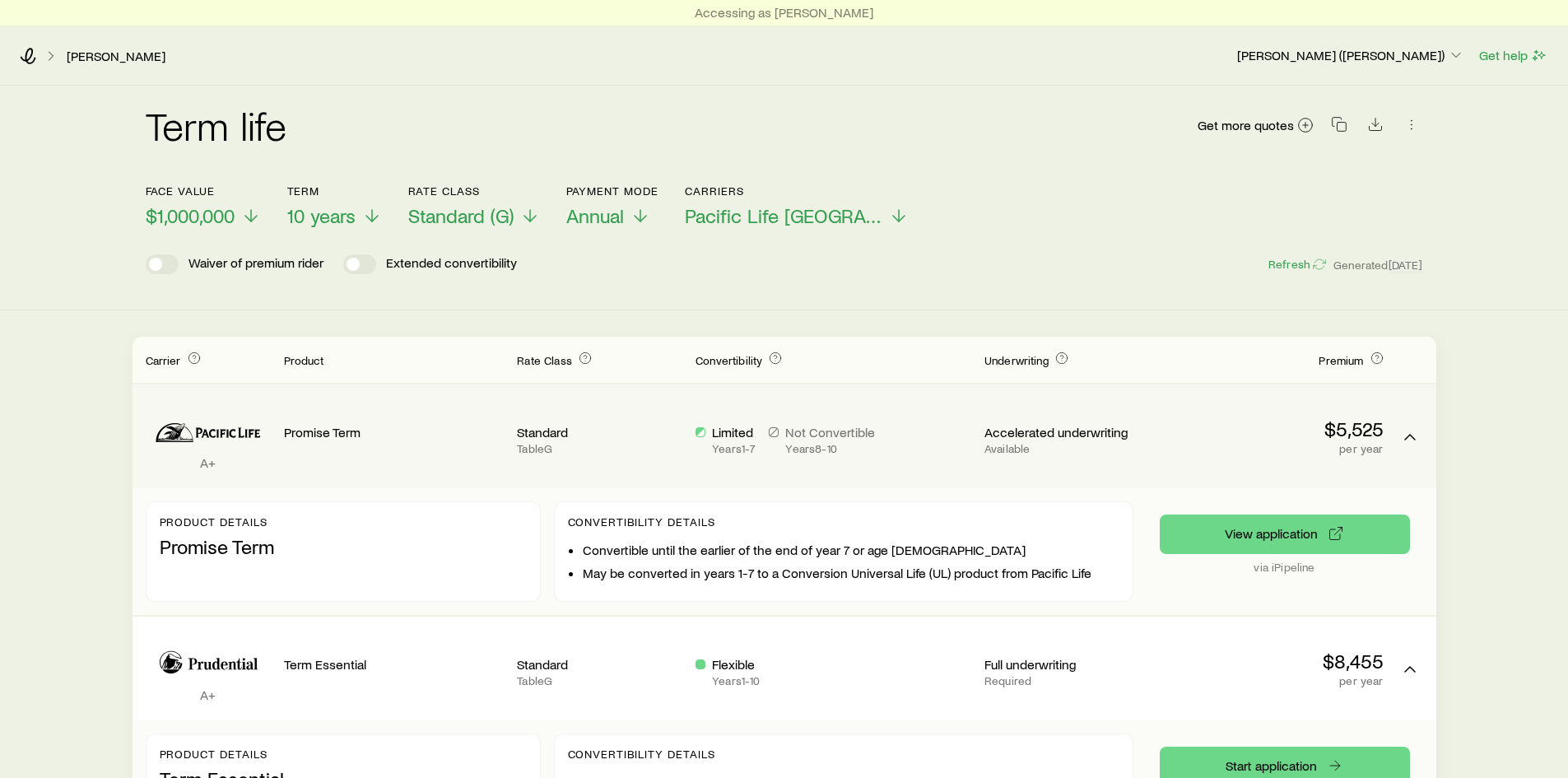
click at [265, 540] on p "Promise Term" at bounding box center [343, 547] width 367 height 24
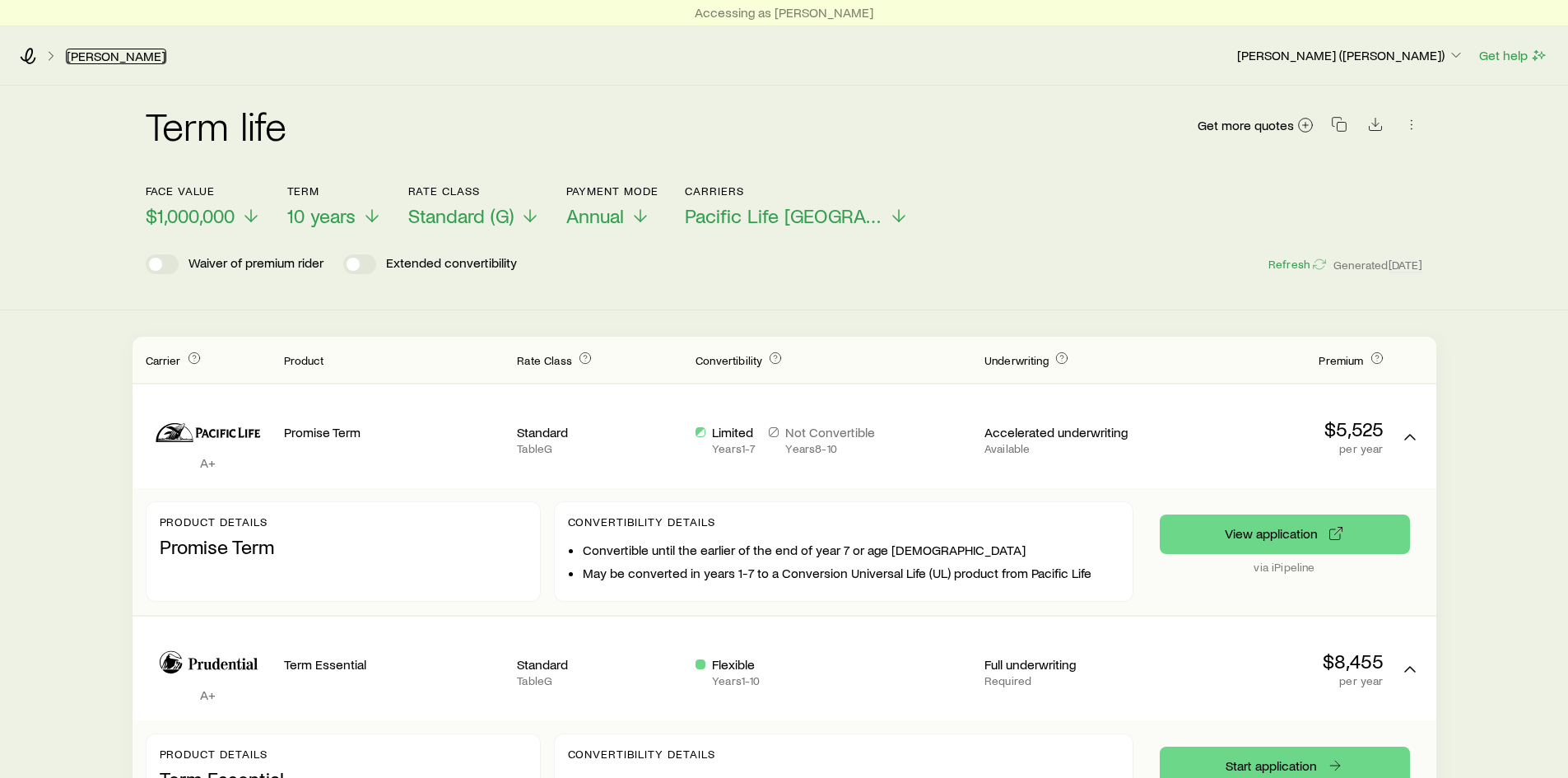
click at [86, 60] on link "[PERSON_NAME]" at bounding box center [116, 56] width 101 height 16
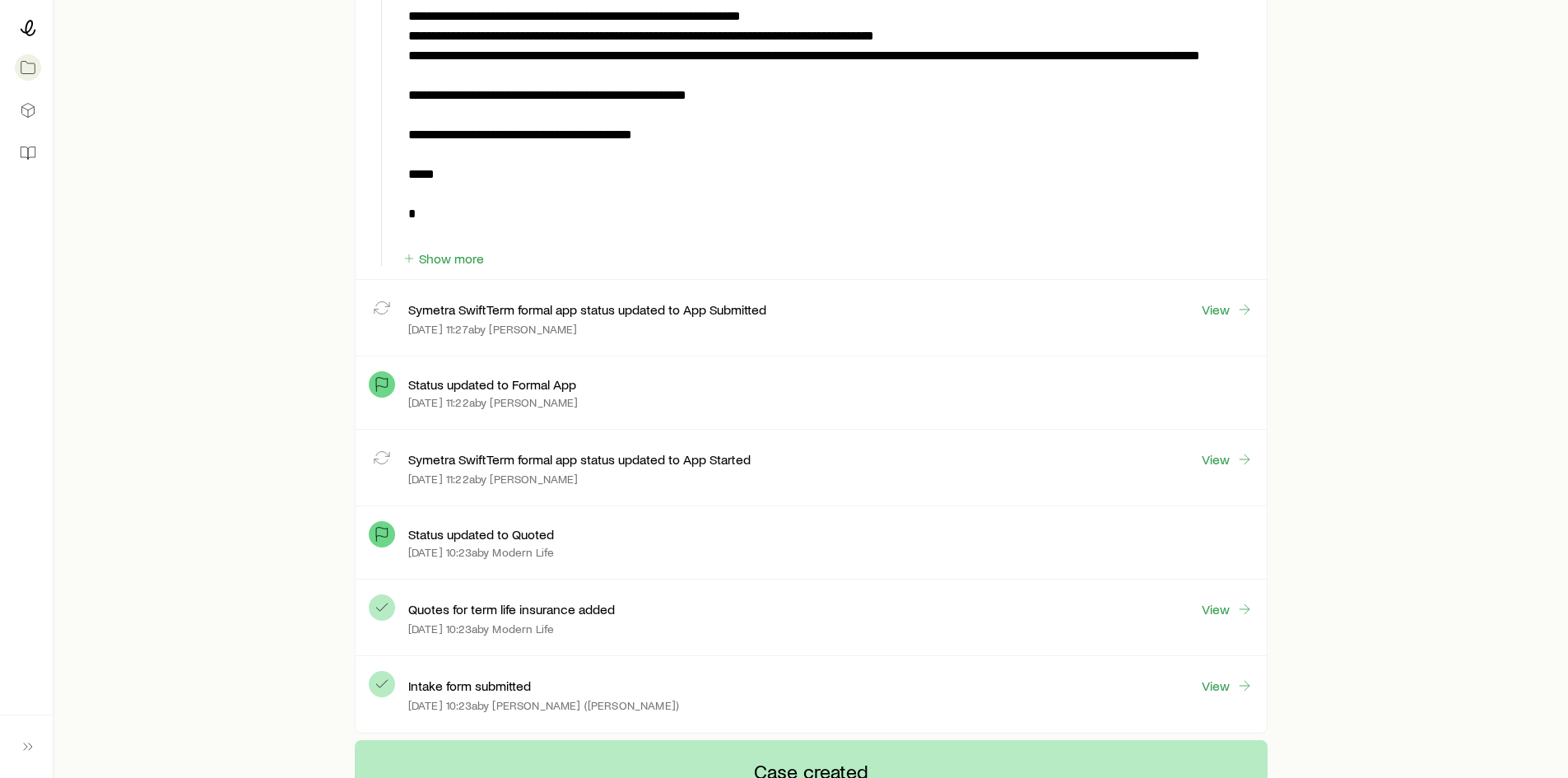
scroll to position [5516, 0]
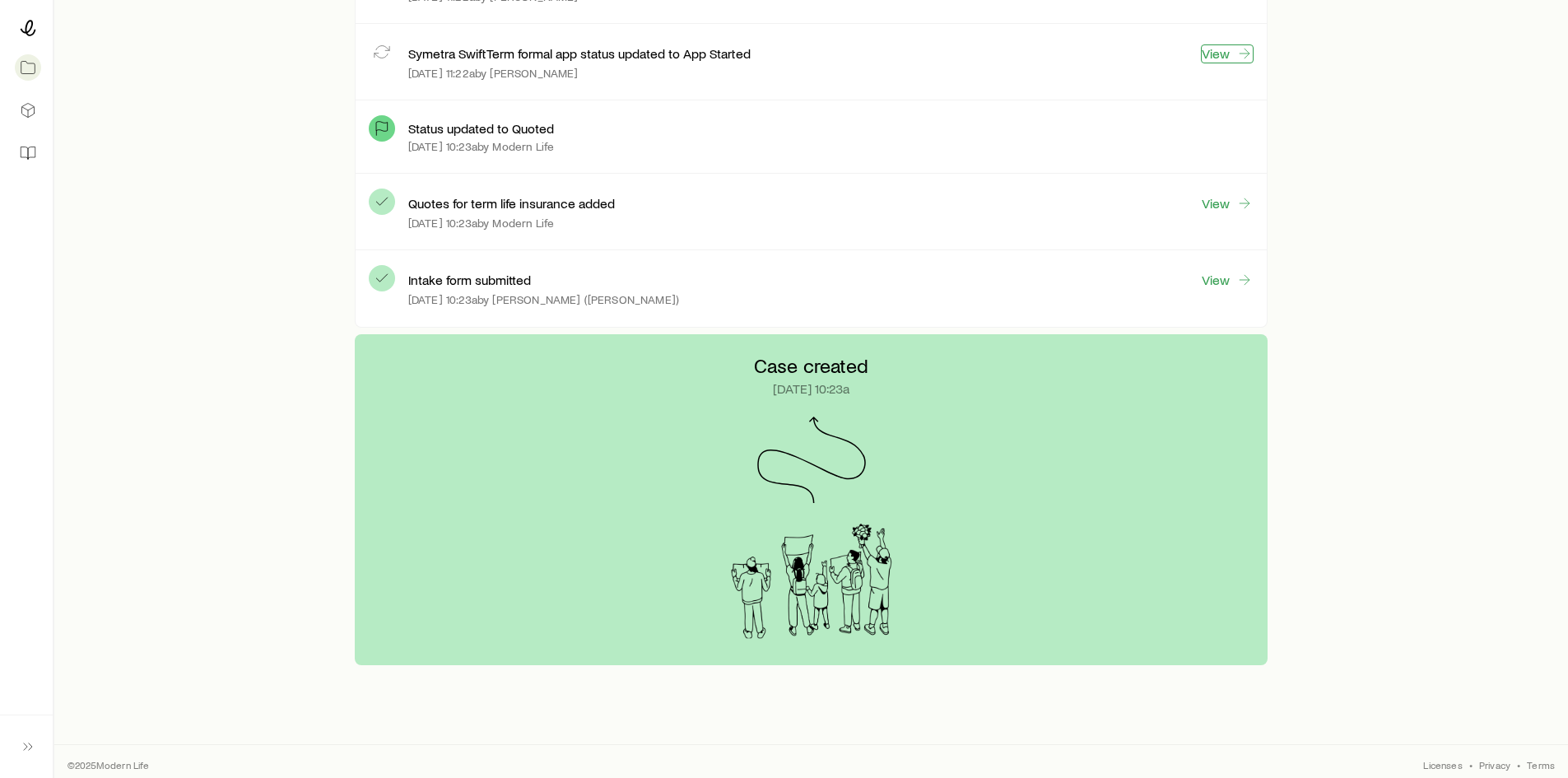
click at [1223, 55] on link "View" at bounding box center [1227, 54] width 53 height 19
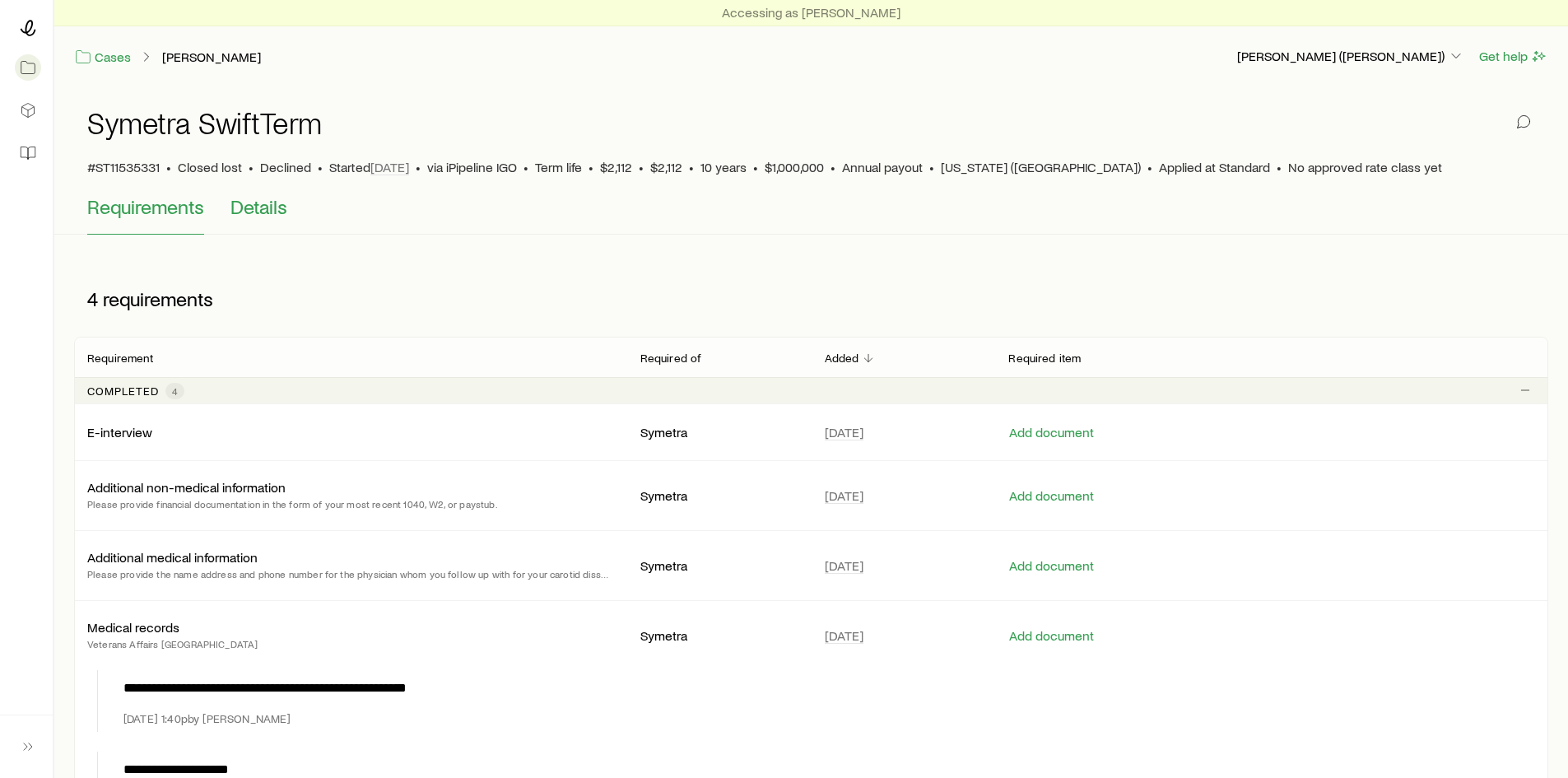
click at [259, 205] on span "Details" at bounding box center [259, 206] width 56 height 24
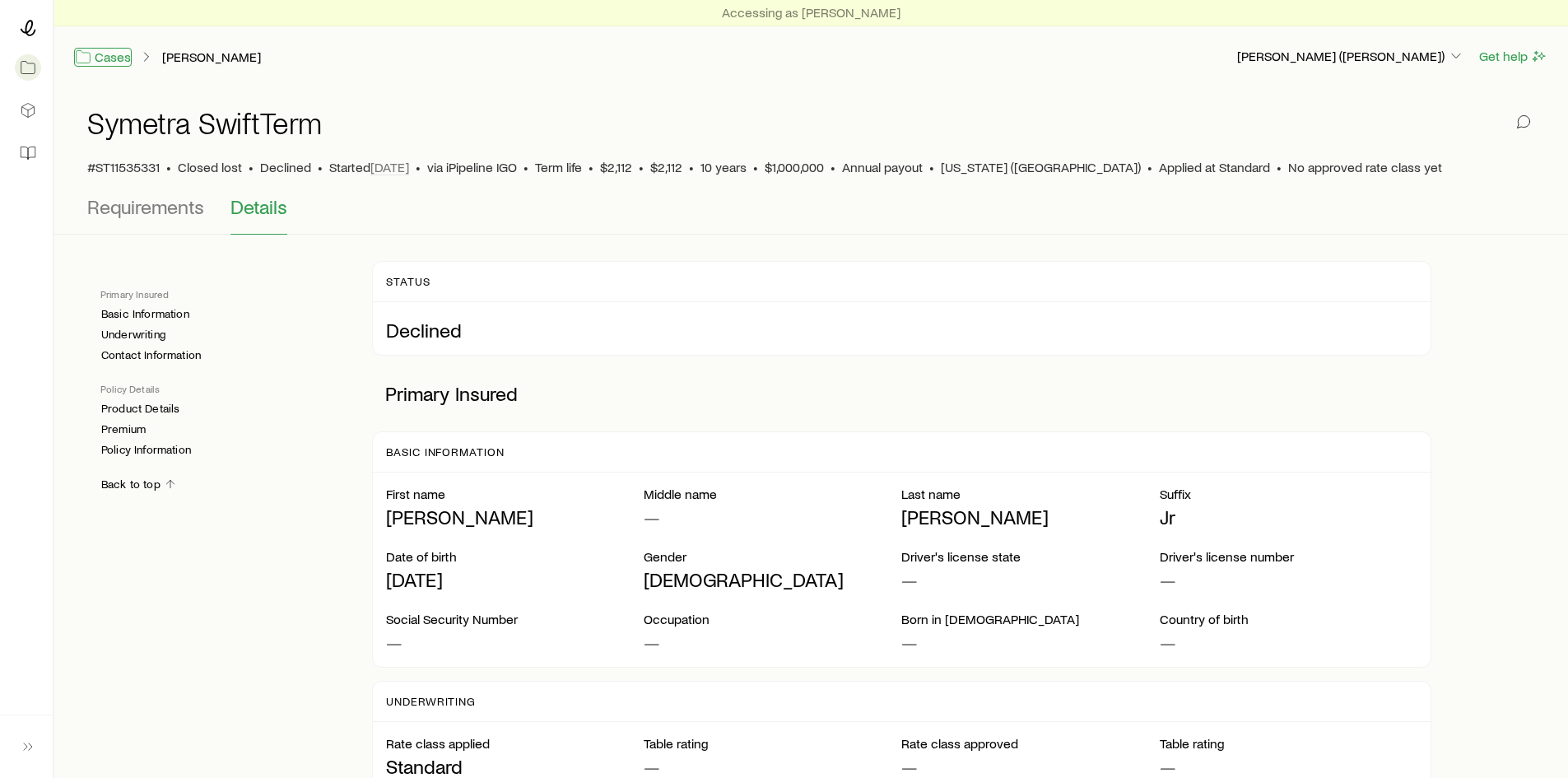
click at [94, 56] on link "Cases" at bounding box center [103, 57] width 57 height 19
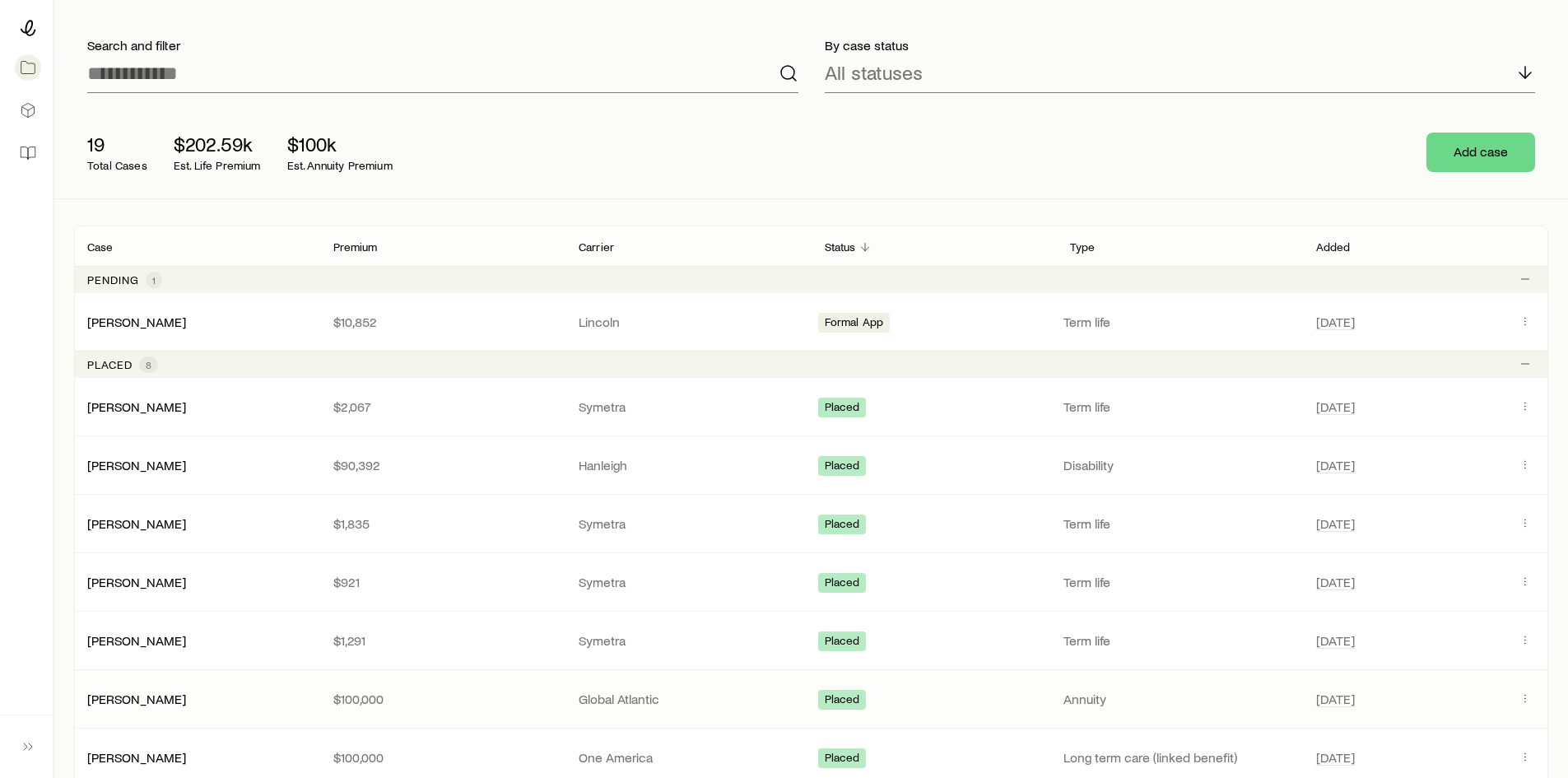
scroll to position [328, 0]
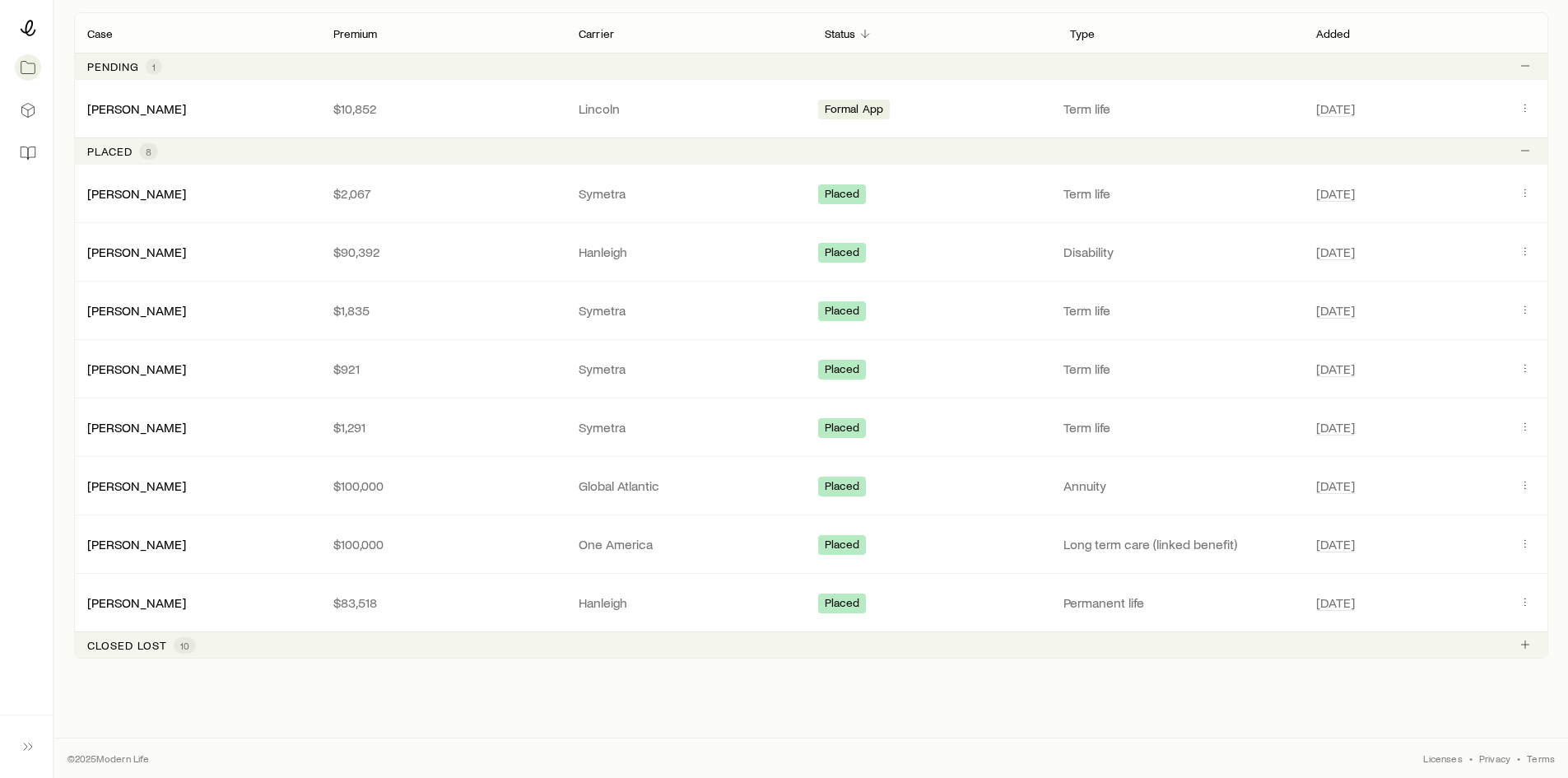
click at [140, 648] on p "Closed lost" at bounding box center [127, 645] width 80 height 13
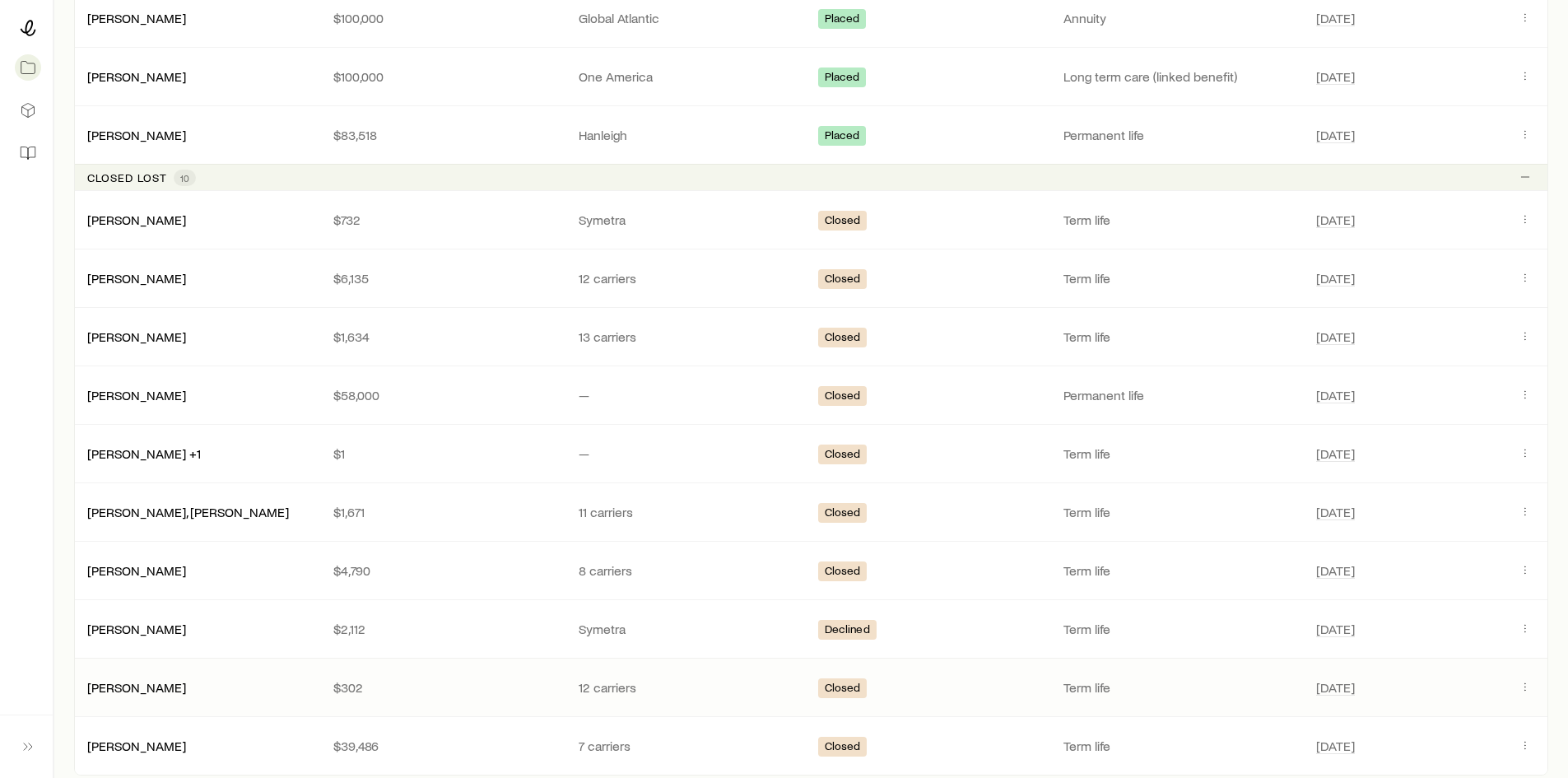
scroll to position [822, 0]
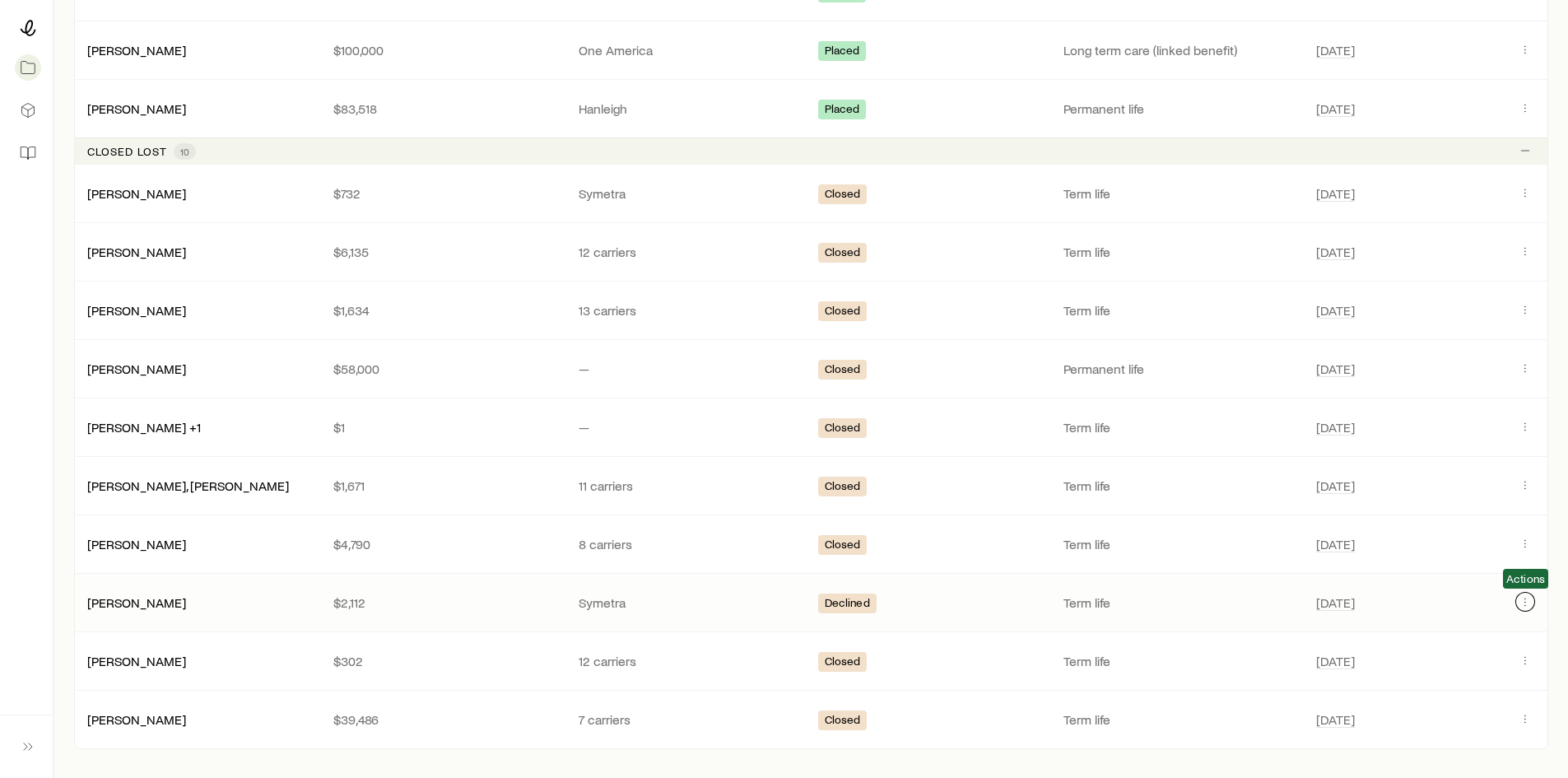
click at [1520, 603] on icon "Client cases" at bounding box center [1525, 602] width 13 height 13
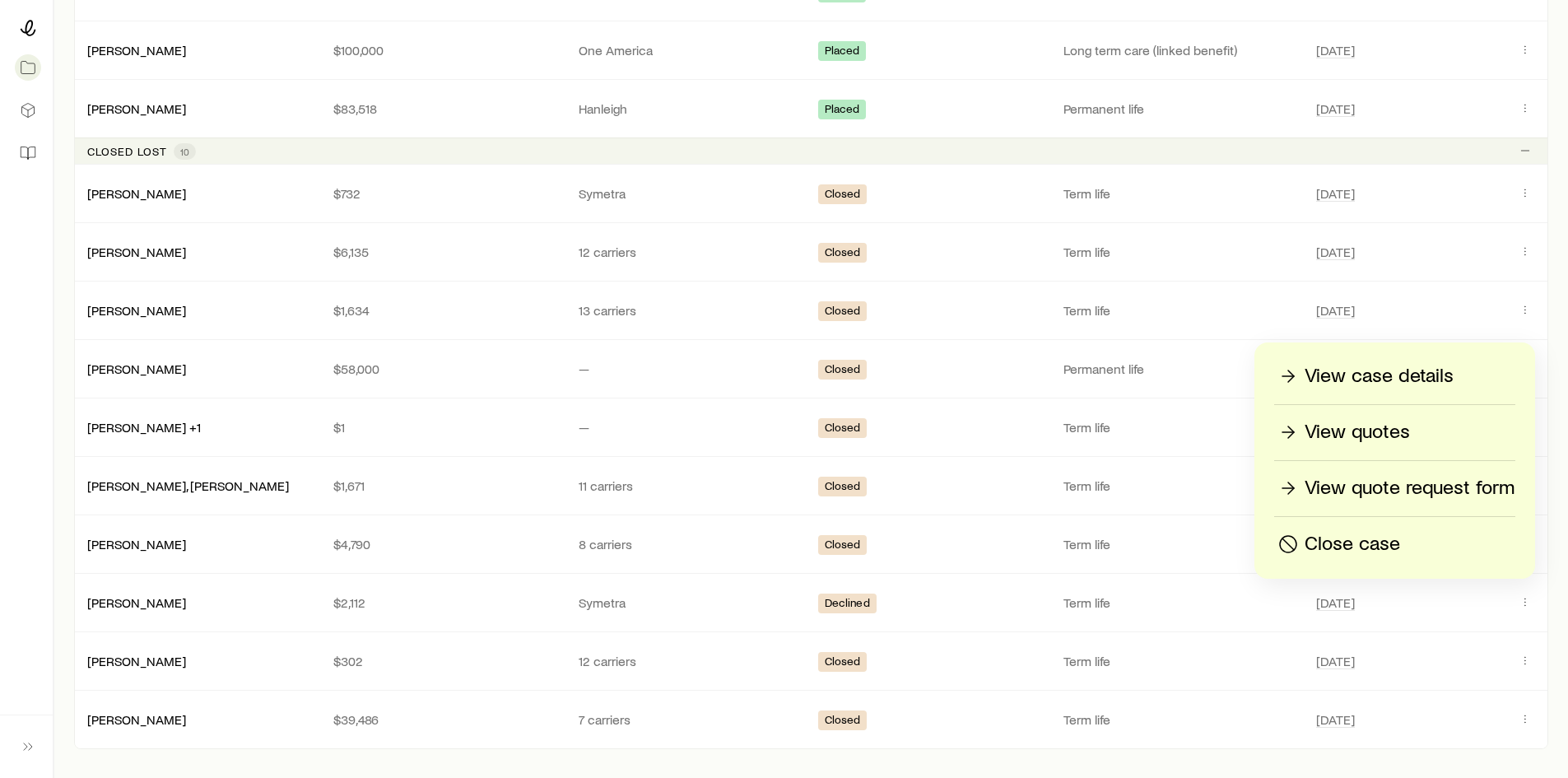
click at [1356, 496] on p "View quote request form" at bounding box center [1409, 488] width 210 height 26
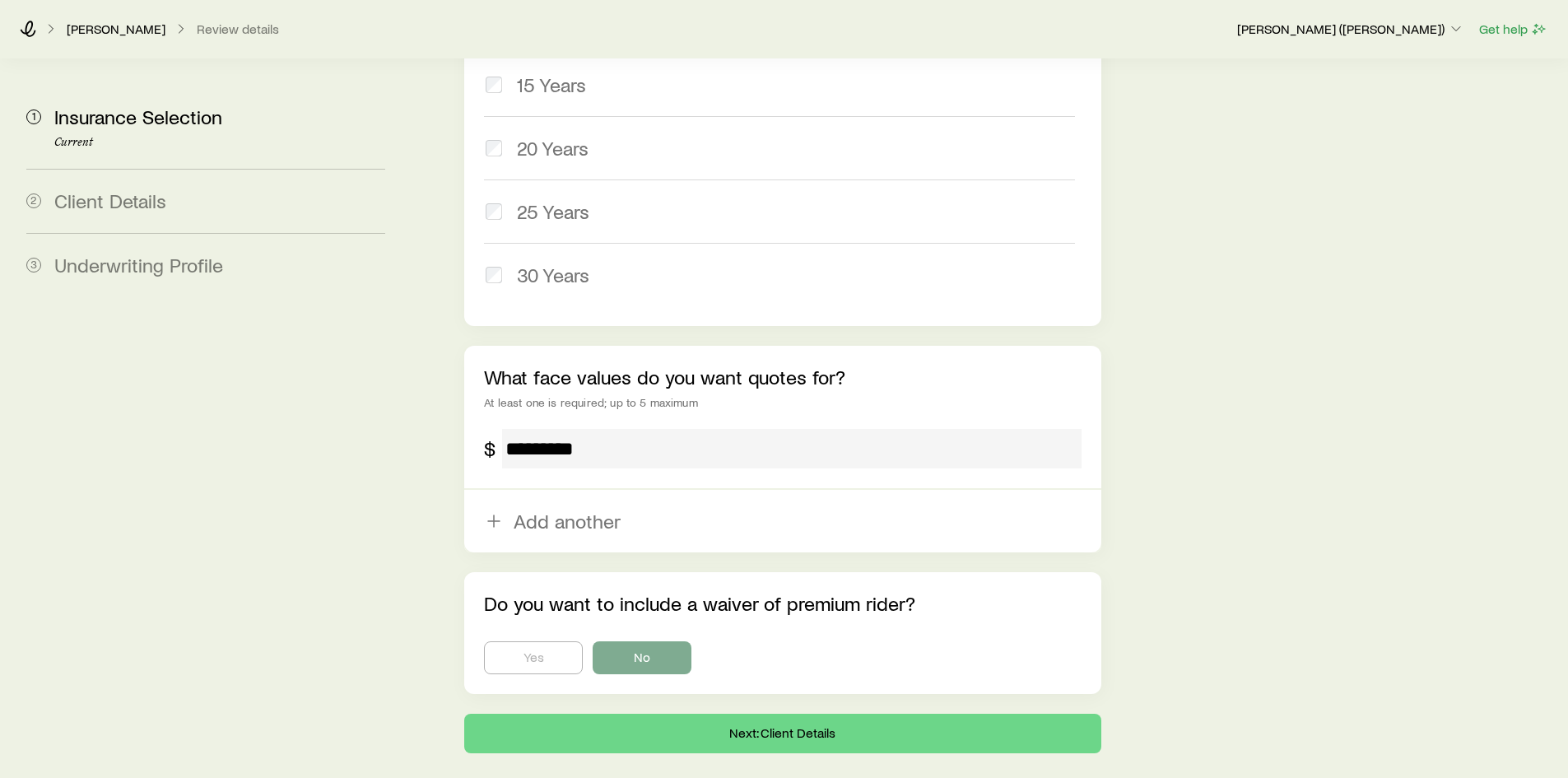
scroll to position [928, 0]
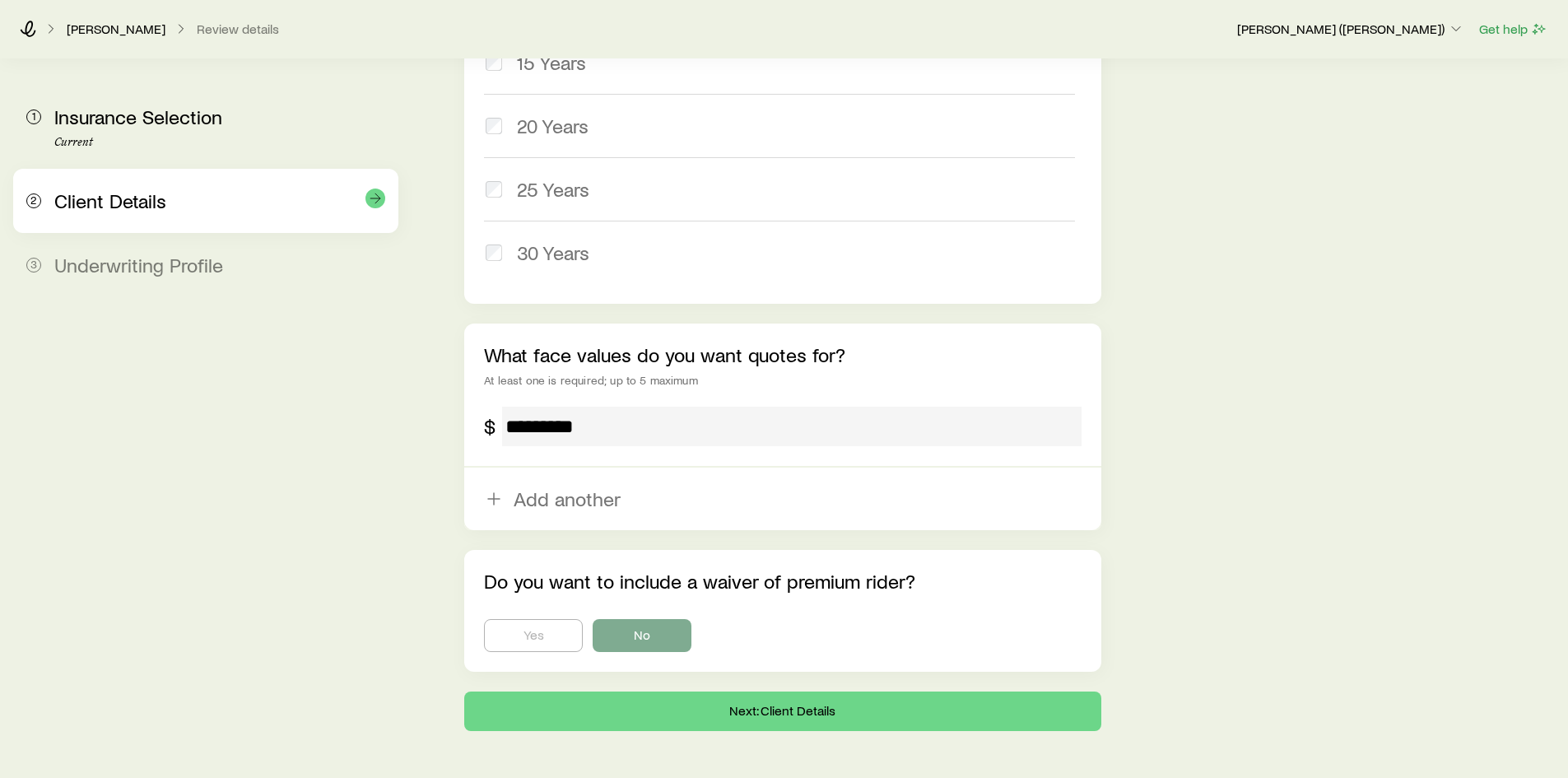
click at [93, 198] on span "Client Details" at bounding box center [110, 199] width 112 height 24
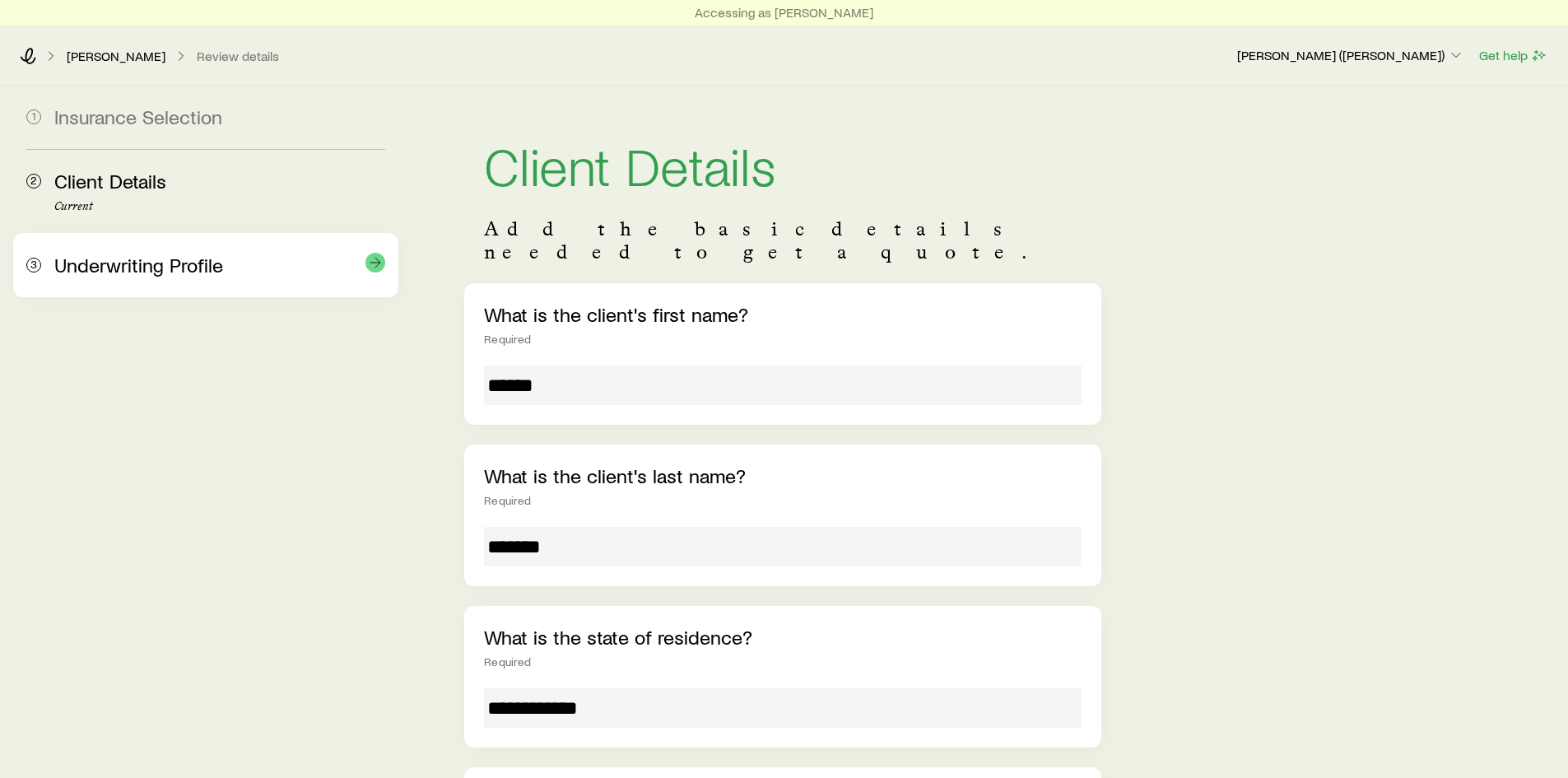
click at [121, 272] on span "Underwriting Profile" at bounding box center [138, 264] width 168 height 24
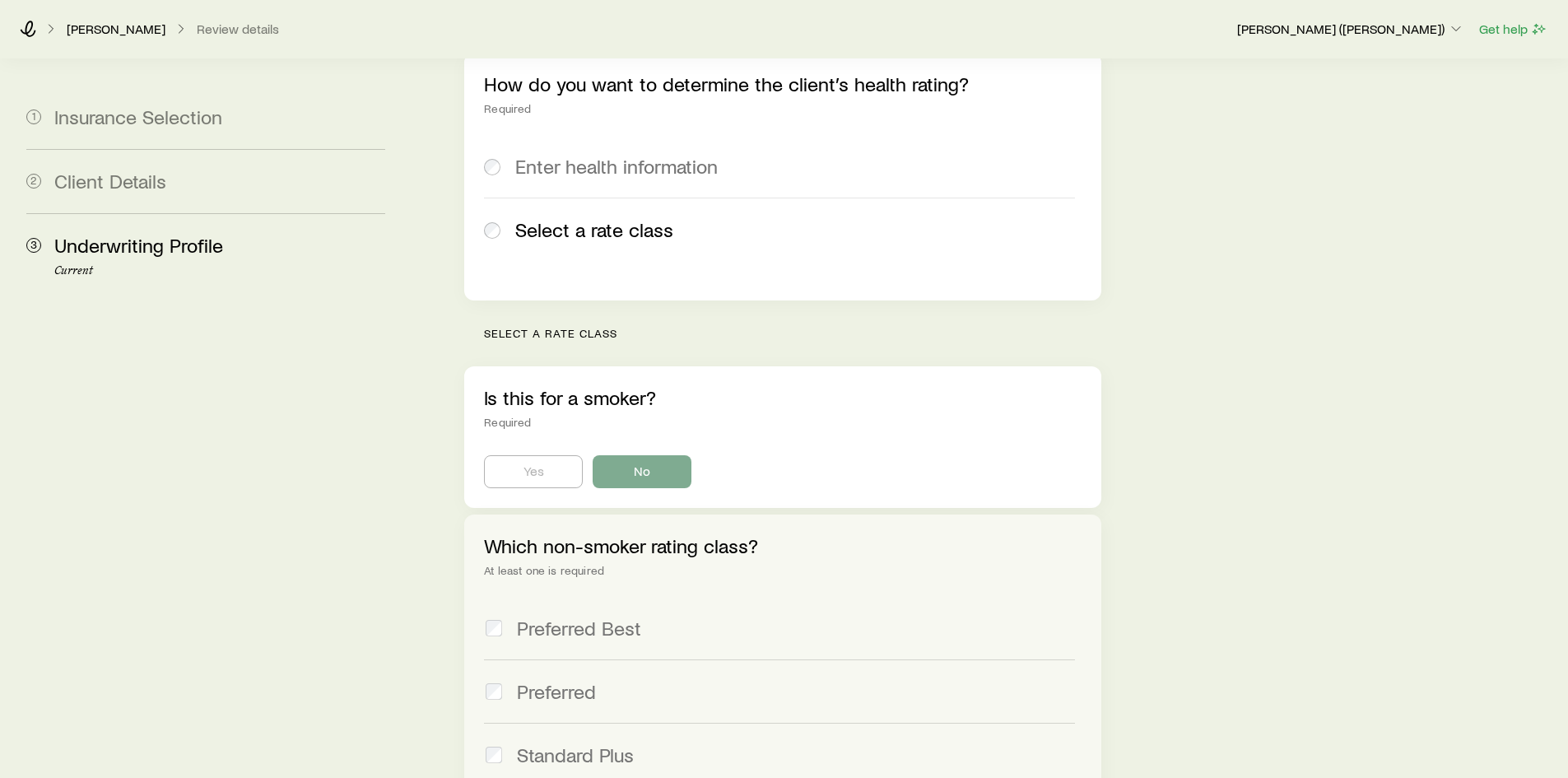
scroll to position [329, 0]
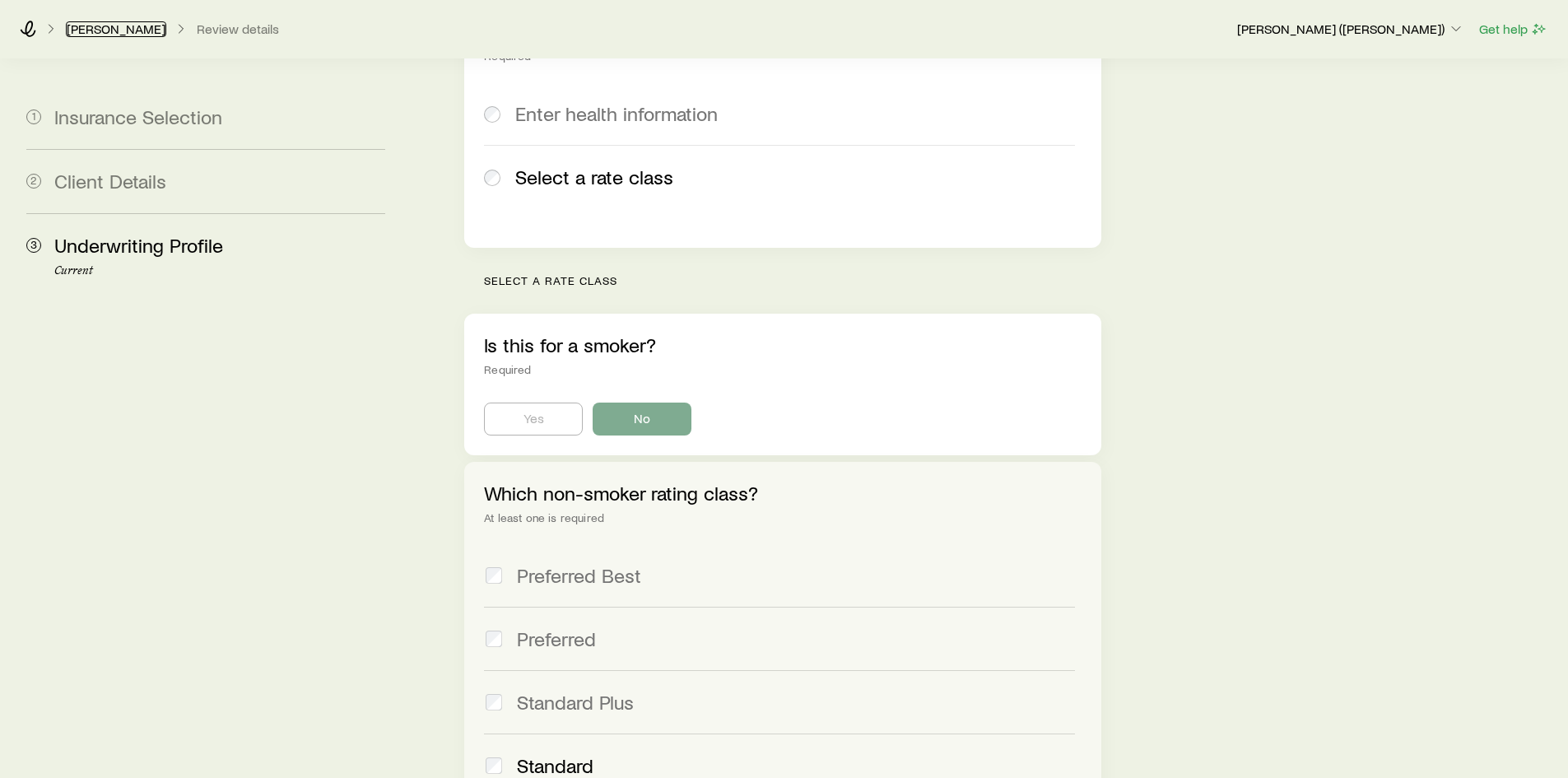
click at [83, 33] on link "[PERSON_NAME]" at bounding box center [116, 29] width 101 height 16
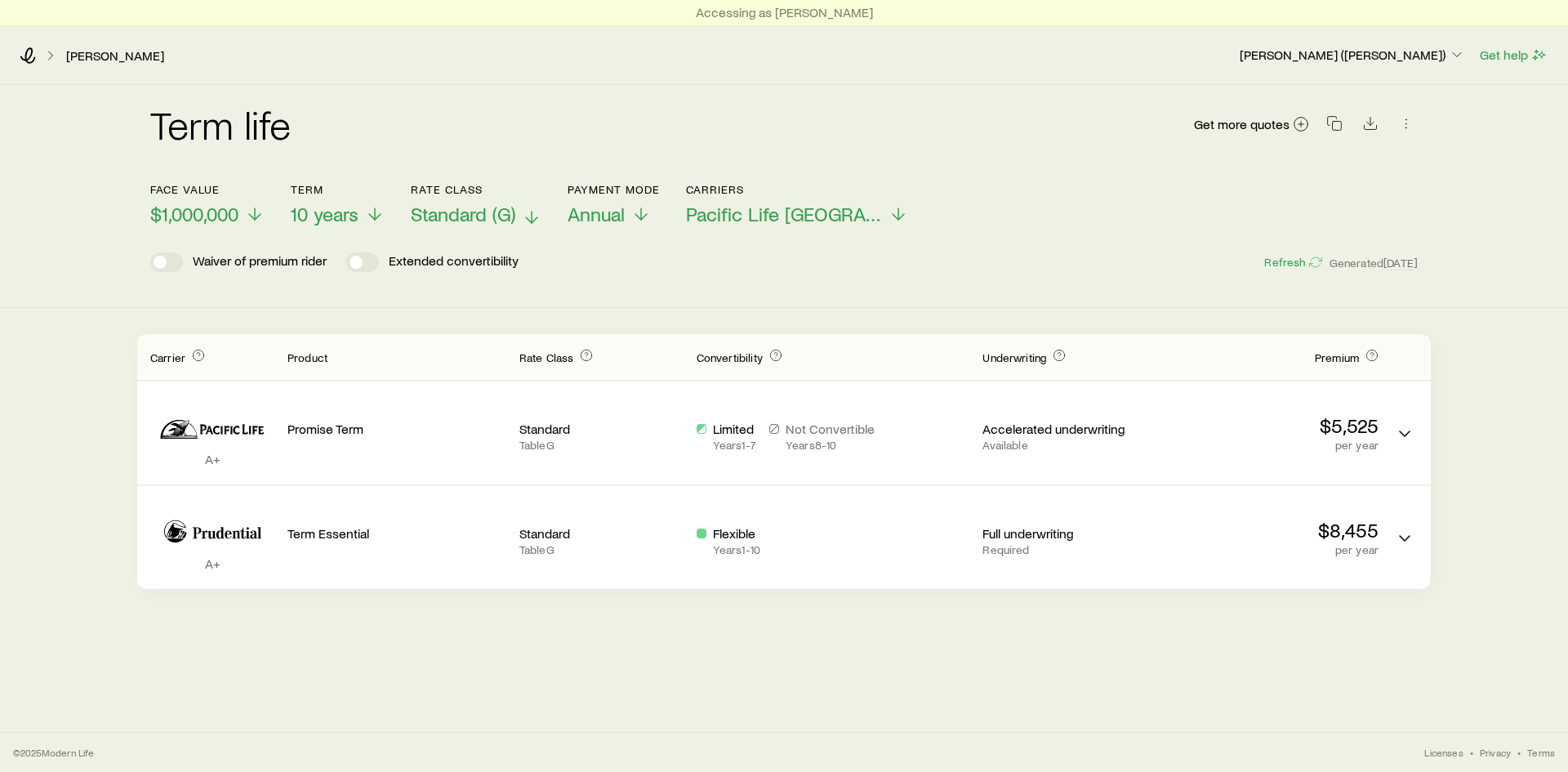
click at [455, 207] on span "Standard (G)" at bounding box center [463, 214] width 105 height 23
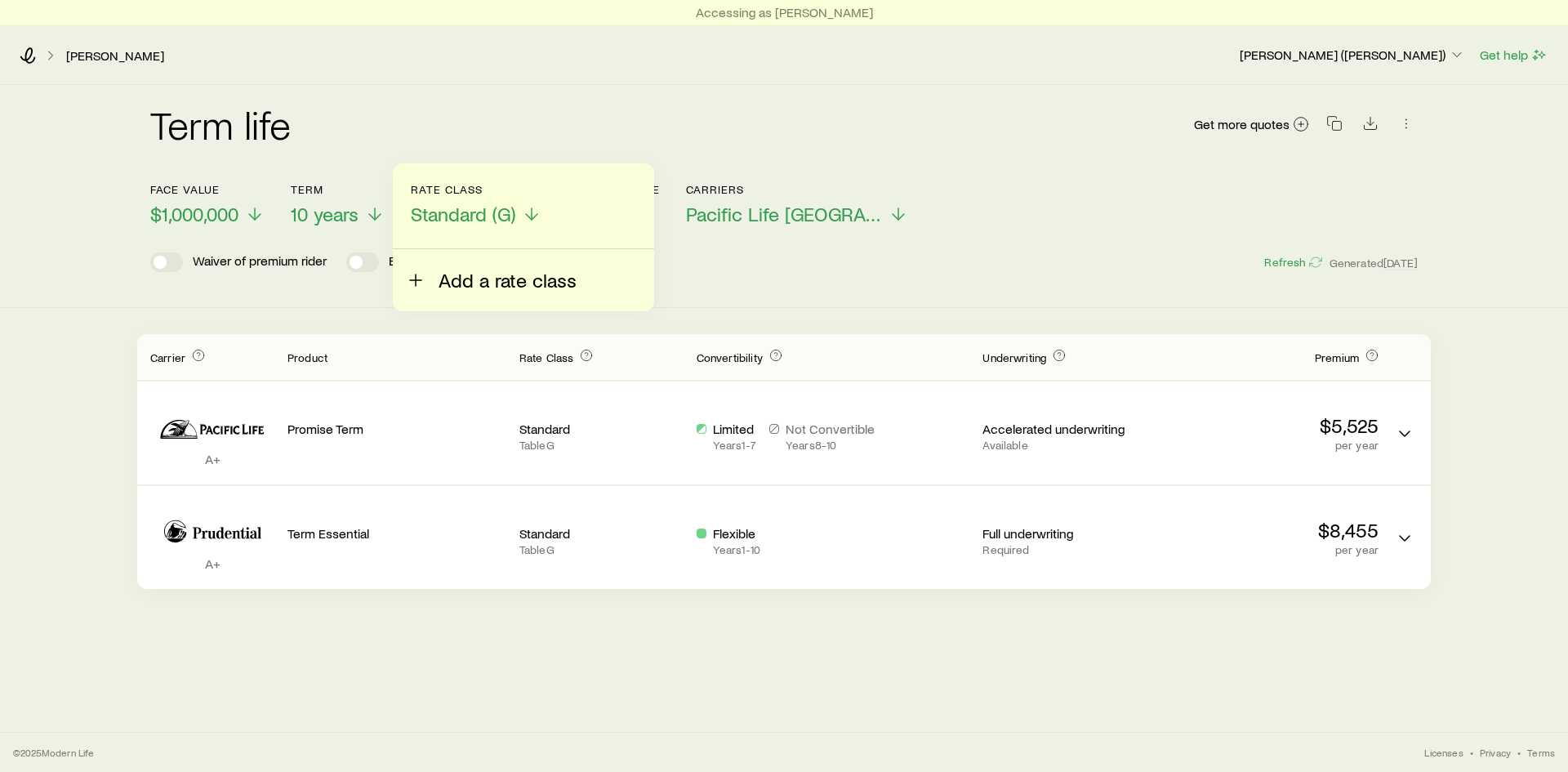
click at [481, 278] on span "Add a rate class" at bounding box center [508, 280] width 138 height 23
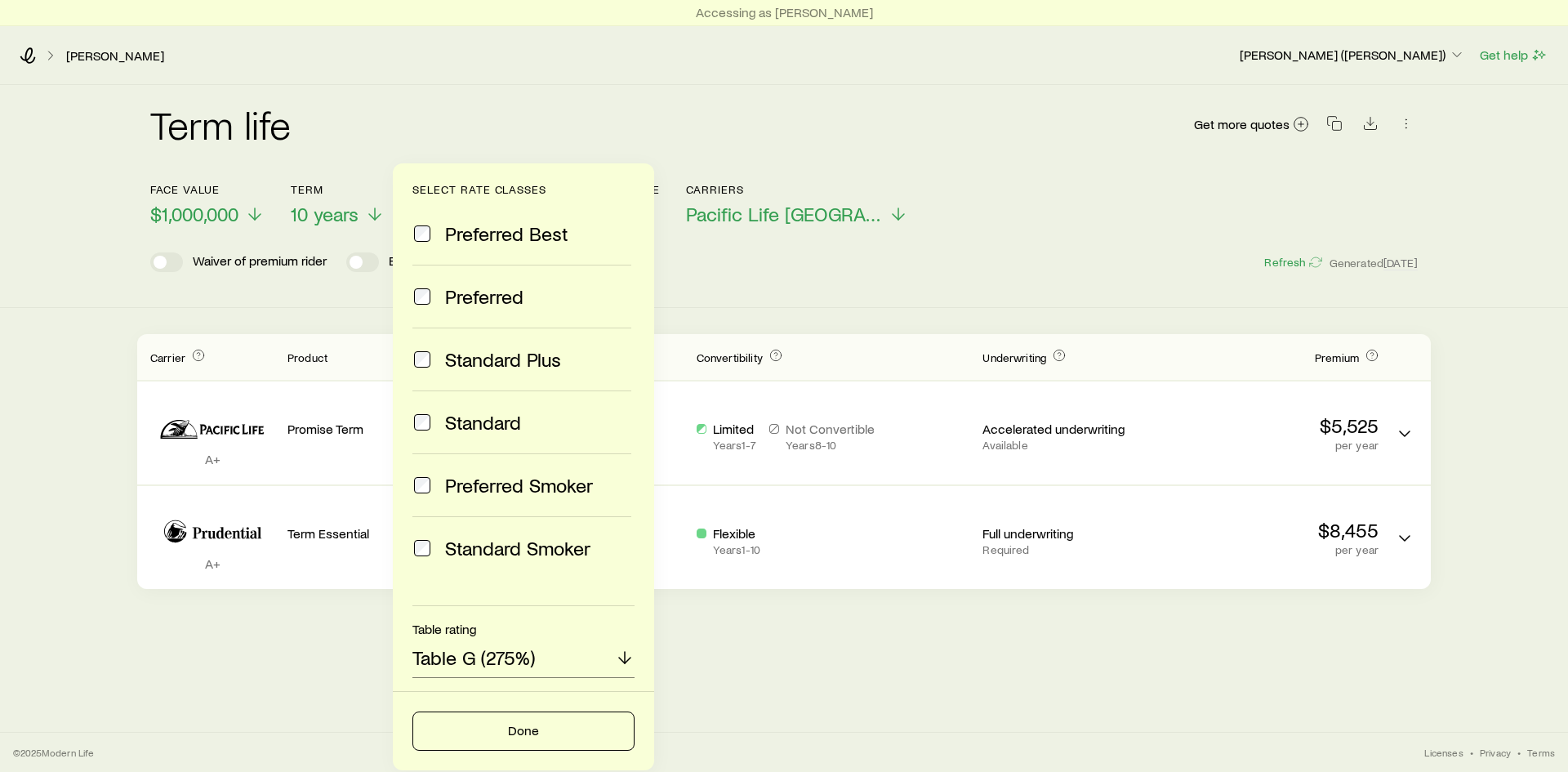
click at [1351, 705] on div "Accessing as Boris Desancic Anthony, George Kristina McClane (Kamm) Get help Te…" at bounding box center [784, 386] width 1568 height 772
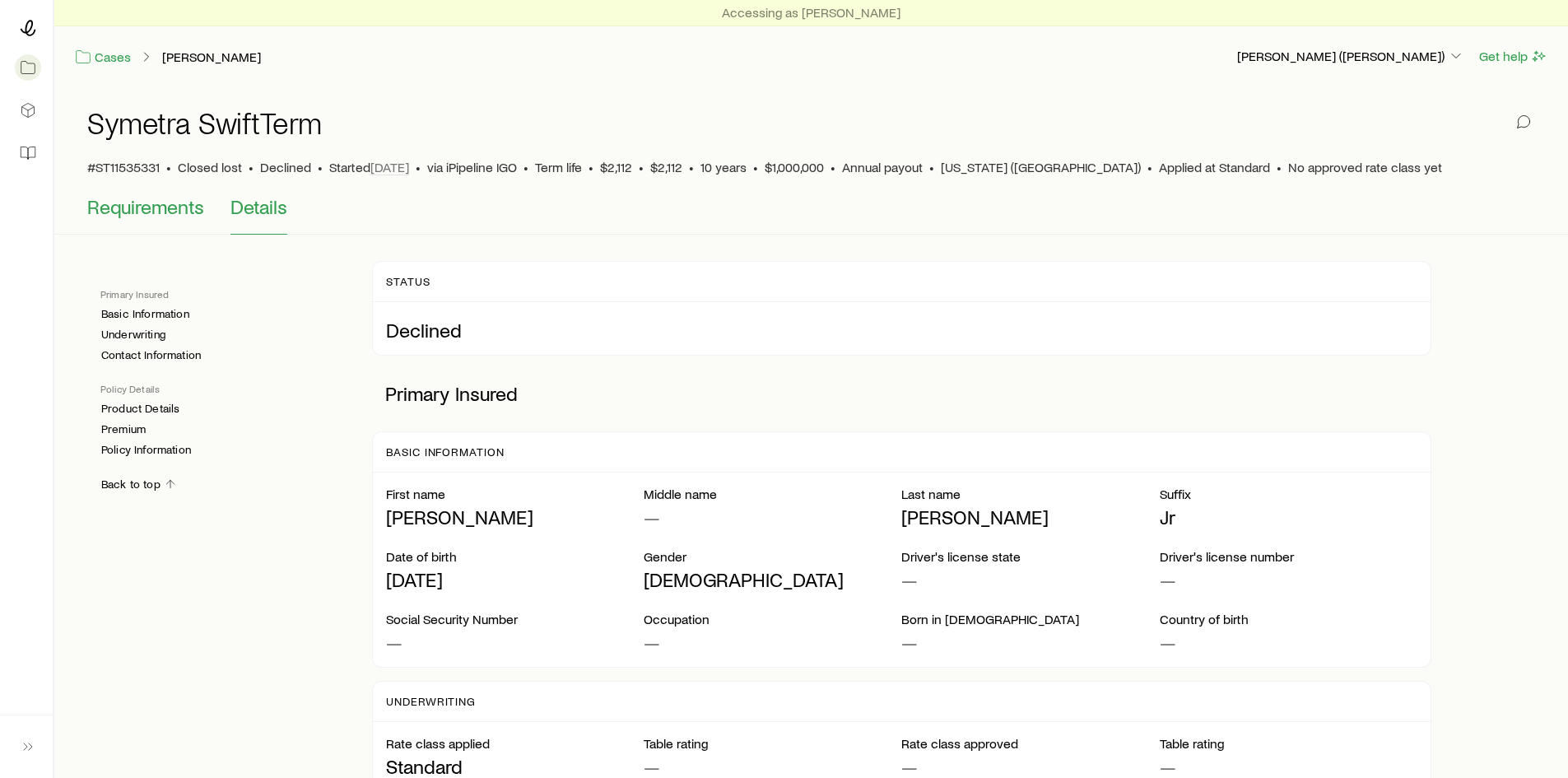
click at [188, 209] on span "Requirements" at bounding box center [146, 206] width 117 height 24
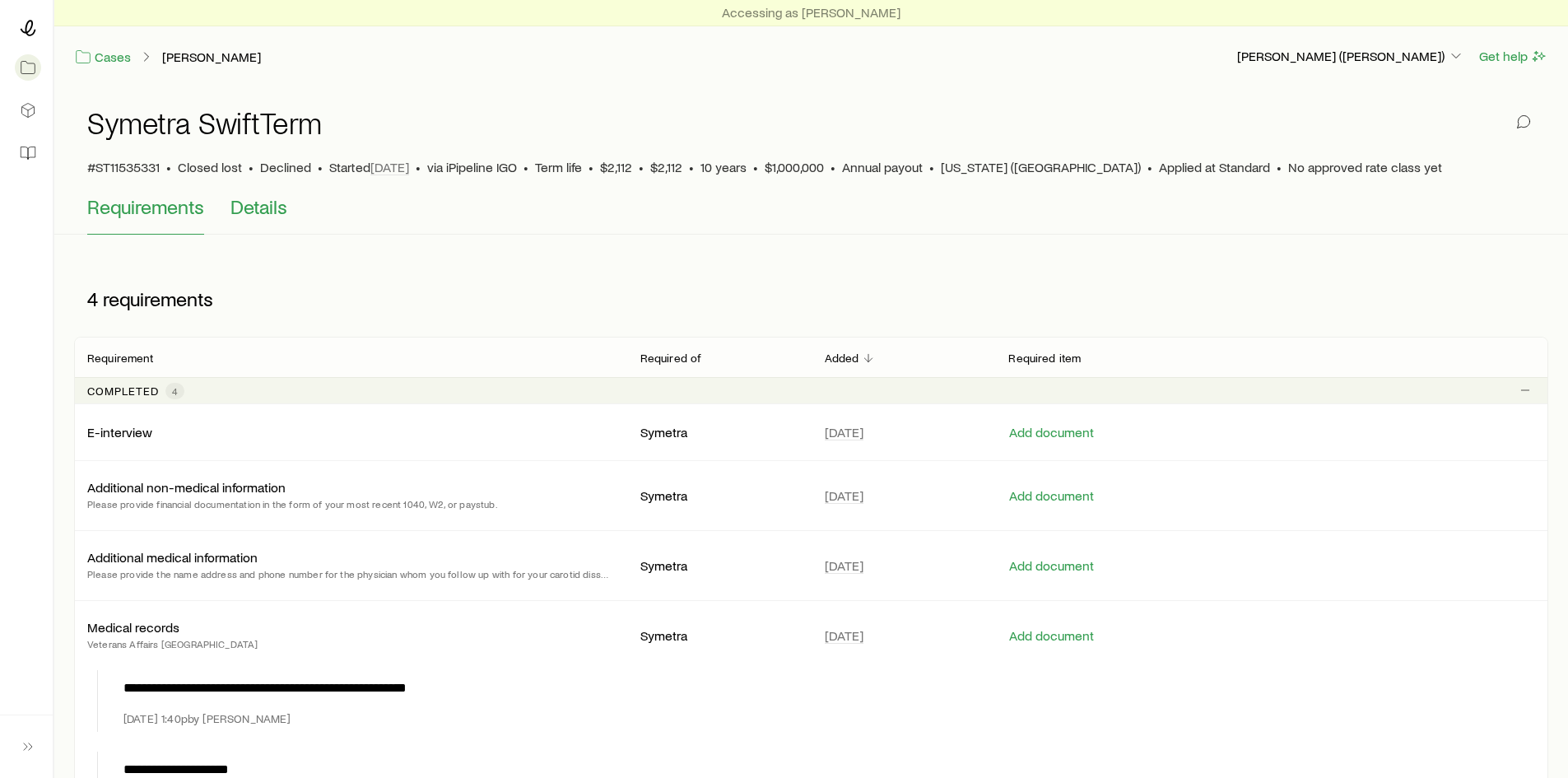
click at [244, 214] on span "Details" at bounding box center [259, 206] width 56 height 24
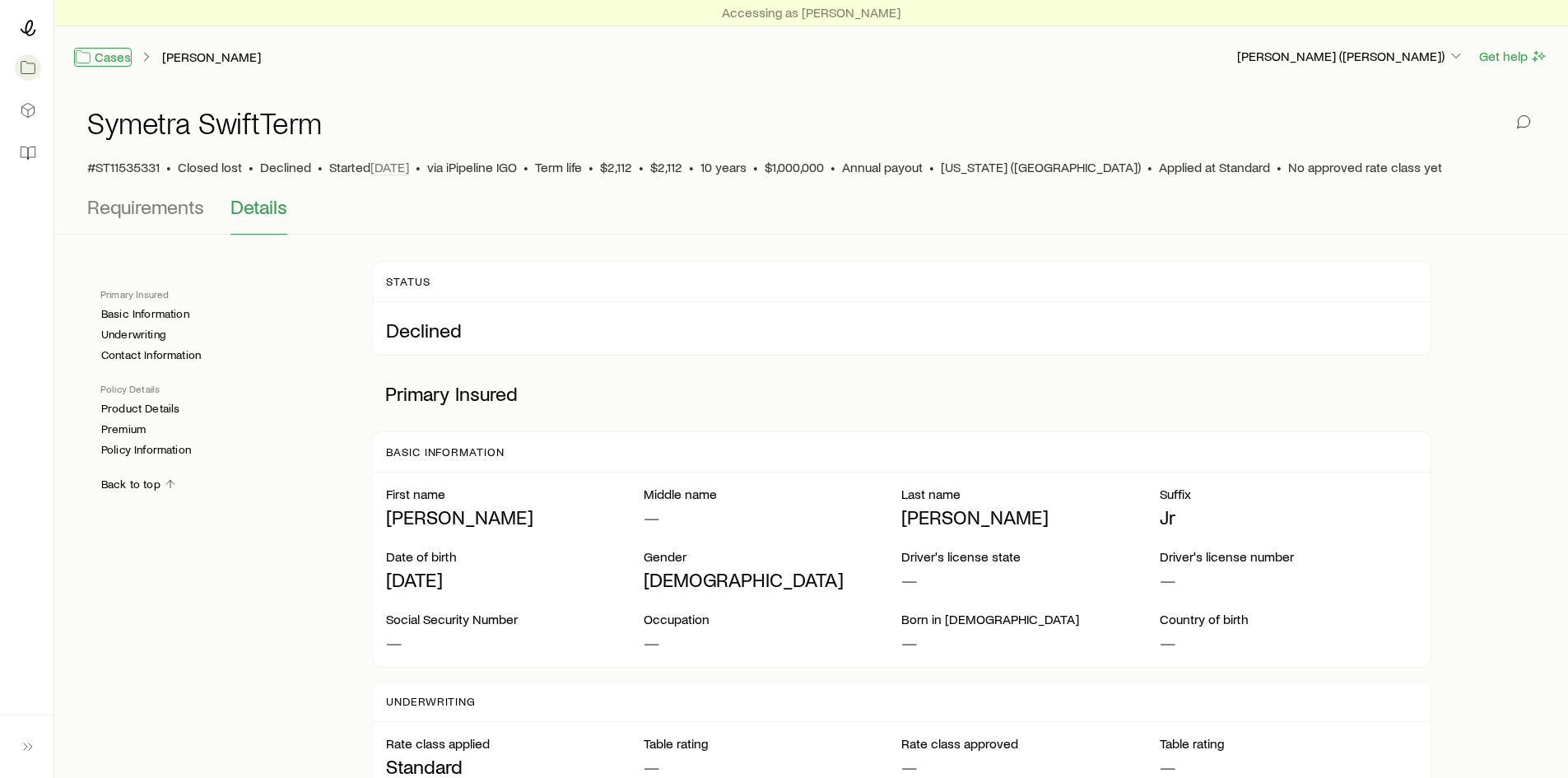
click at [101, 59] on link "Cases" at bounding box center [103, 57] width 57 height 19
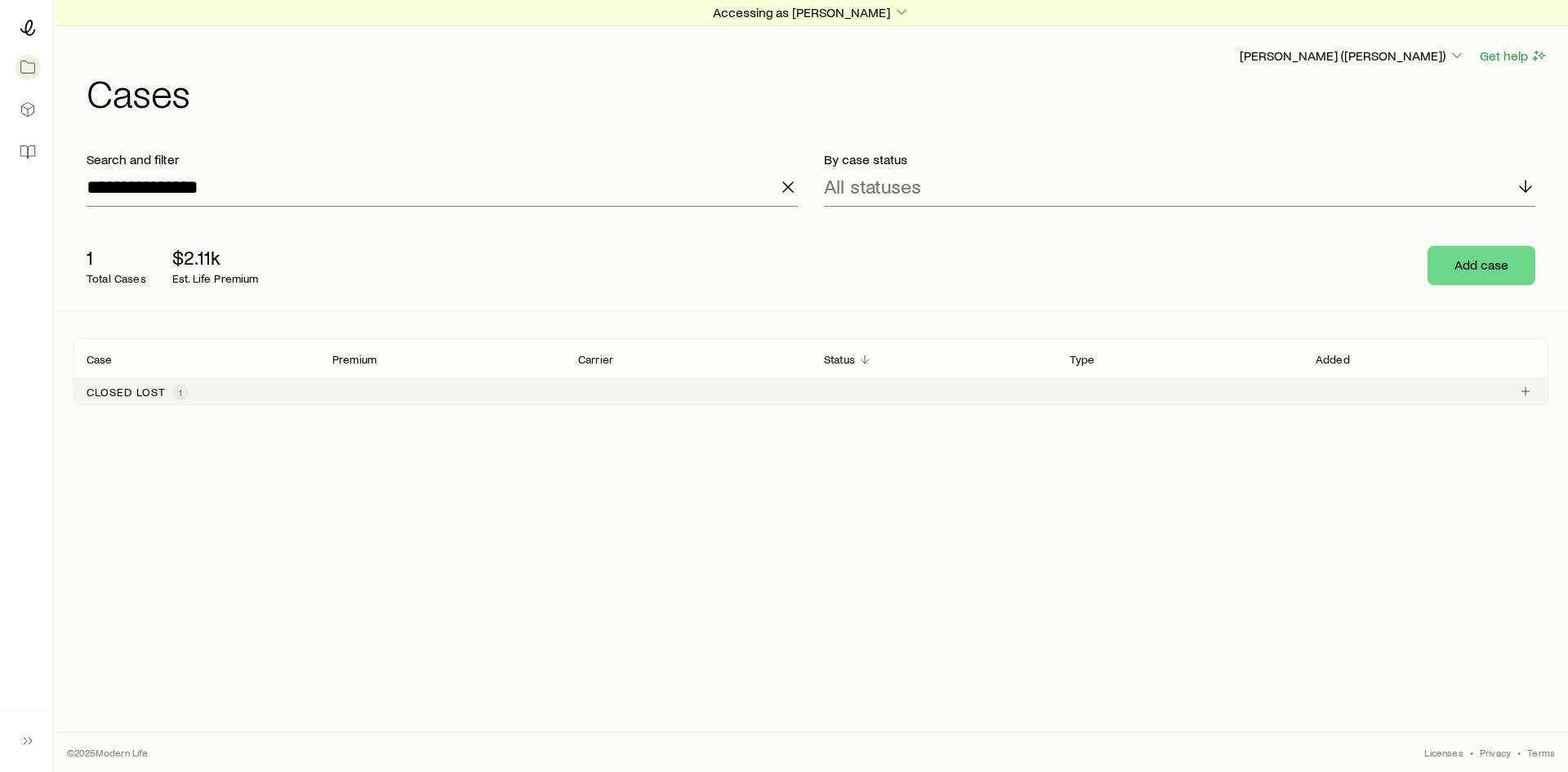
click at [152, 394] on p "Closed lost" at bounding box center [126, 392] width 79 height 13
click at [141, 427] on link "[PERSON_NAME]" at bounding box center [136, 432] width 98 height 16
